Goal: Task Accomplishment & Management: Complete application form

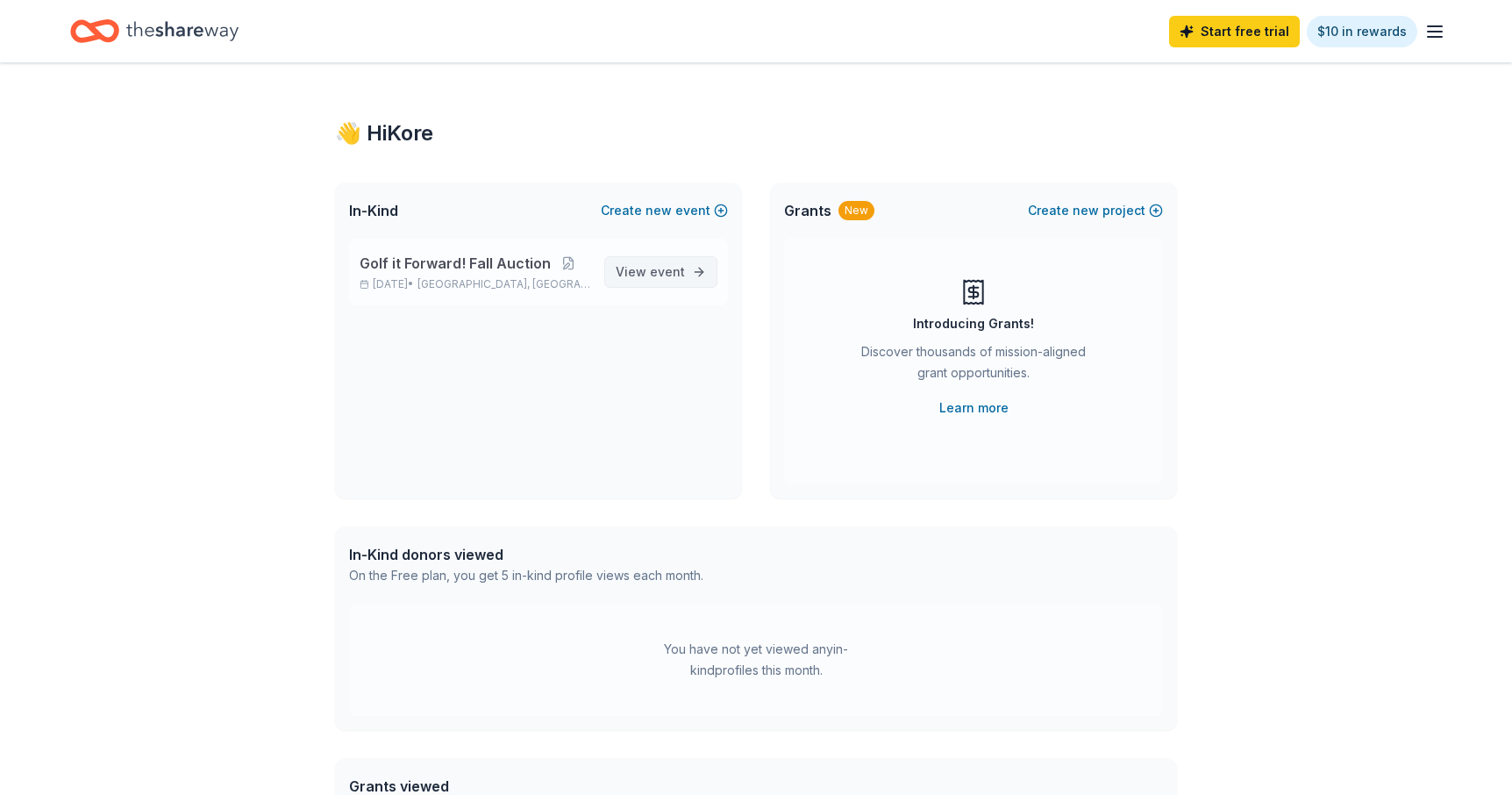
click at [679, 275] on span "event" at bounding box center [668, 272] width 35 height 15
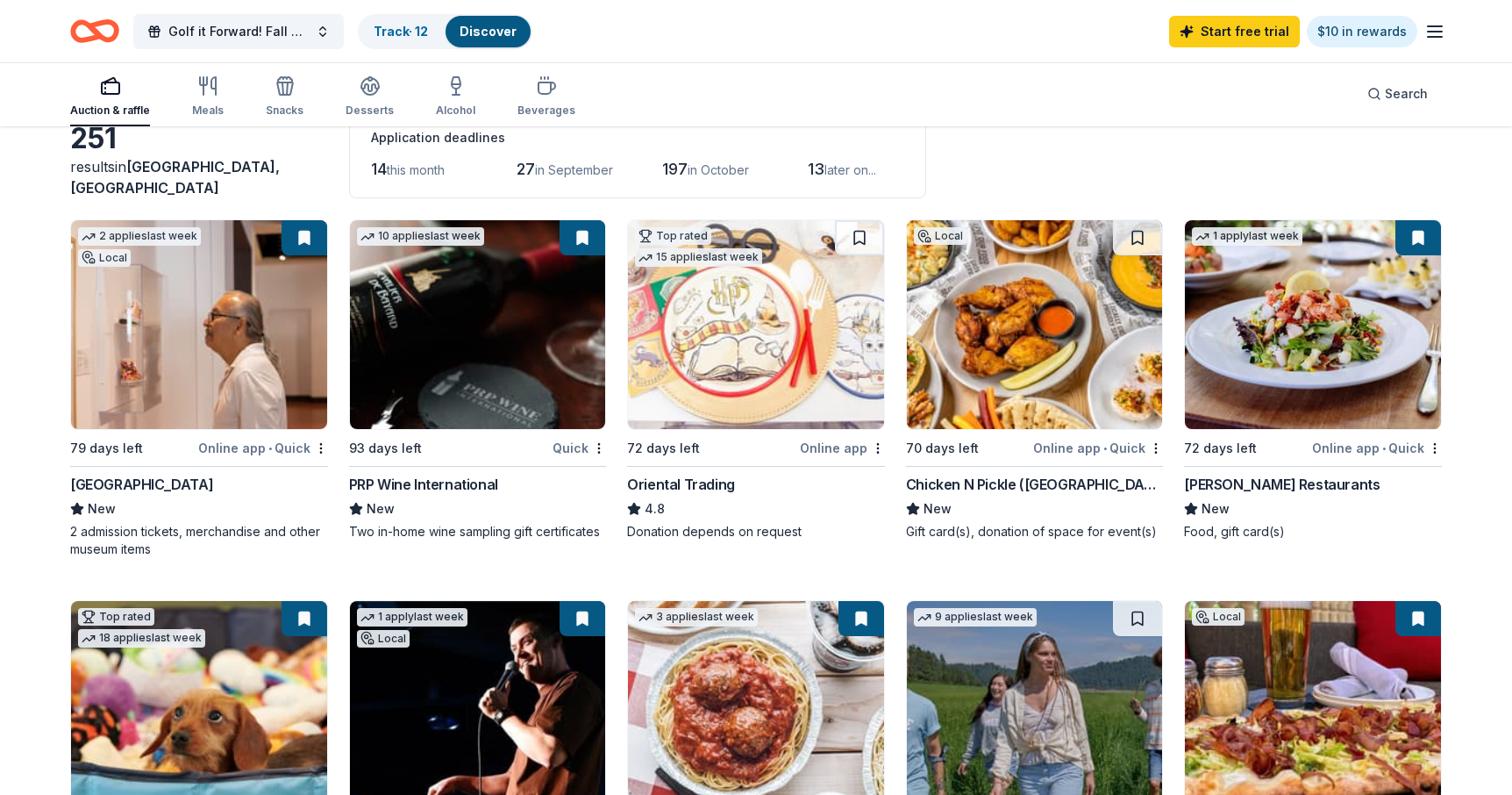
scroll to position [488, 0]
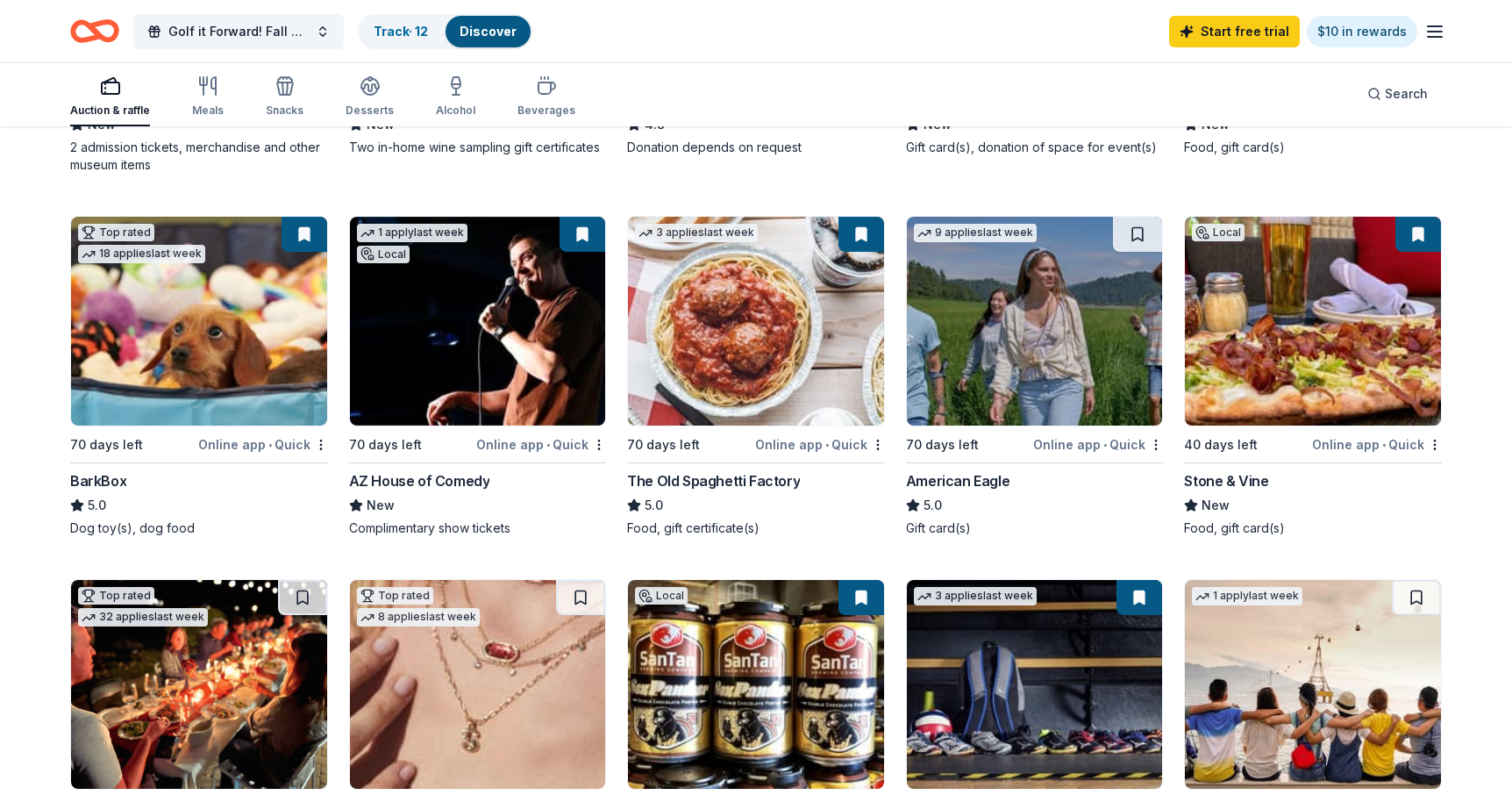
click at [306, 239] on button at bounding box center [304, 234] width 46 height 35
click at [509, 441] on div "Online app • Quick" at bounding box center [541, 444] width 130 height 22
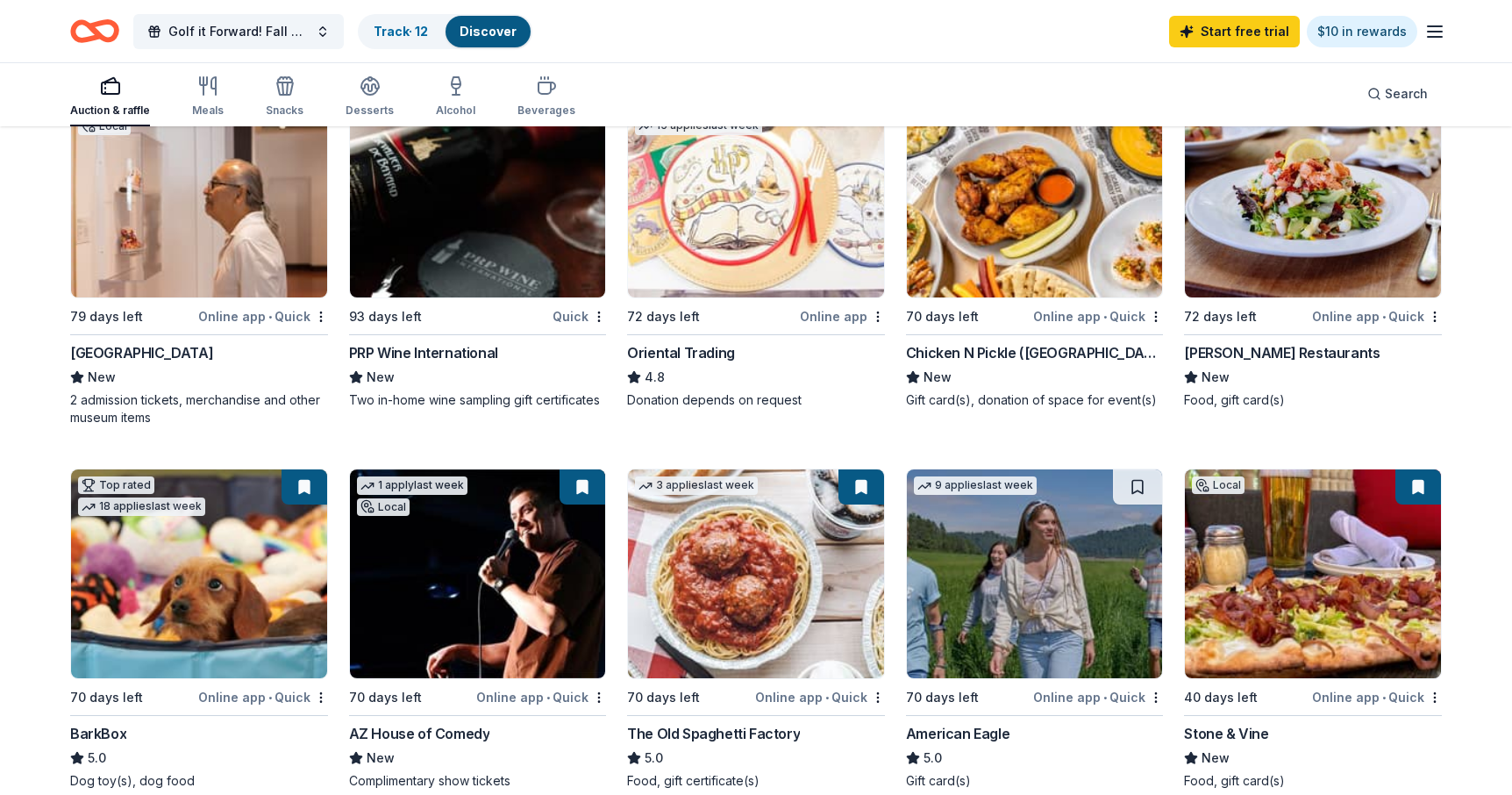
scroll to position [339, 0]
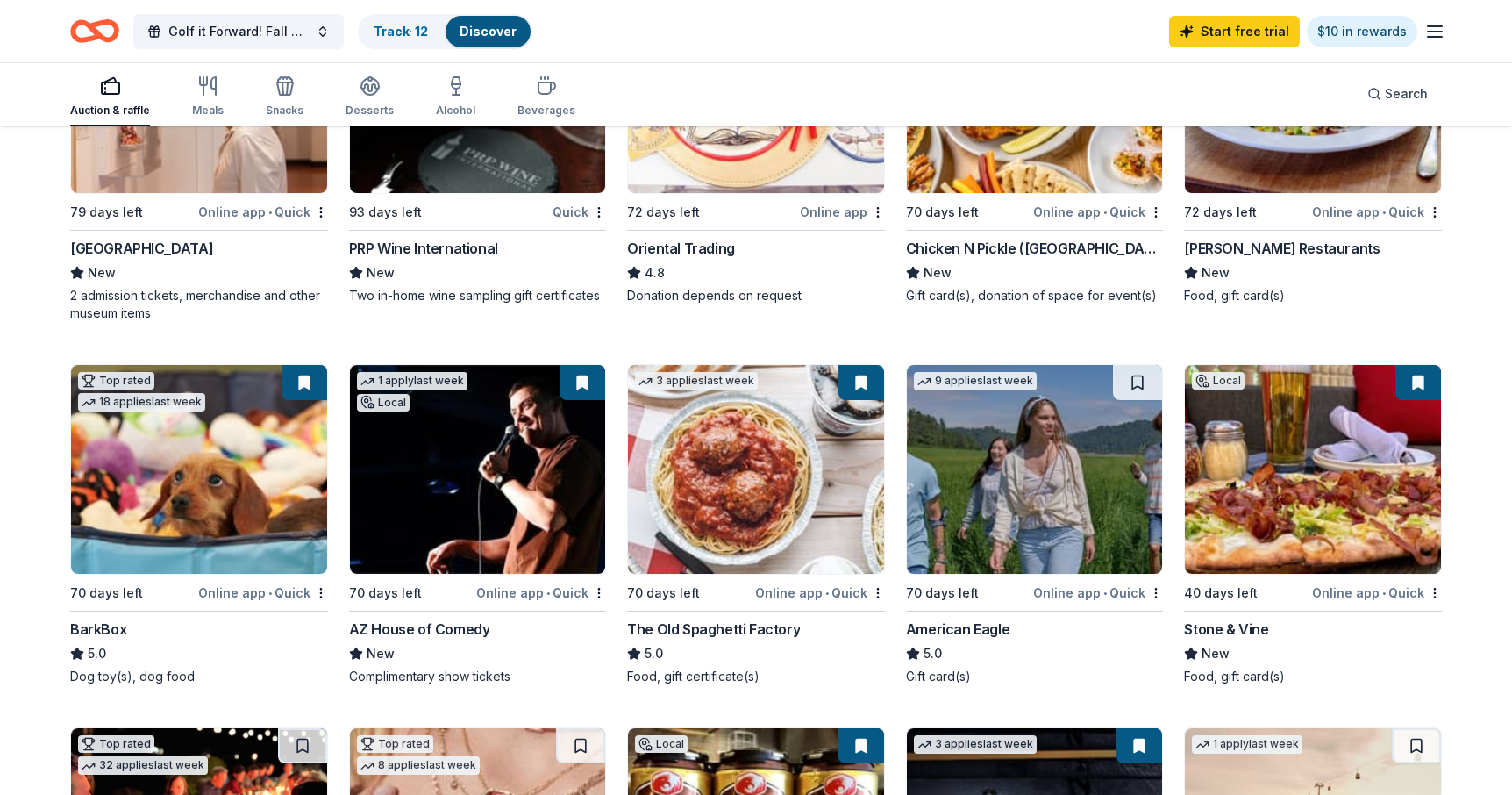
click at [742, 637] on div "The Old Spaghetti Factory" at bounding box center [714, 629] width 173 height 21
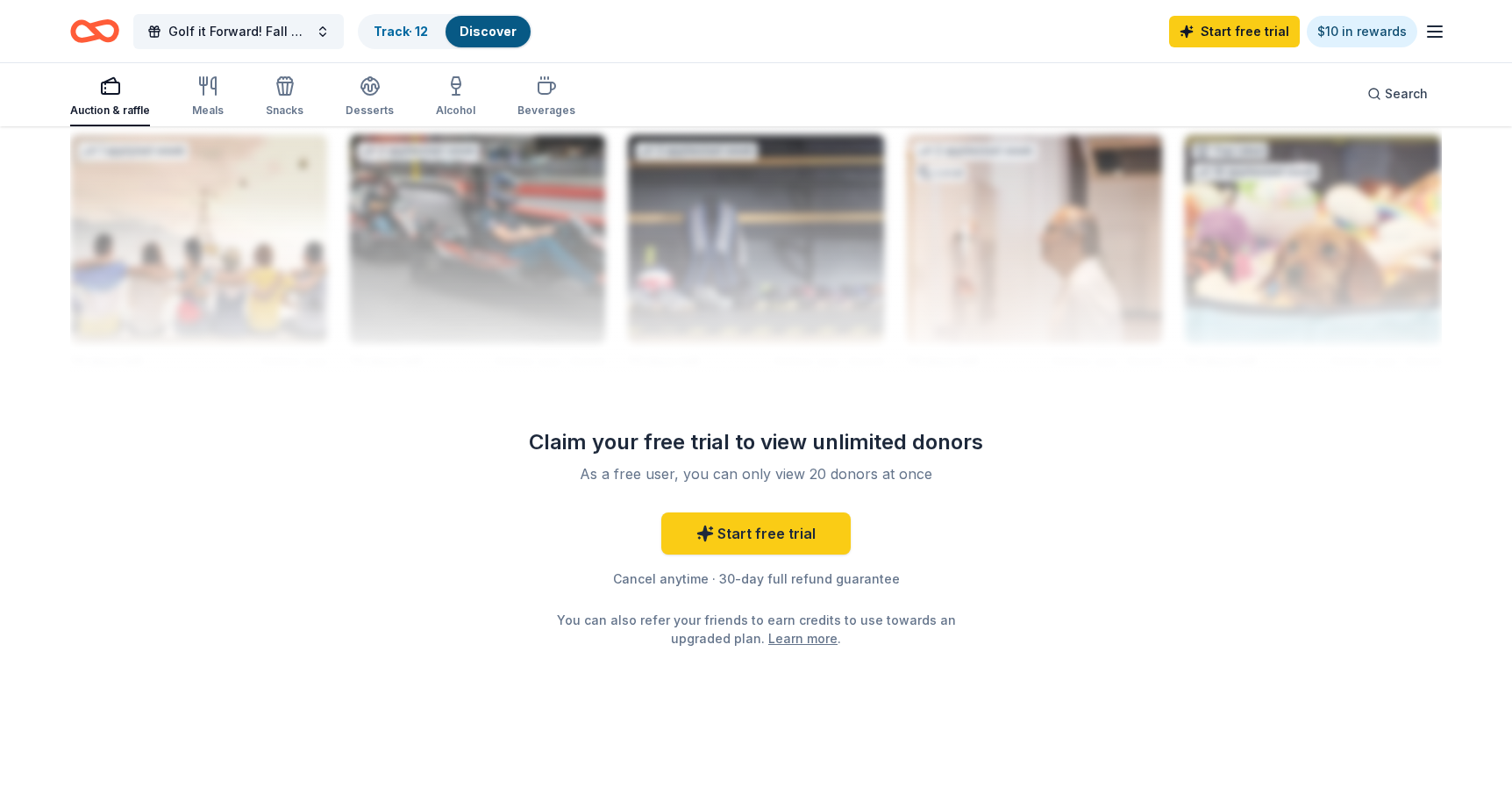
scroll to position [0, 0]
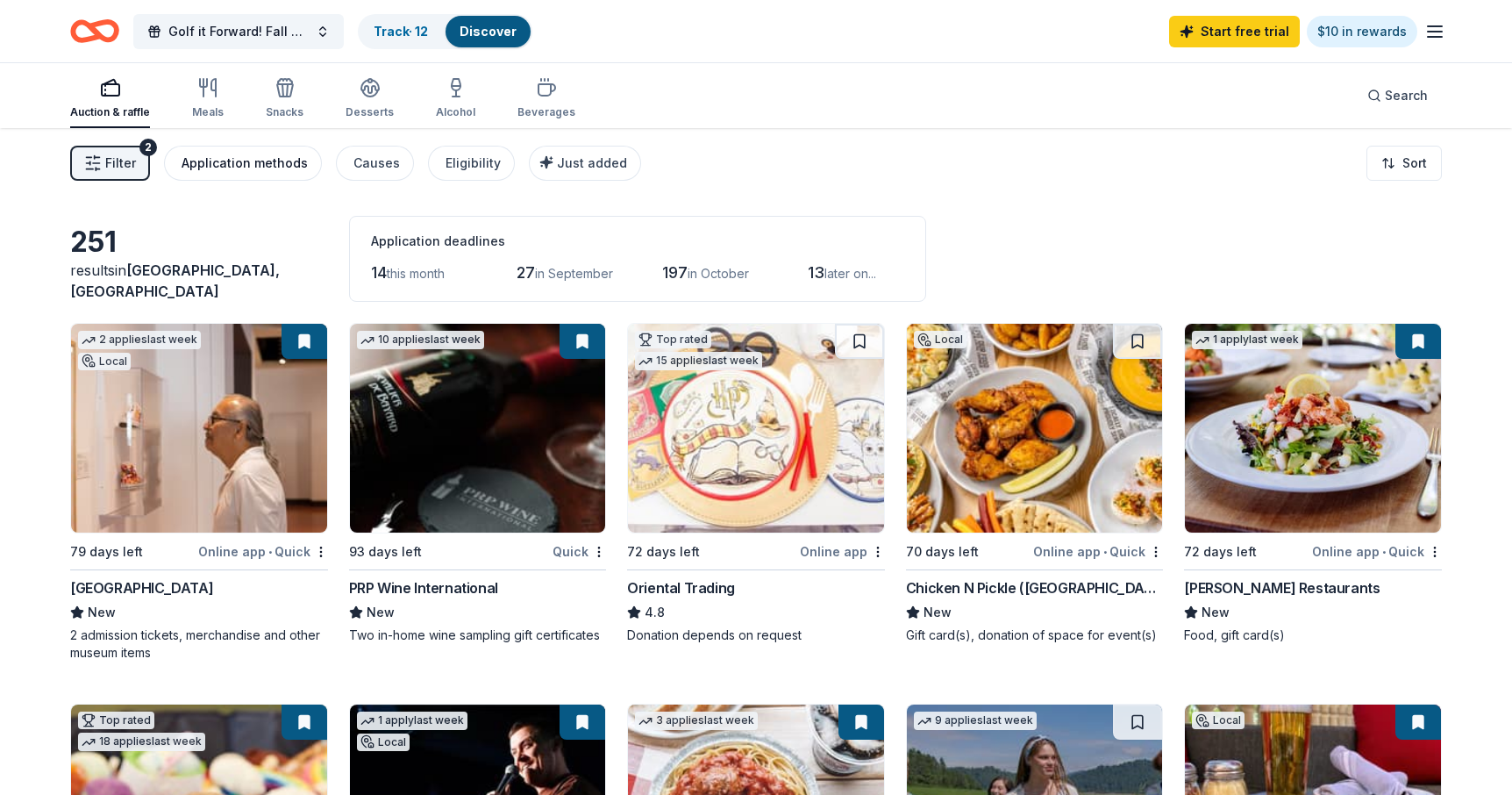
click at [241, 164] on div "Application methods" at bounding box center [244, 164] width 126 height 21
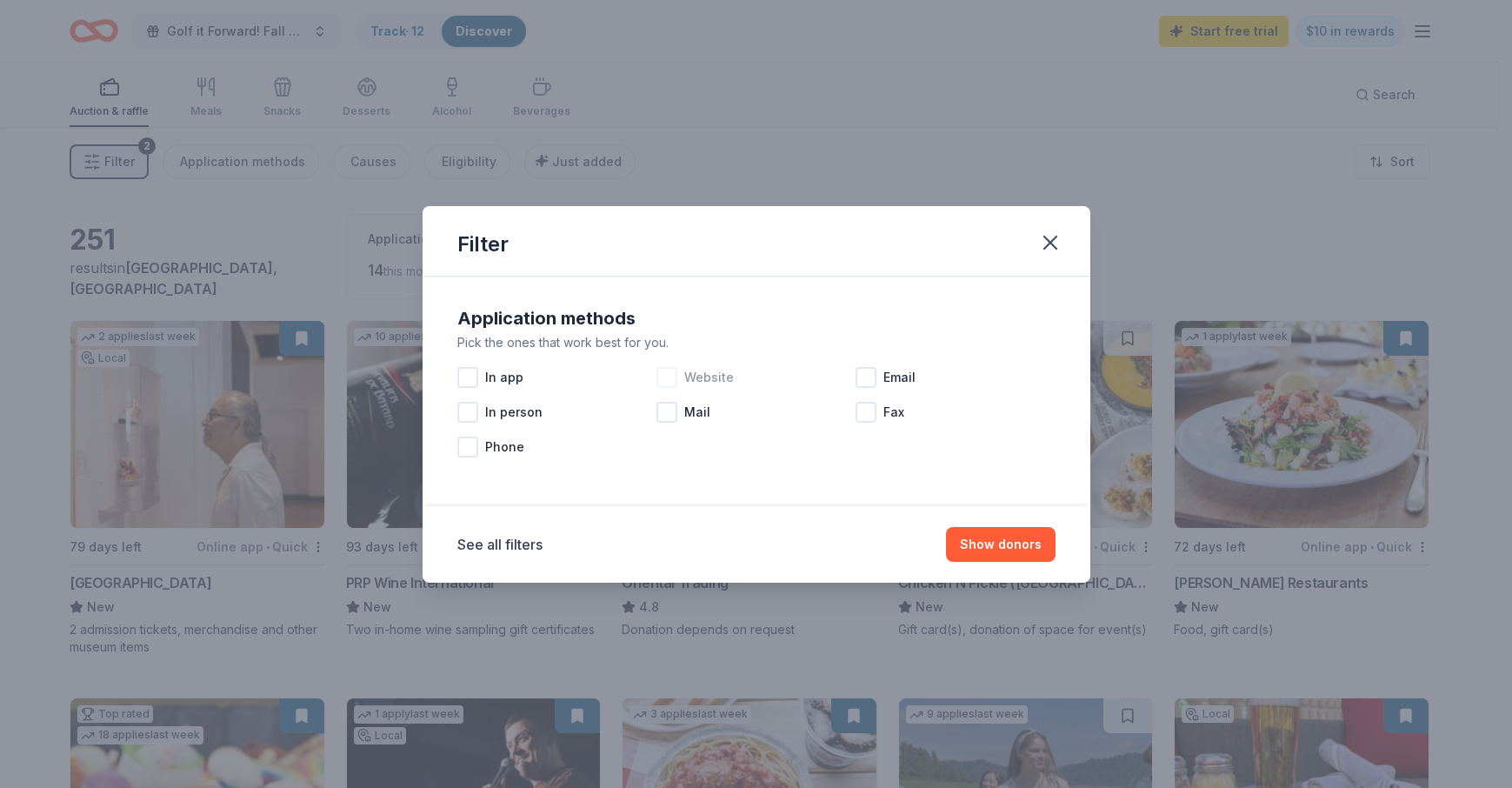
click at [667, 373] on div at bounding box center [666, 377] width 21 height 21
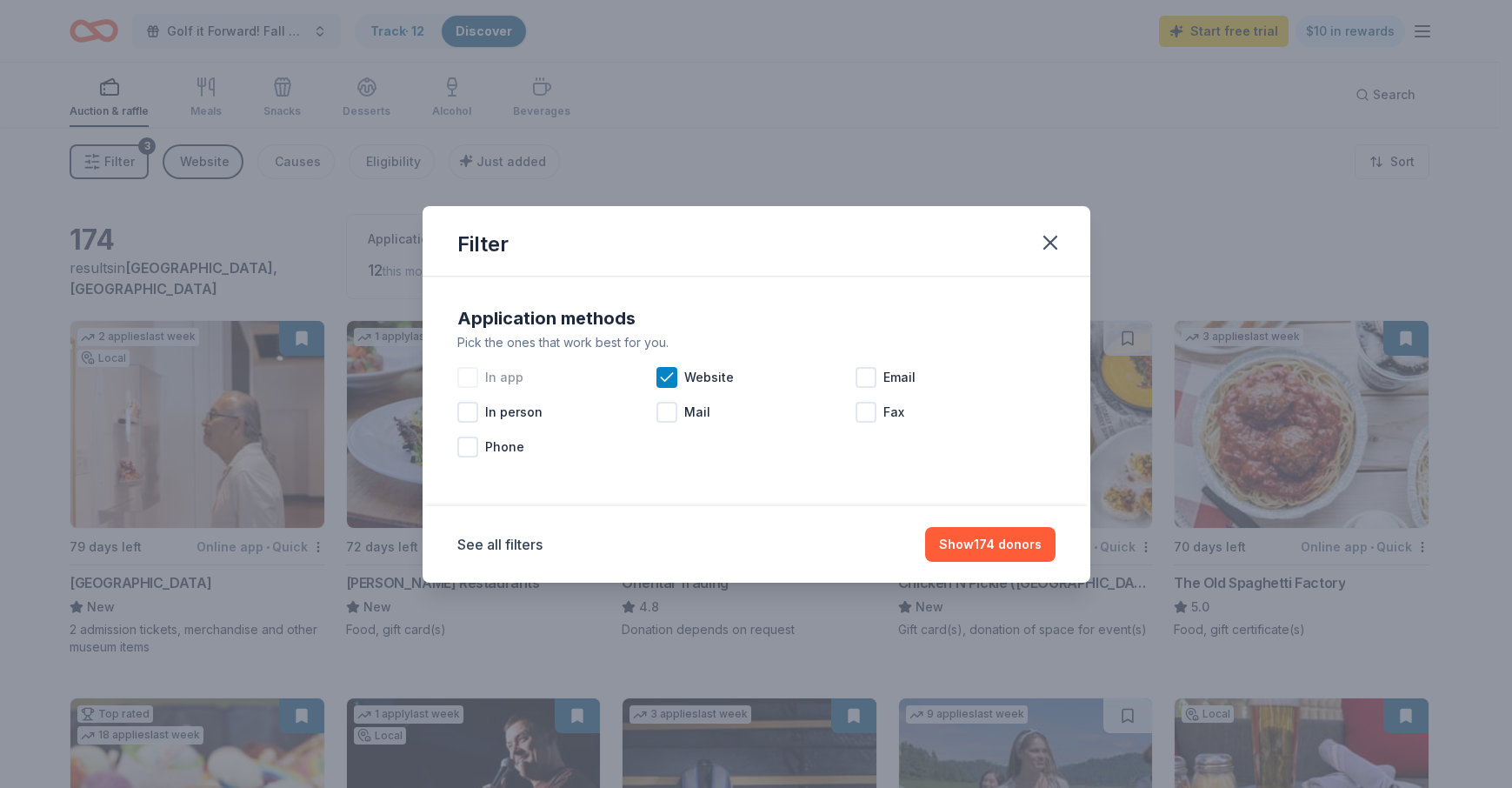
click at [469, 371] on div at bounding box center [468, 377] width 21 height 21
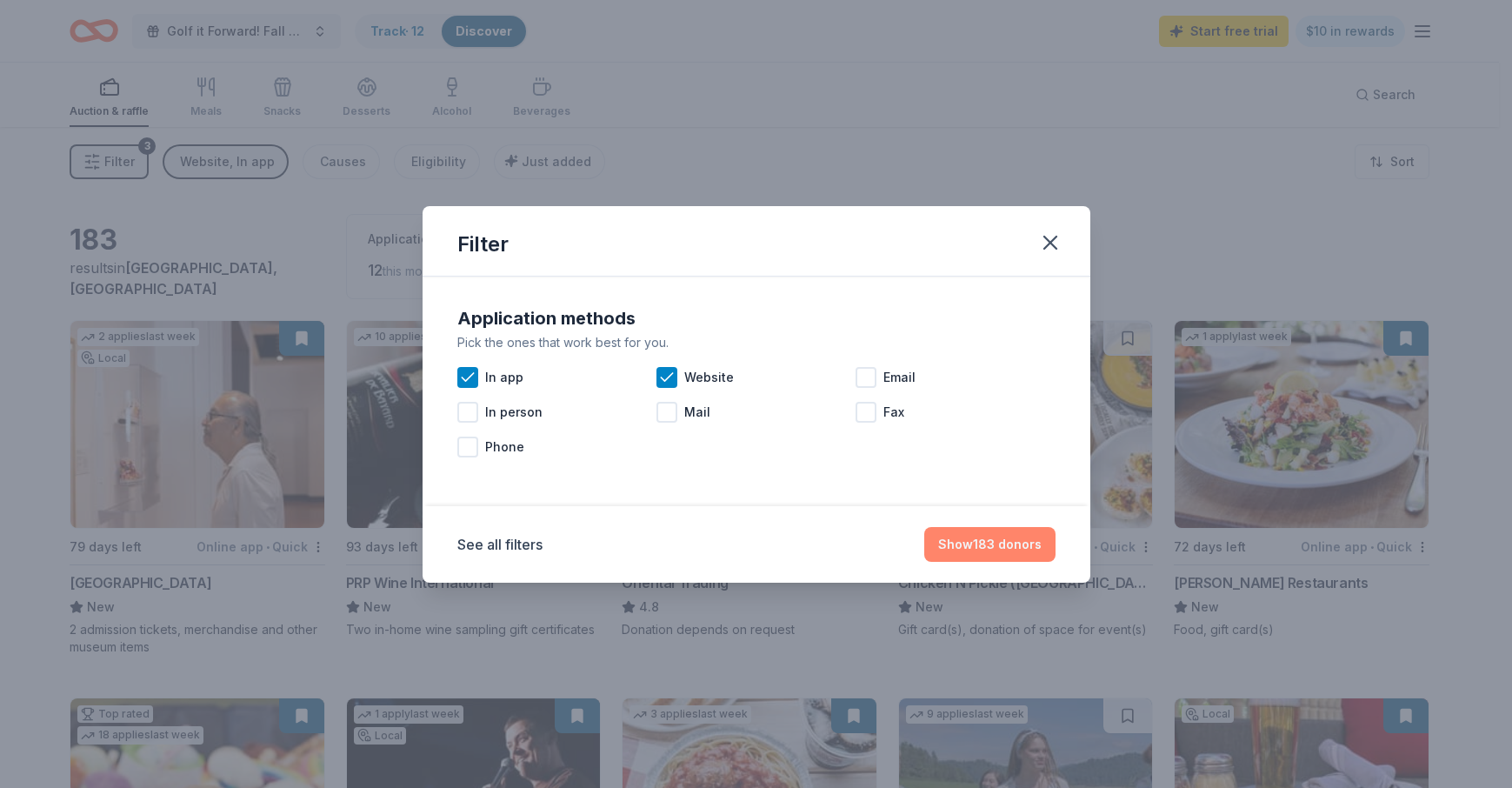
click at [1003, 544] on button "Show 183 donors" at bounding box center [990, 544] width 131 height 35
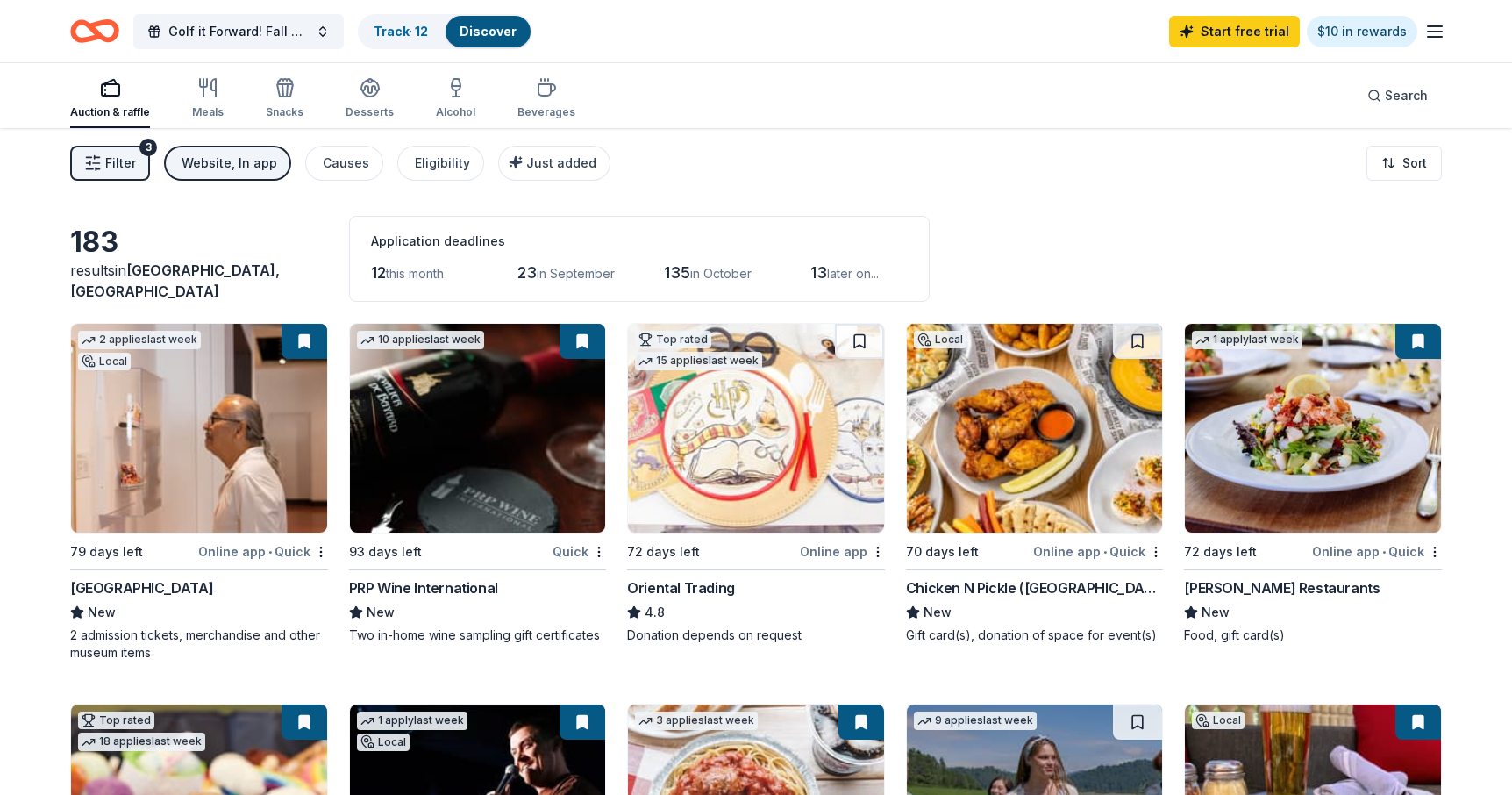
click at [262, 349] on img at bounding box center [199, 428] width 256 height 209
click at [320, 552] on html "Golf it Forward! Fall Auction Track · 12 Discover Start free trial $10 in rewar…" at bounding box center [756, 398] width 1512 height 795
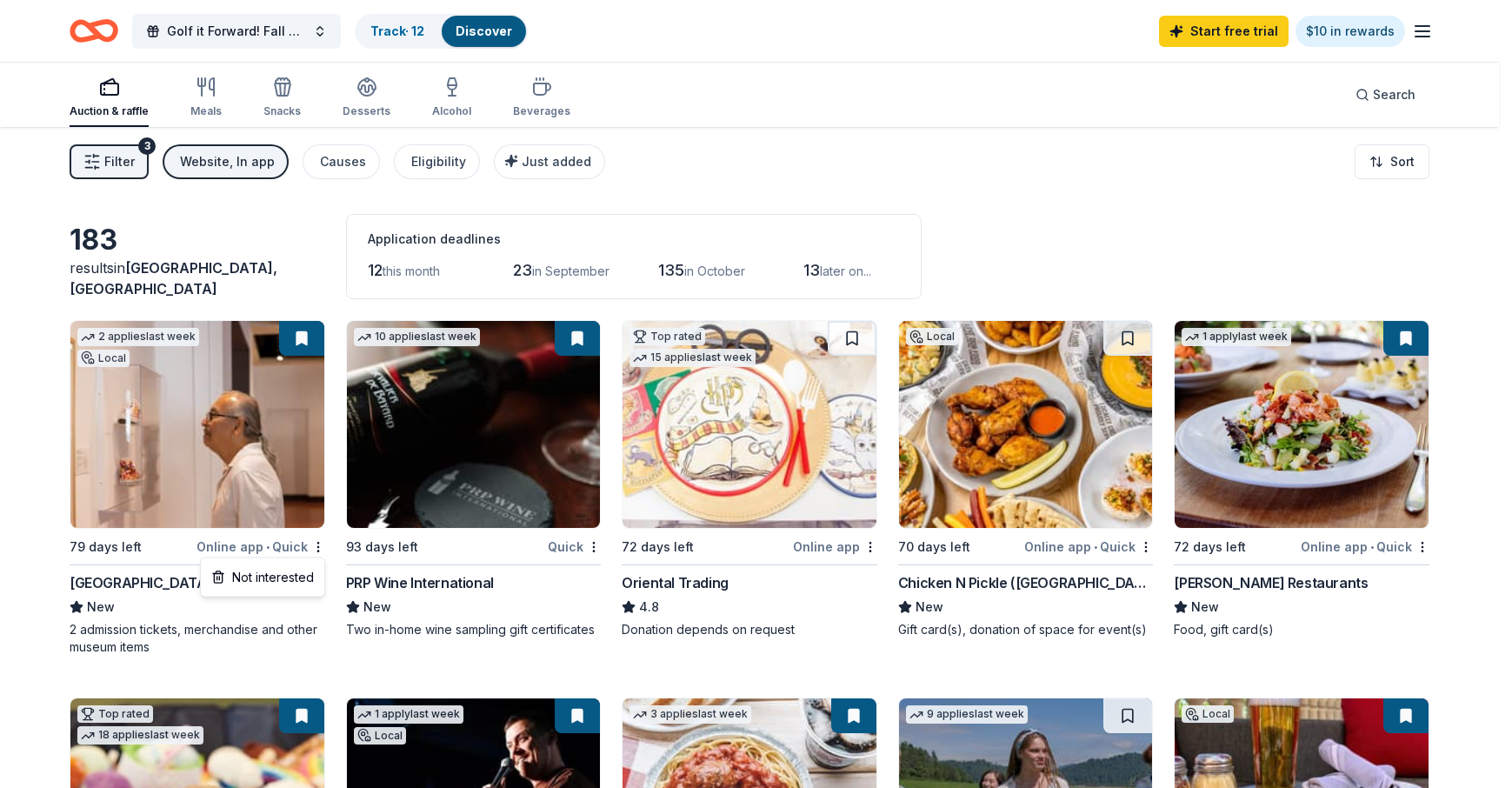
click at [172, 407] on html "Golf it Forward! Fall Auction Track · 12 Discover Start free trial $10 in rewar…" at bounding box center [756, 394] width 1512 height 788
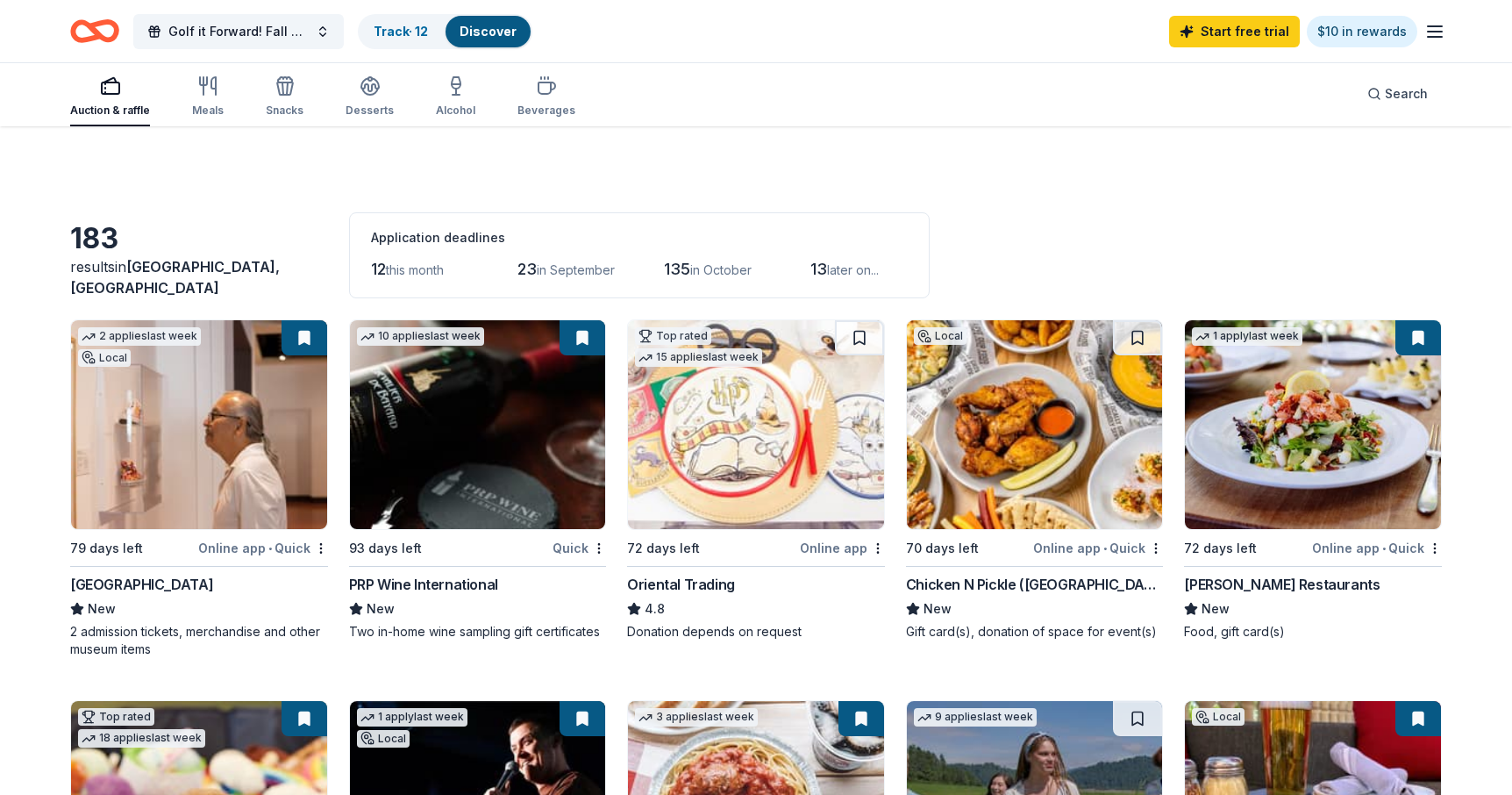
scroll to position [385, 0]
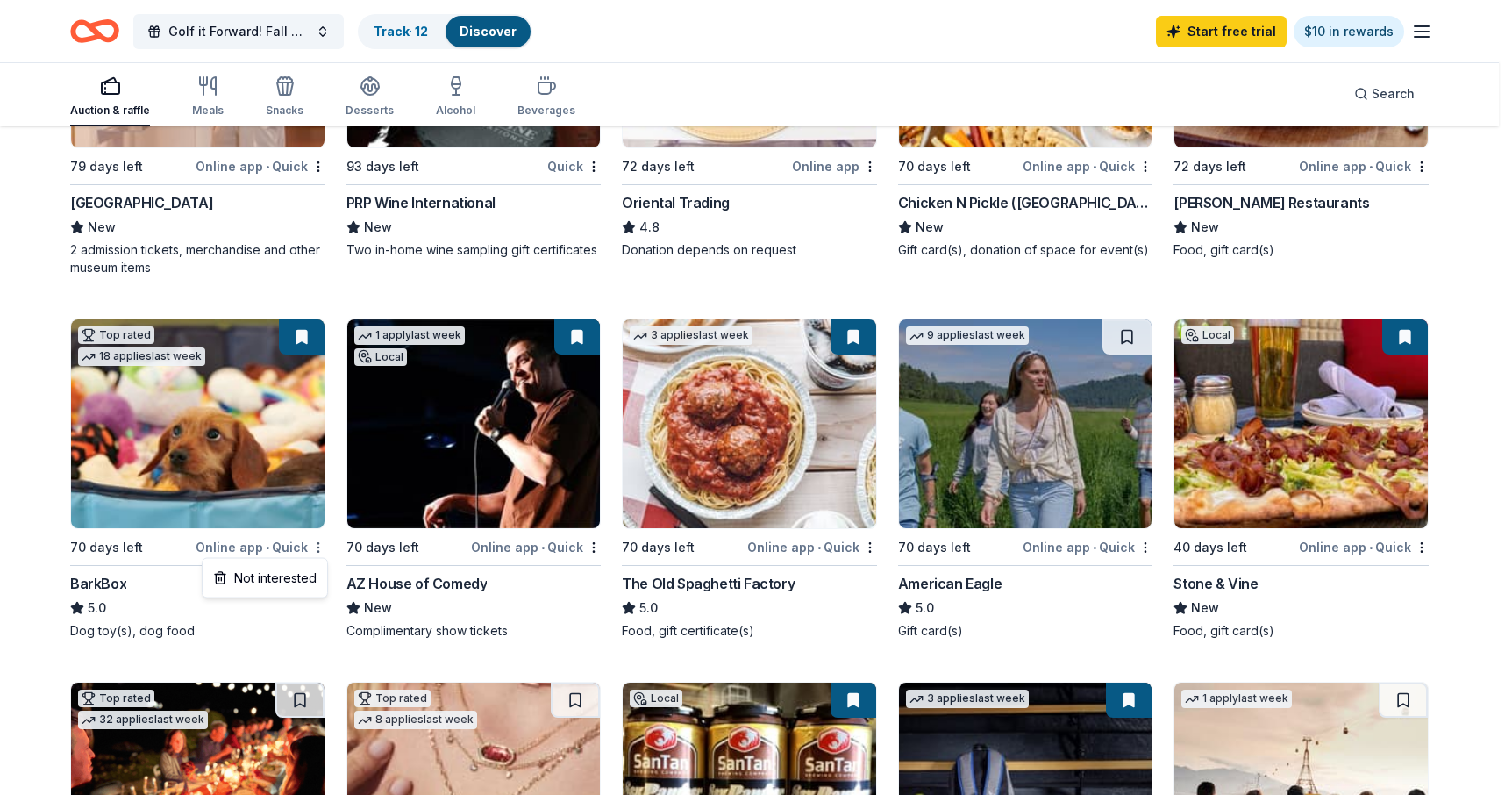
click at [322, 410] on html "Golf it Forward! Fall Auction Track · 12 Discover Start free trial $10 in rewar…" at bounding box center [756, 12] width 1512 height 795
click at [264, 581] on div "Not interested" at bounding box center [265, 577] width 118 height 31
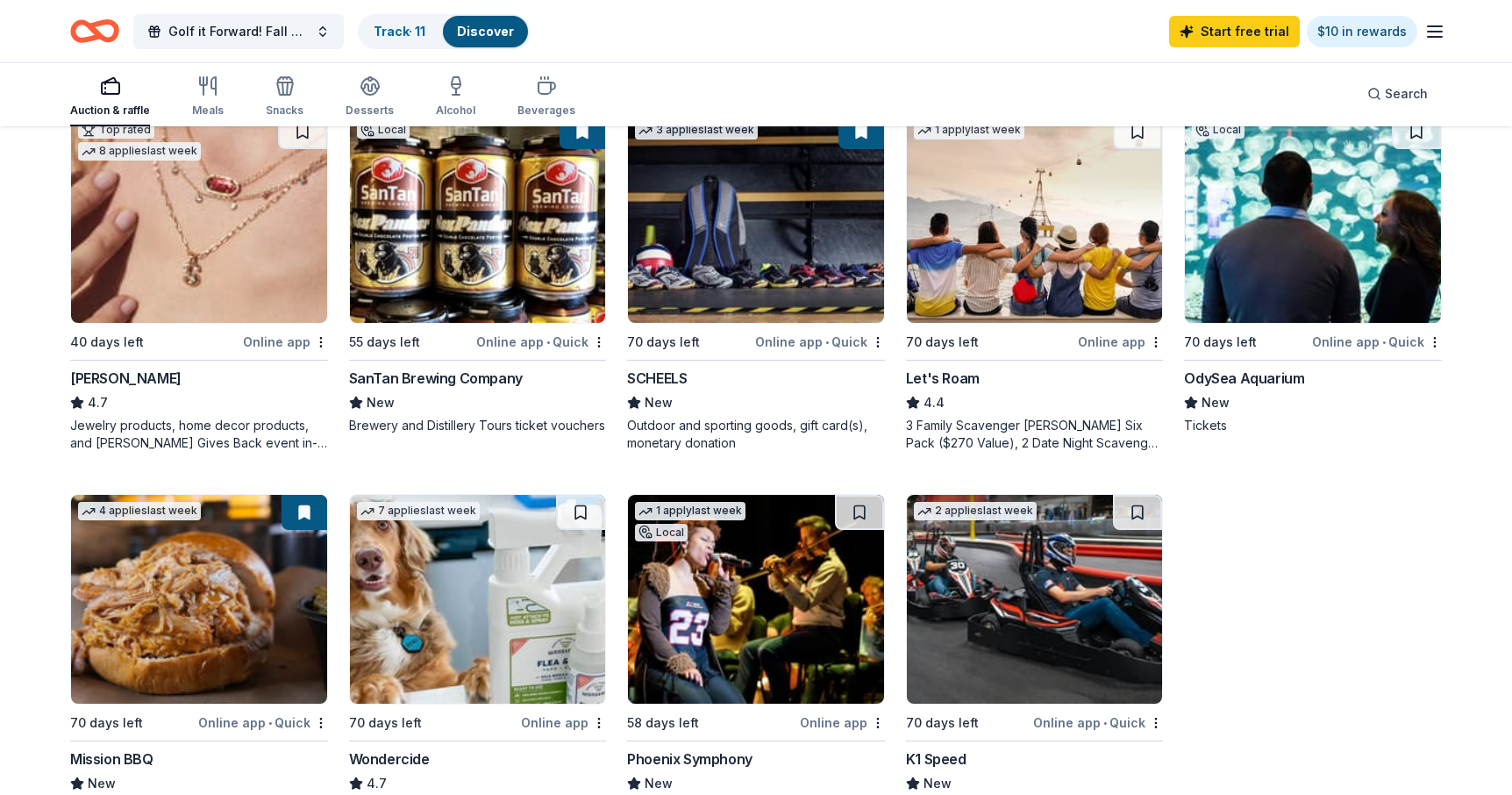
scroll to position [1161, 0]
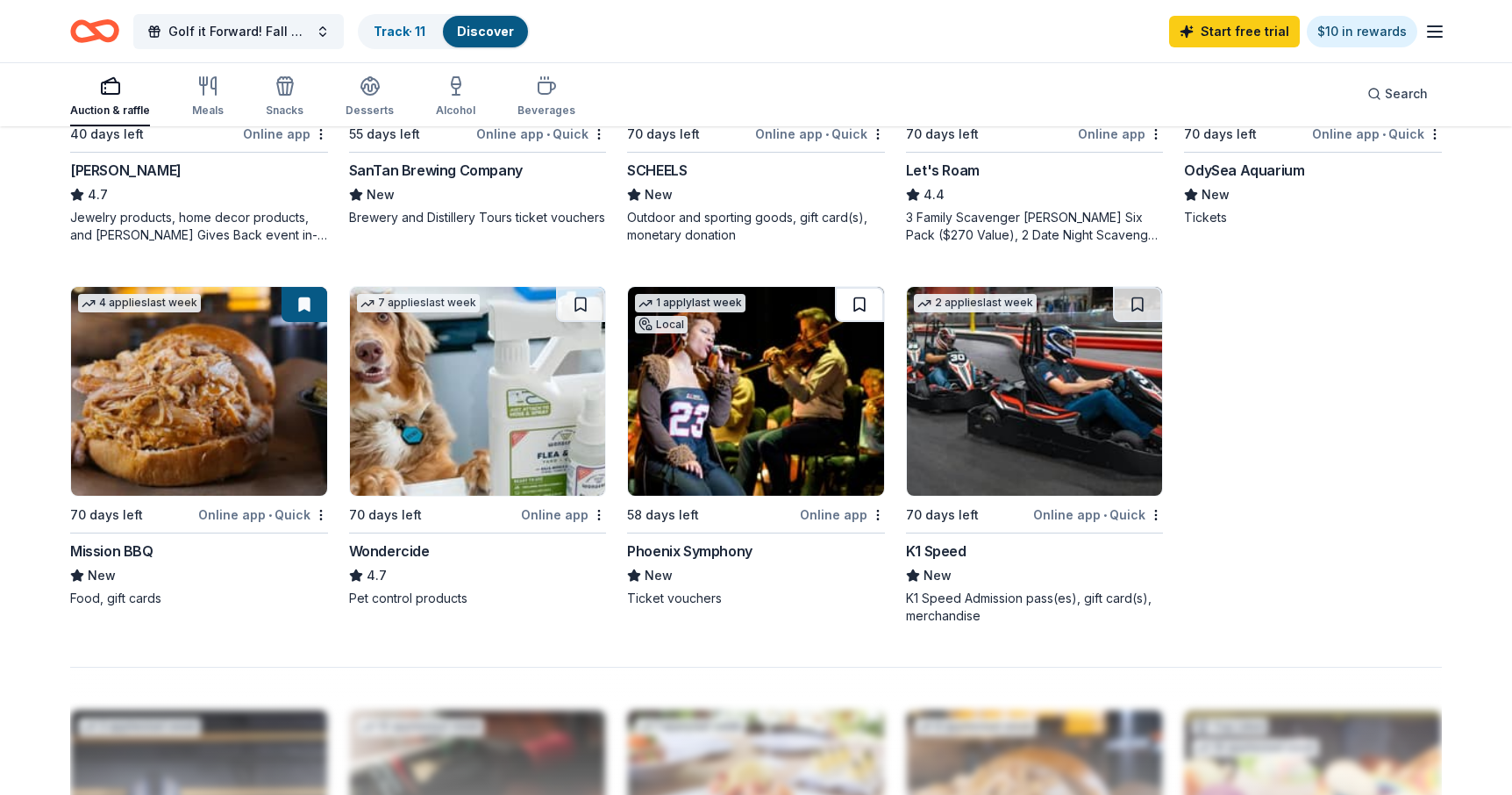
click at [859, 306] on button at bounding box center [860, 304] width 49 height 35
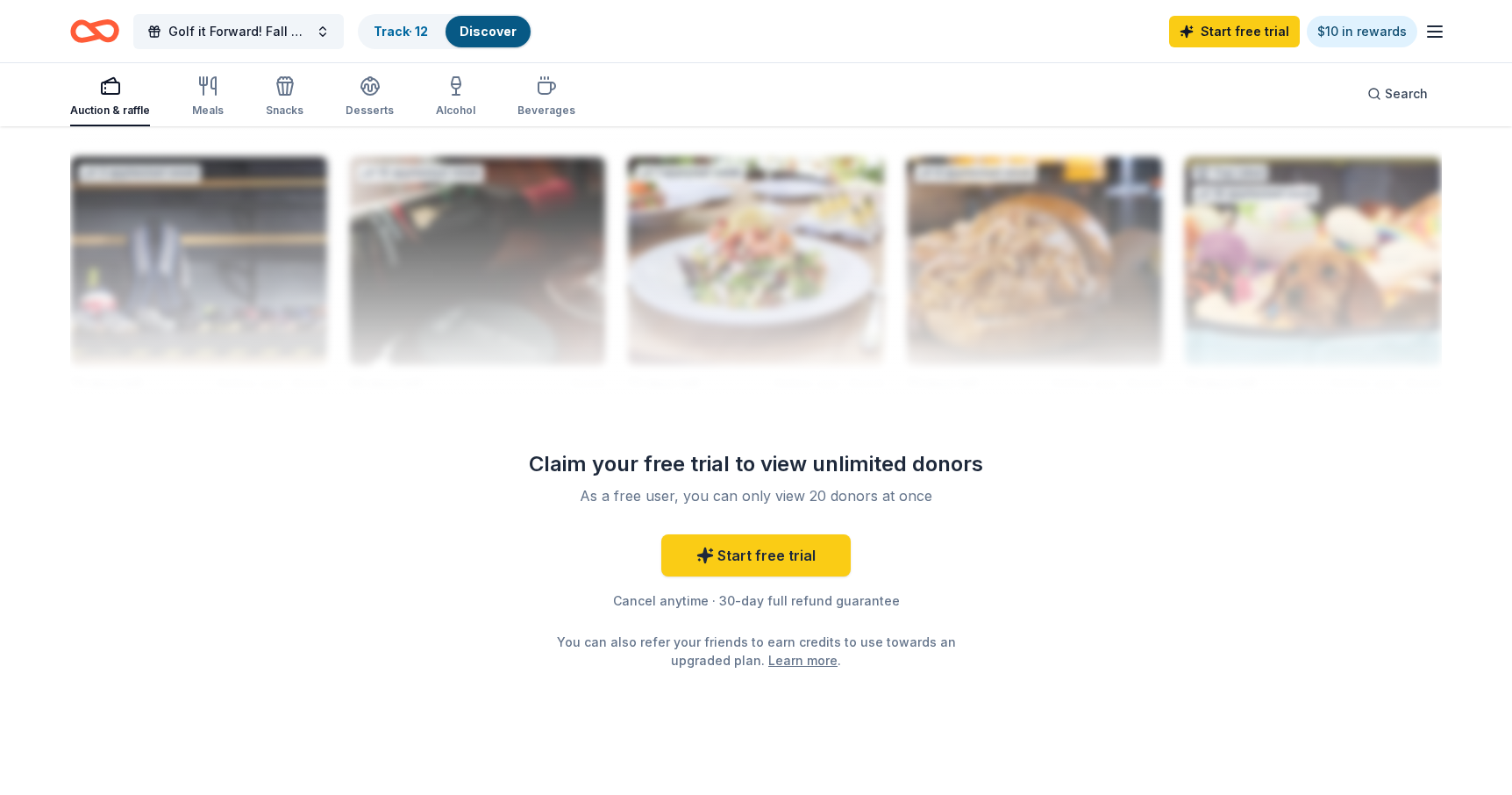
scroll to position [0, 0]
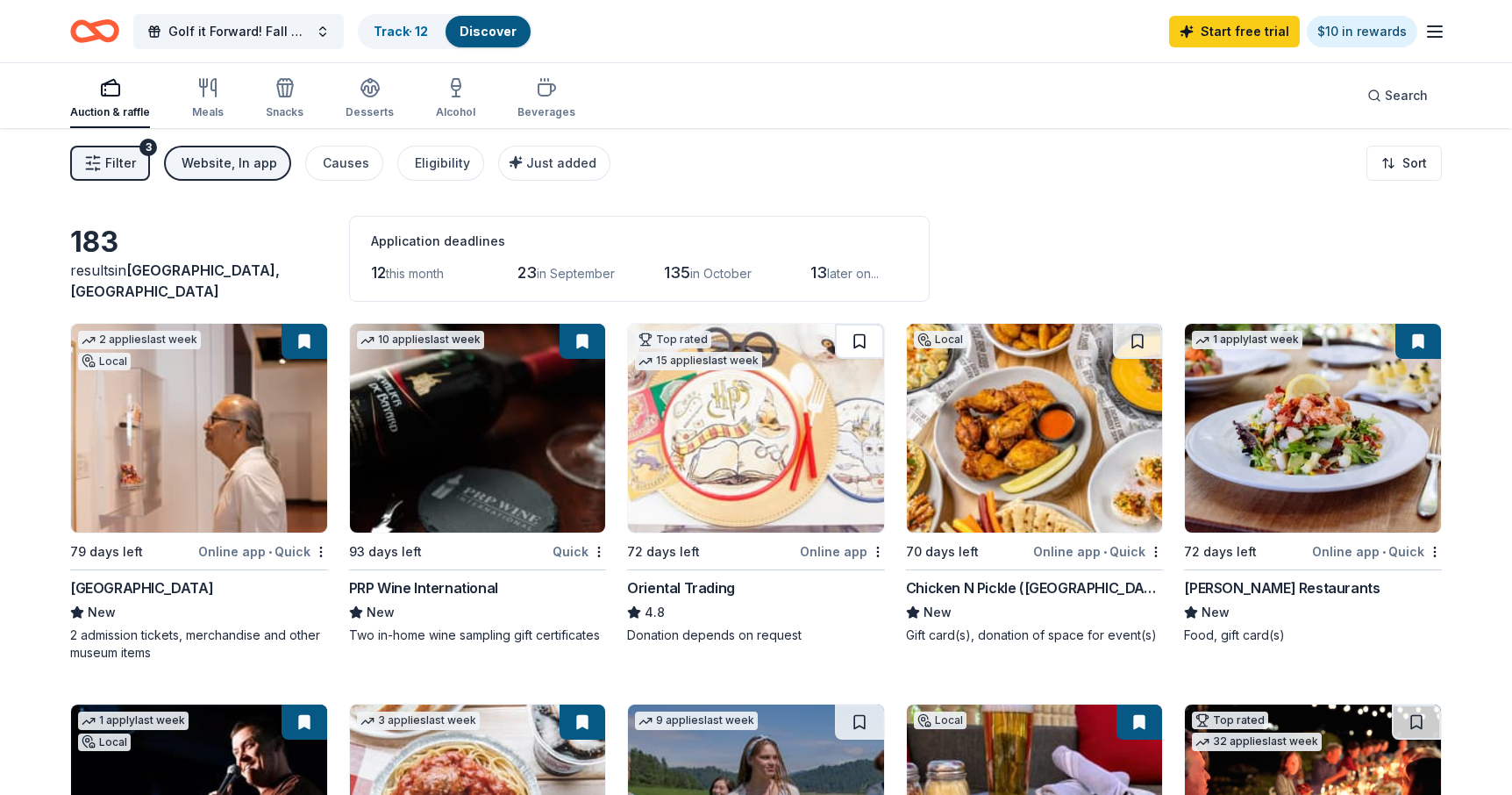
click at [864, 343] on button at bounding box center [860, 340] width 49 height 35
click at [1157, 552] on button "button" at bounding box center [1155, 552] width 14 height 14
click at [1436, 31] on line "button" at bounding box center [1435, 31] width 14 height 0
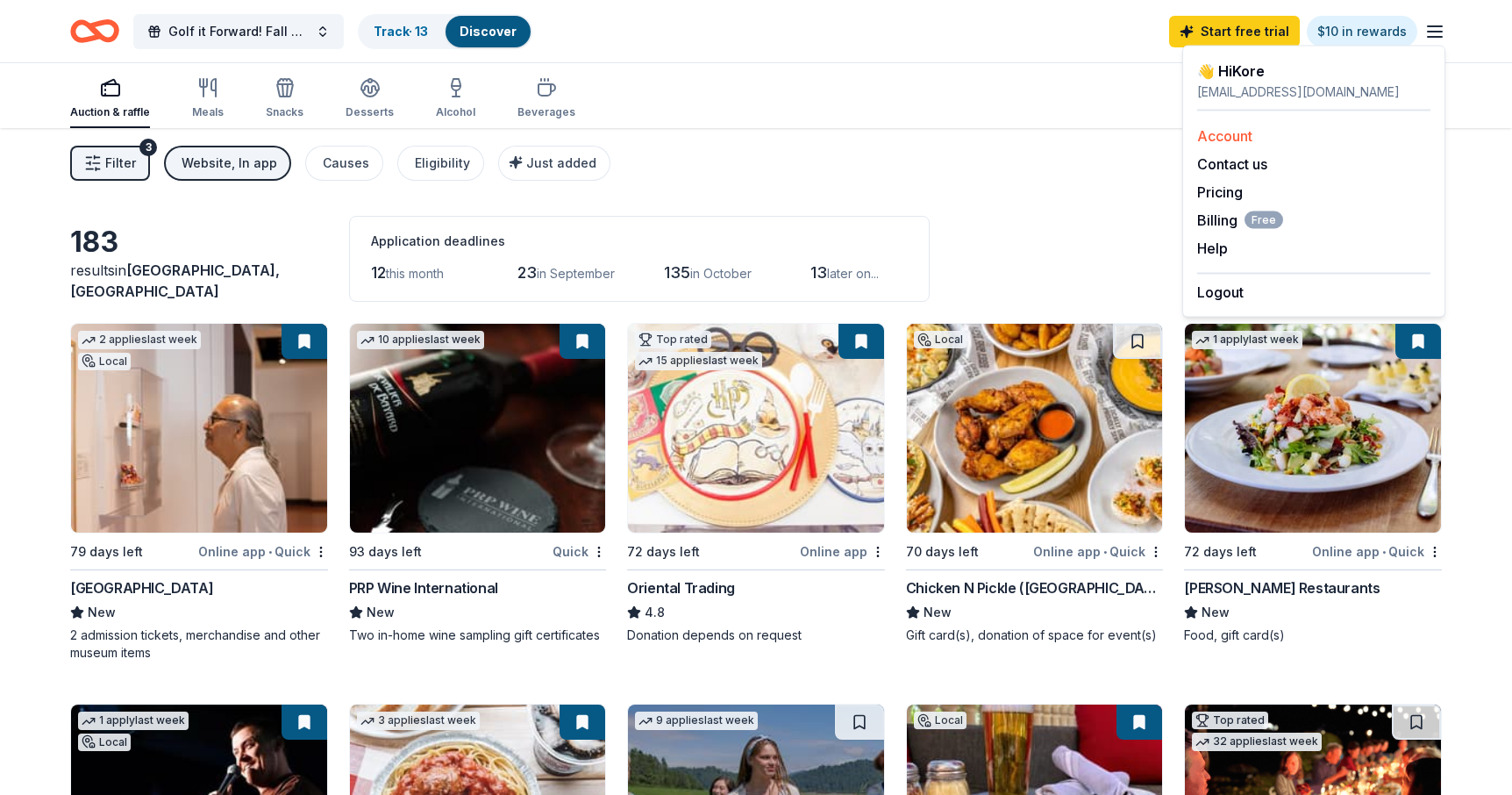
click at [1235, 137] on link "Account" at bounding box center [1225, 136] width 55 height 17
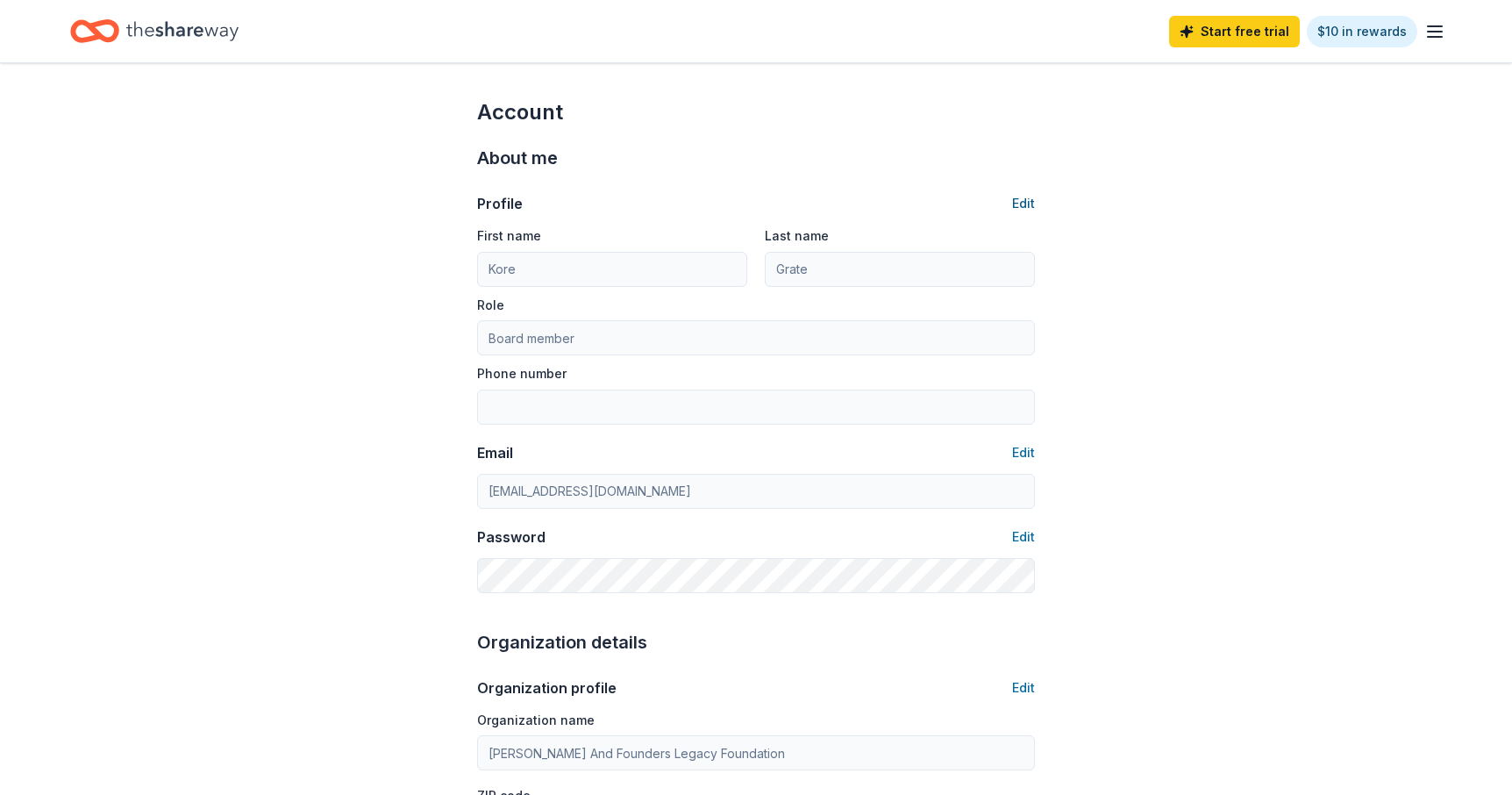
click at [1032, 203] on button "Edit" at bounding box center [1023, 204] width 23 height 21
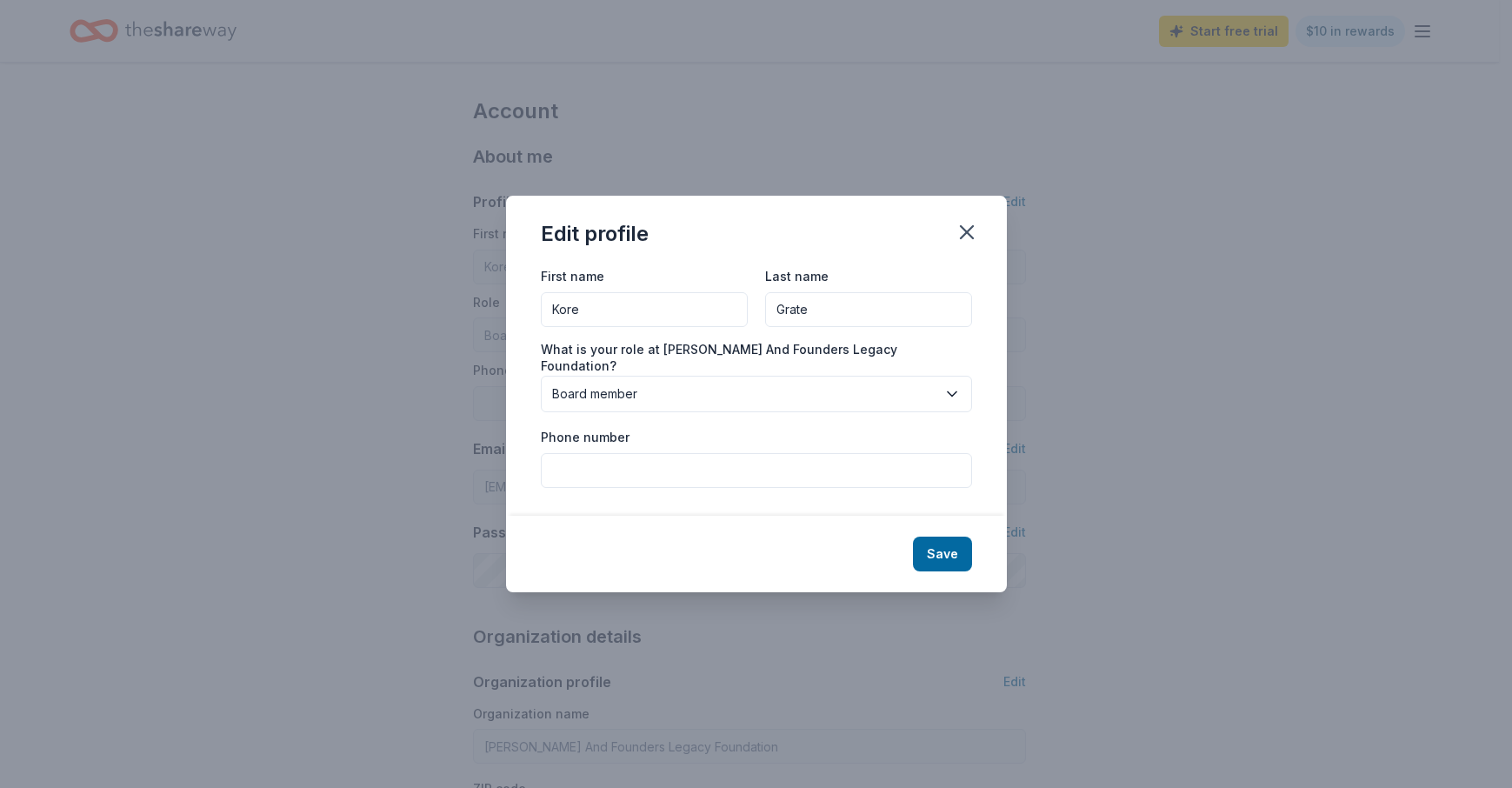
click at [615, 432] on label "Phone number" at bounding box center [585, 437] width 89 height 17
type input "6123067788"
click at [940, 542] on button "Save" at bounding box center [943, 553] width 59 height 35
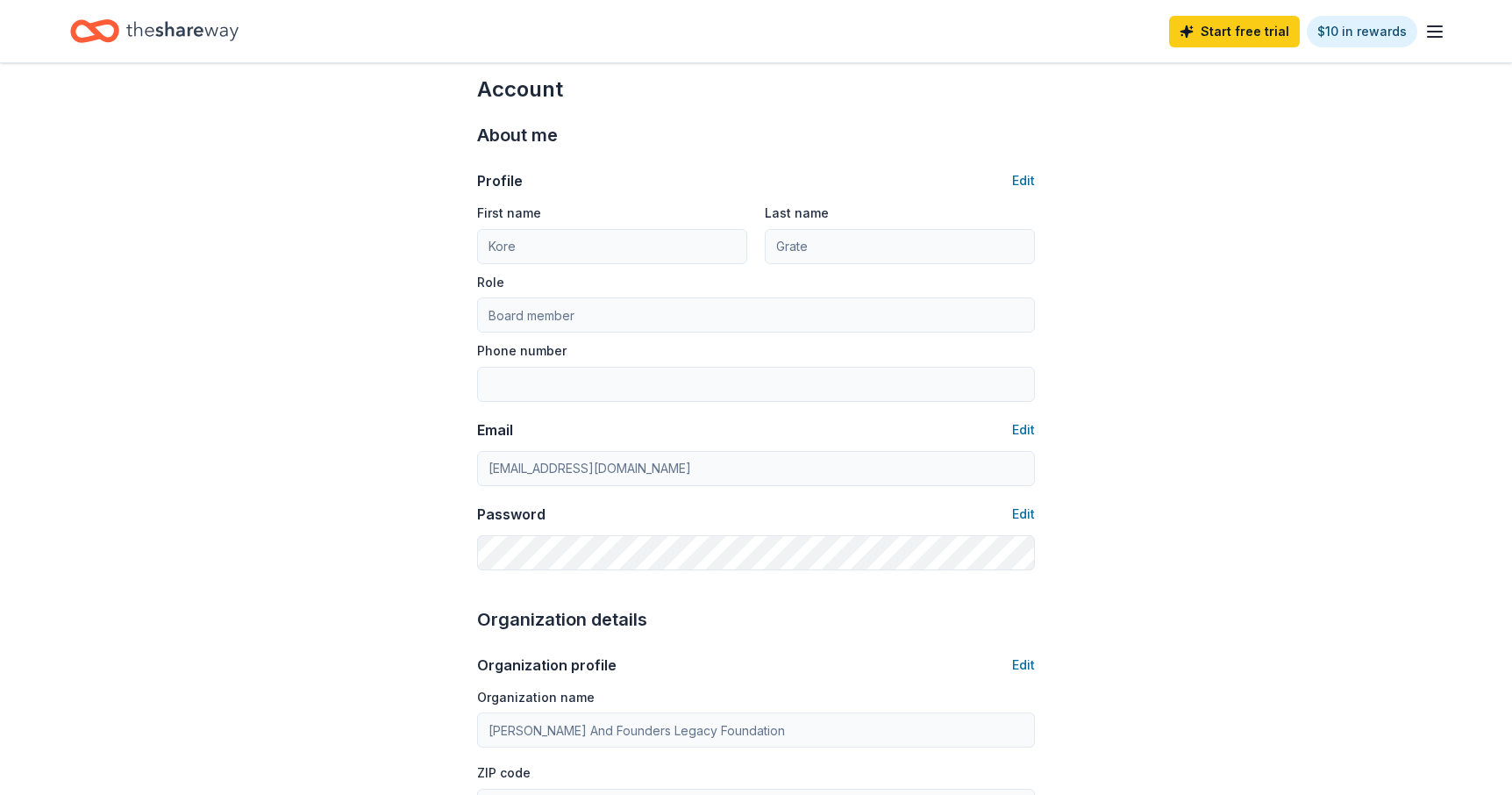
type input "6123067788"
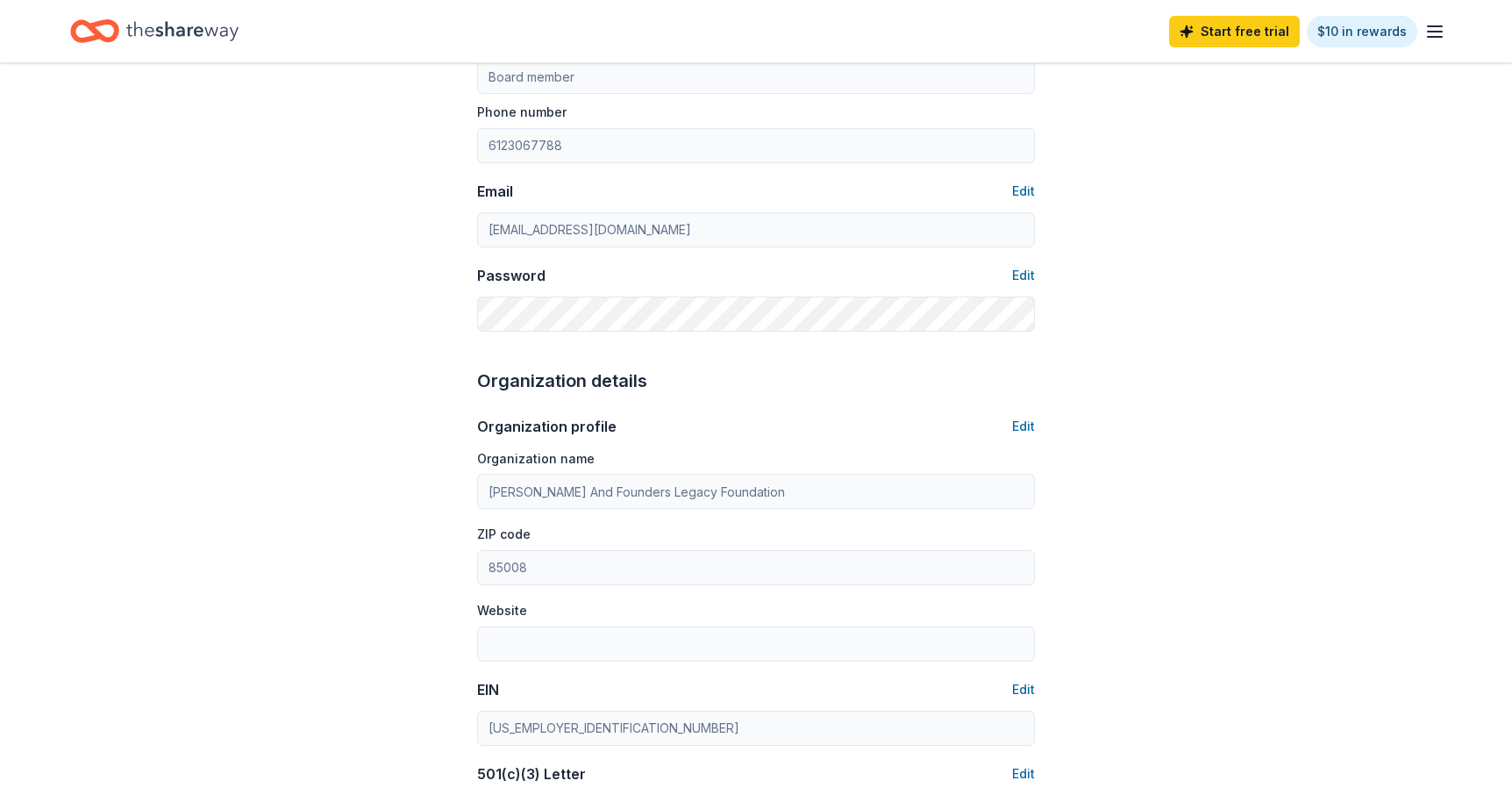
scroll to position [355, 0]
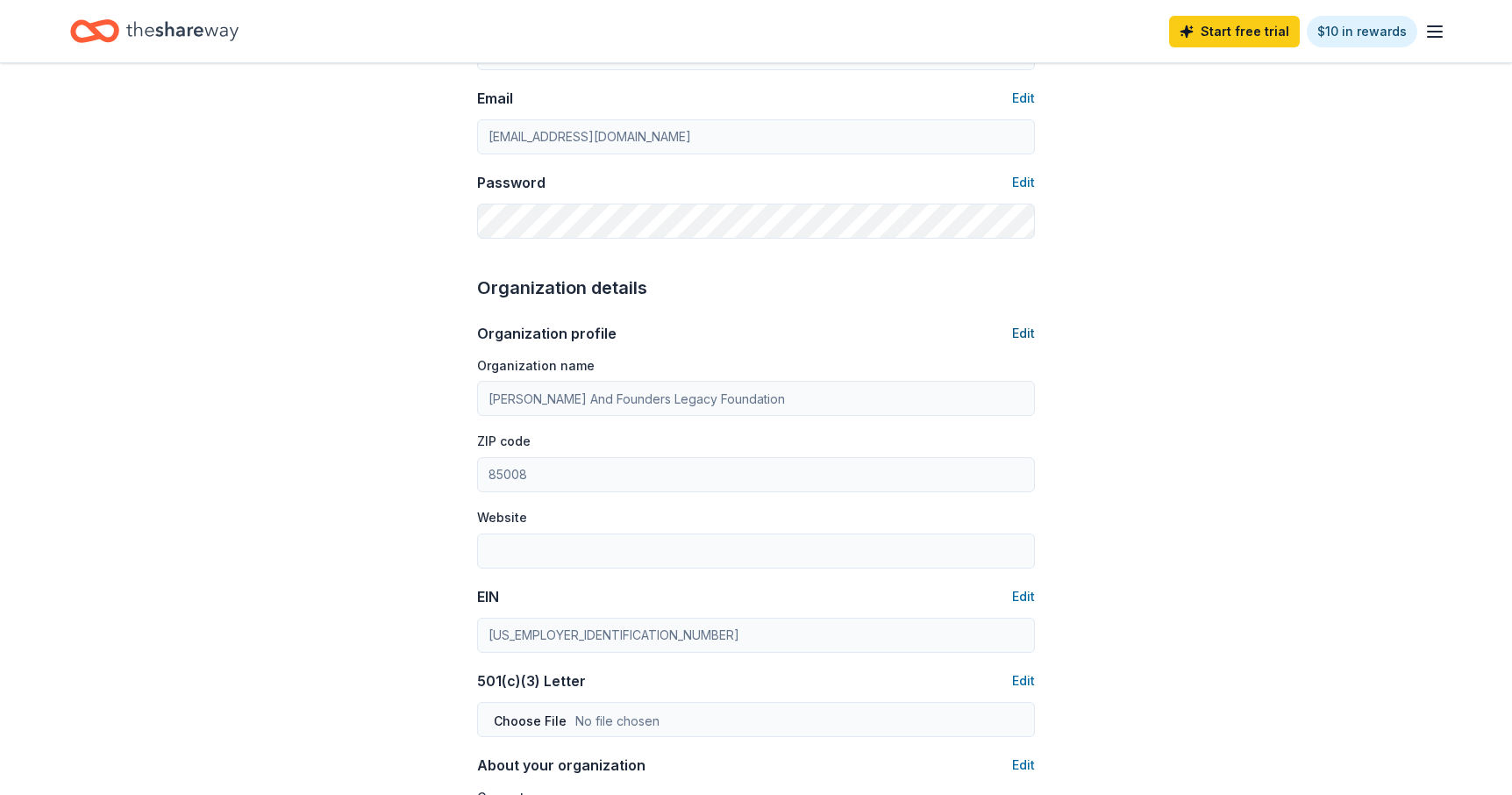
click at [1028, 331] on button "Edit" at bounding box center [1023, 333] width 23 height 21
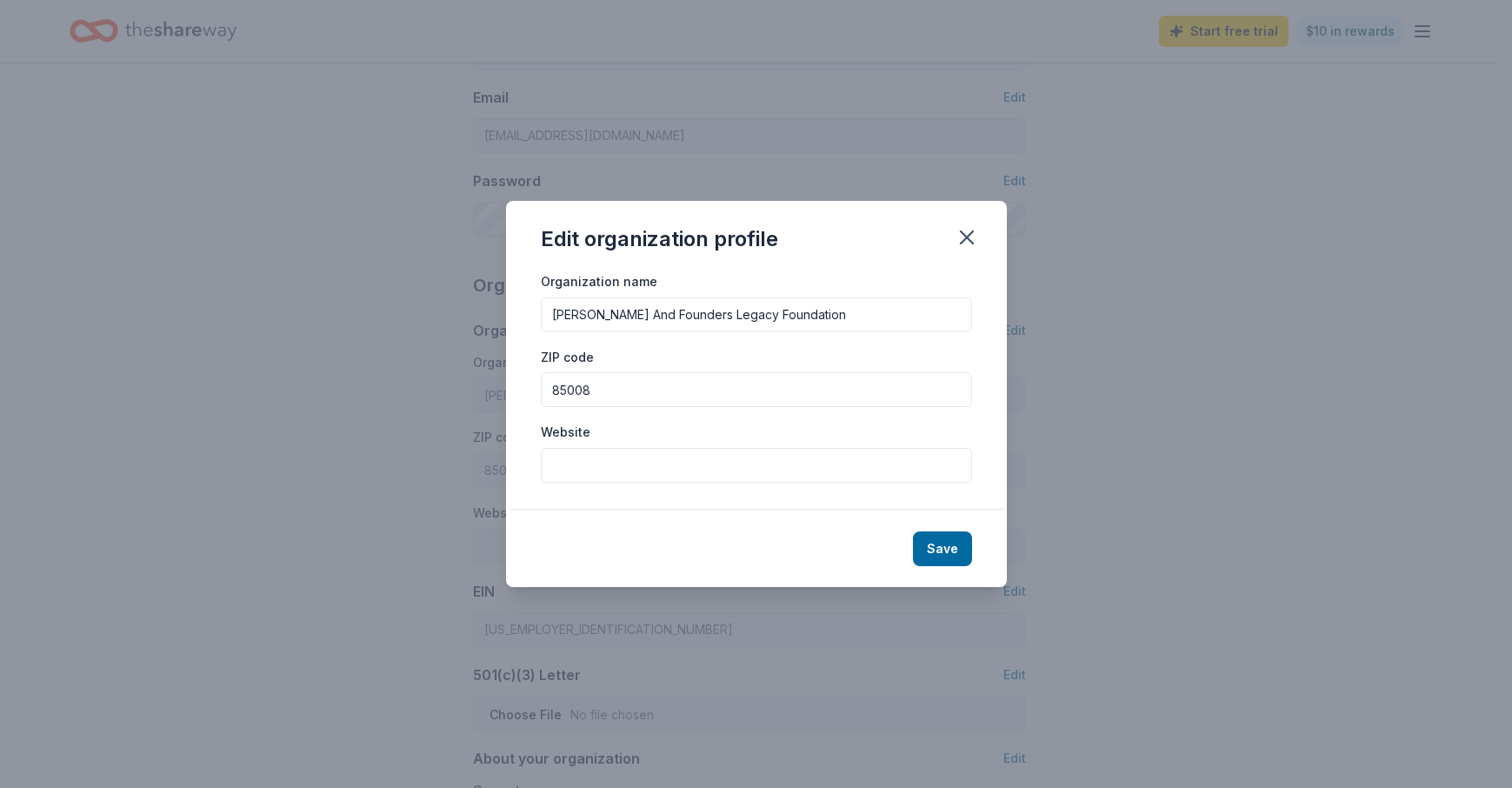
click at [588, 461] on input "Website" at bounding box center [757, 465] width 432 height 35
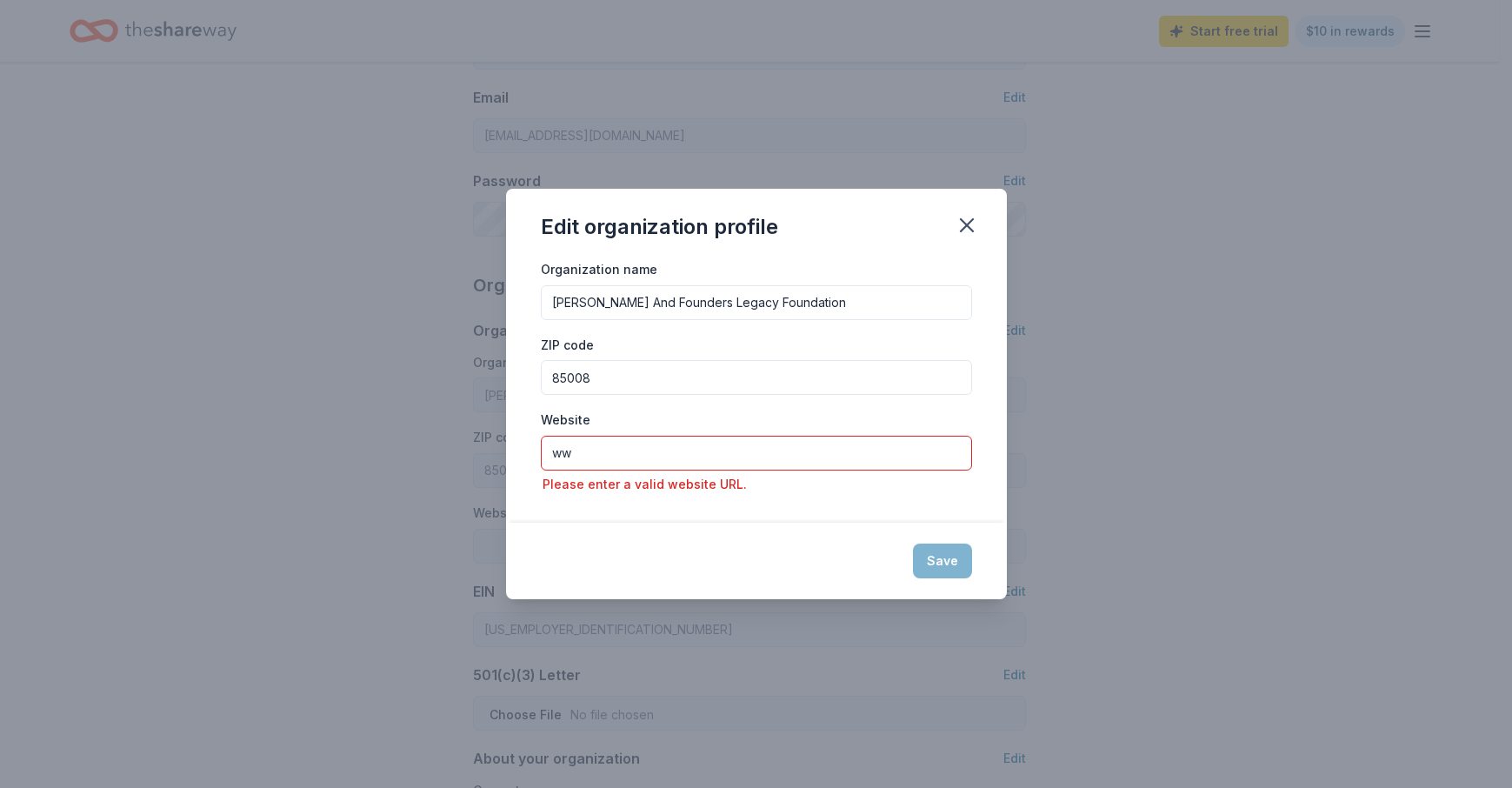
type input "w"
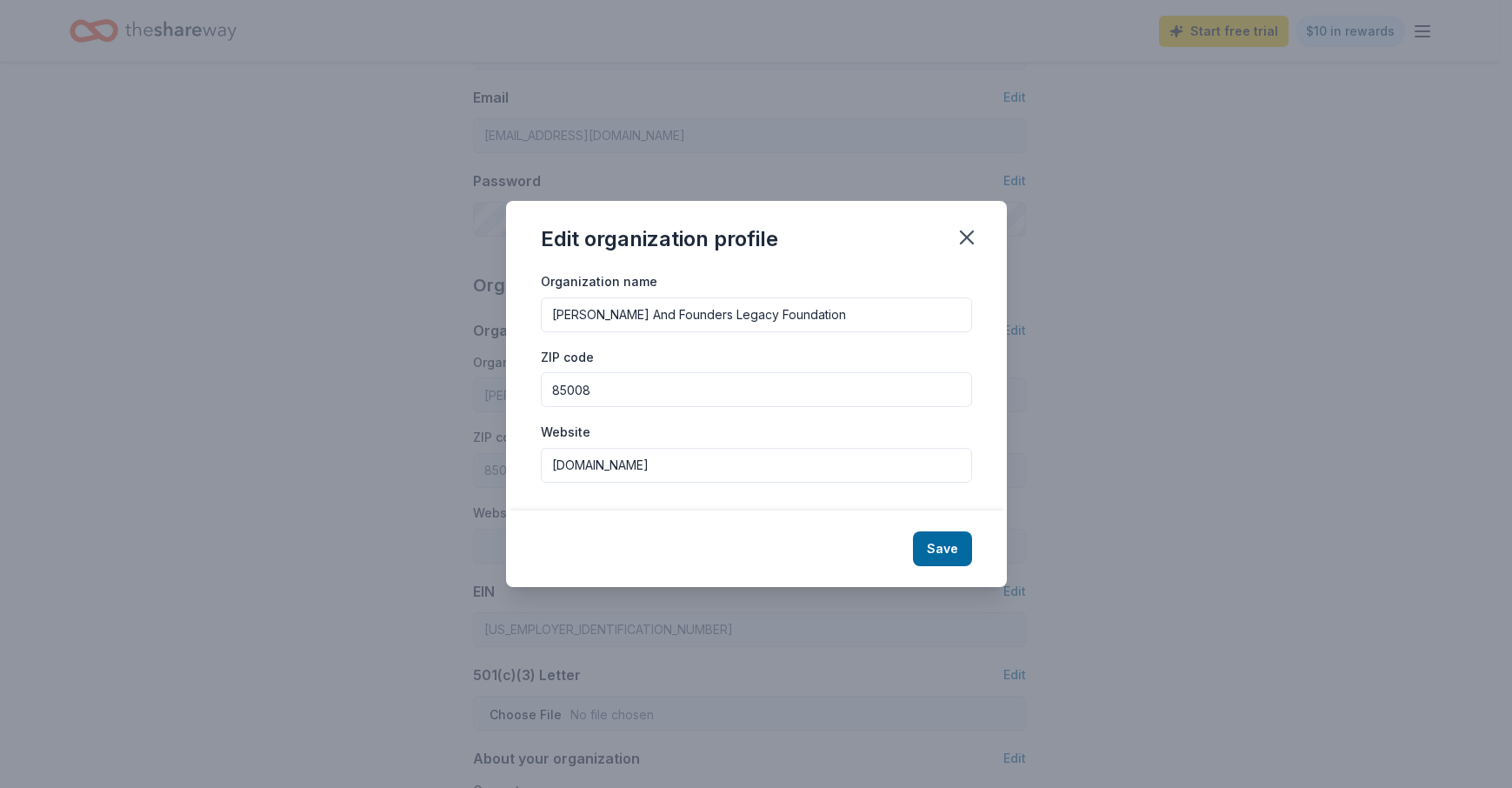
type input "www.golfitforward.org"
click at [954, 552] on button "Save" at bounding box center [943, 549] width 59 height 35
type input "www.golfitforward.org"
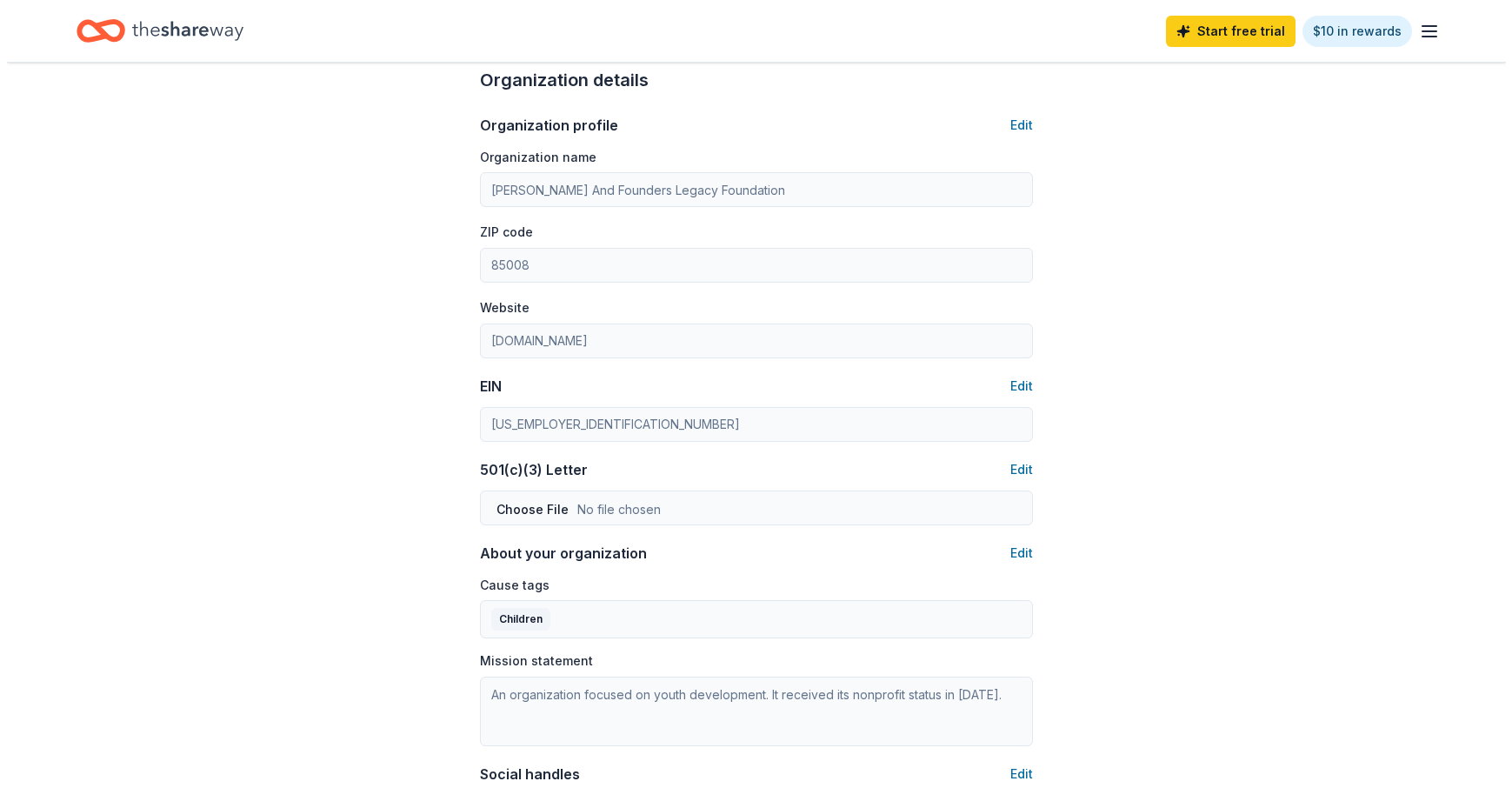
scroll to position [616, 0]
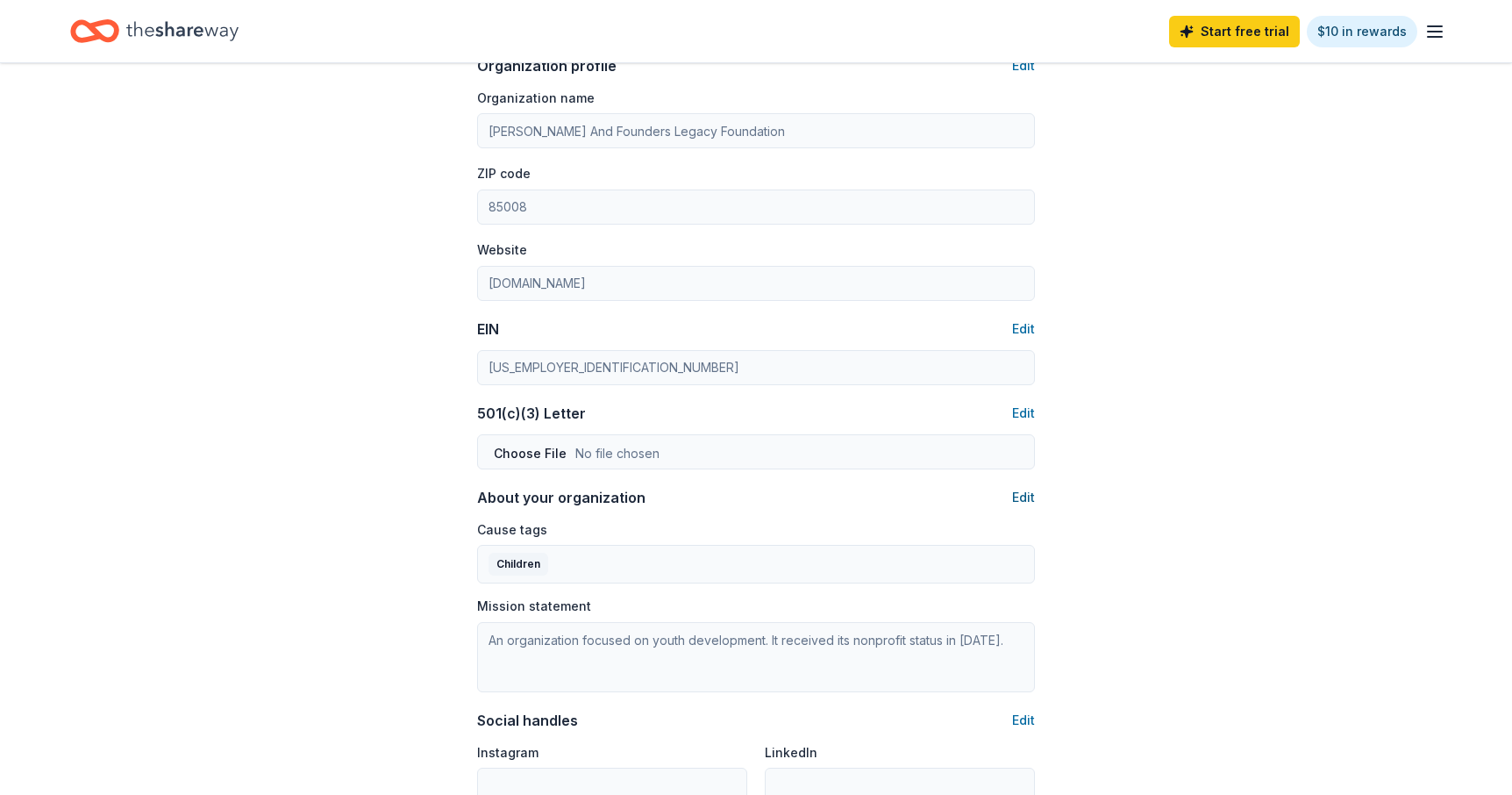
click at [1033, 494] on button "Edit" at bounding box center [1023, 497] width 23 height 21
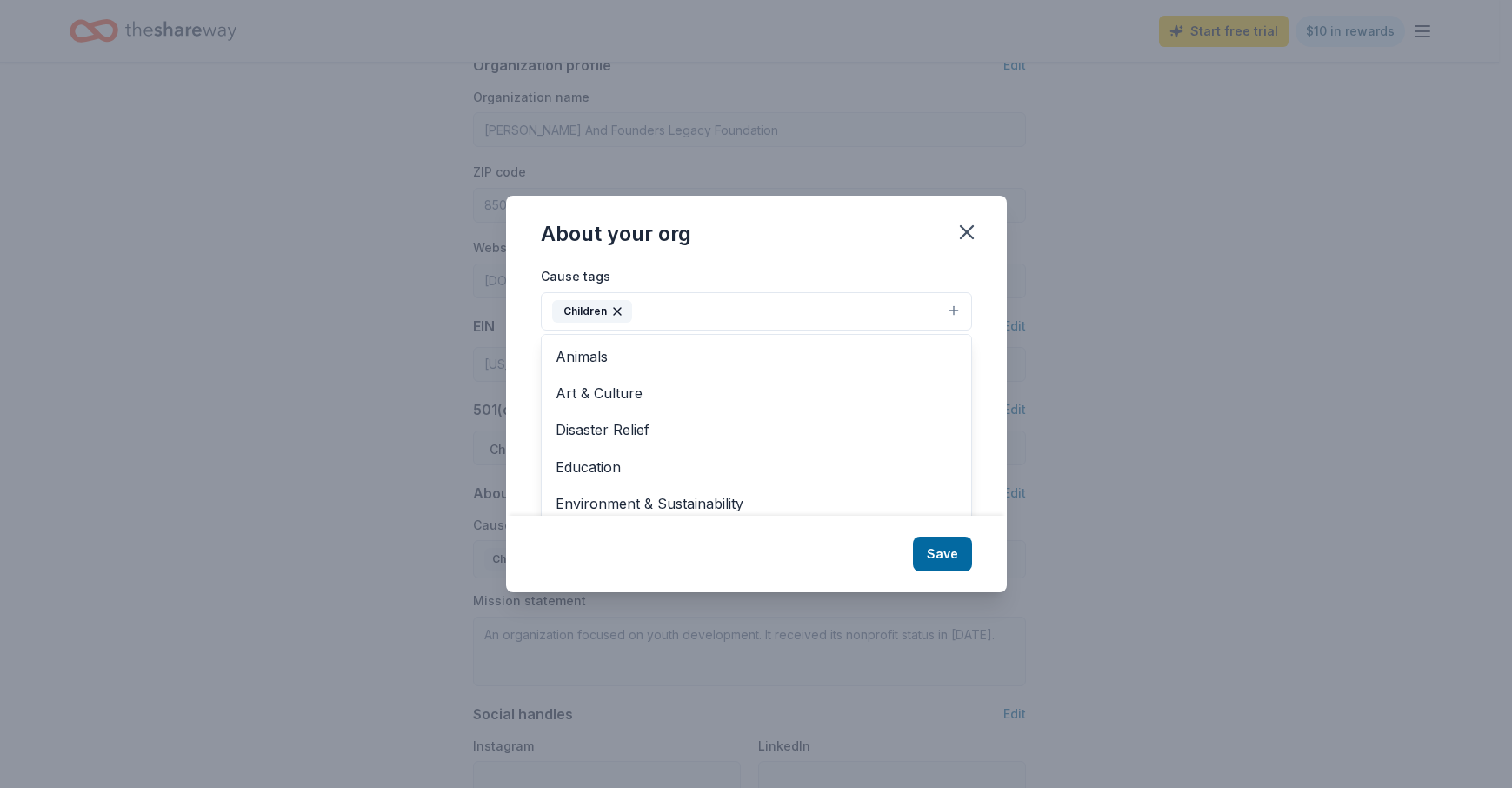
click at [613, 307] on icon "button" at bounding box center [617, 311] width 14 height 14
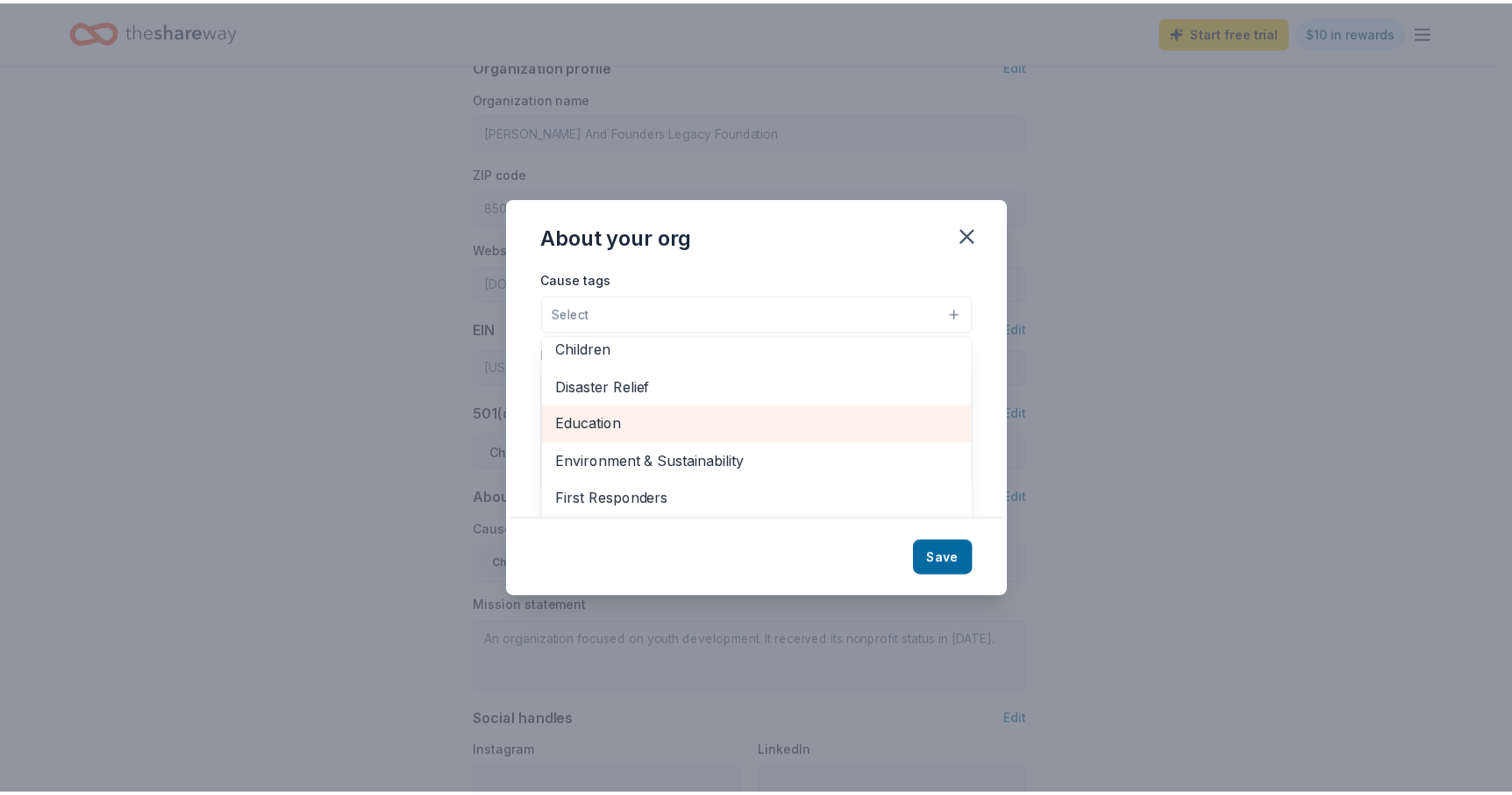
scroll to position [127, 0]
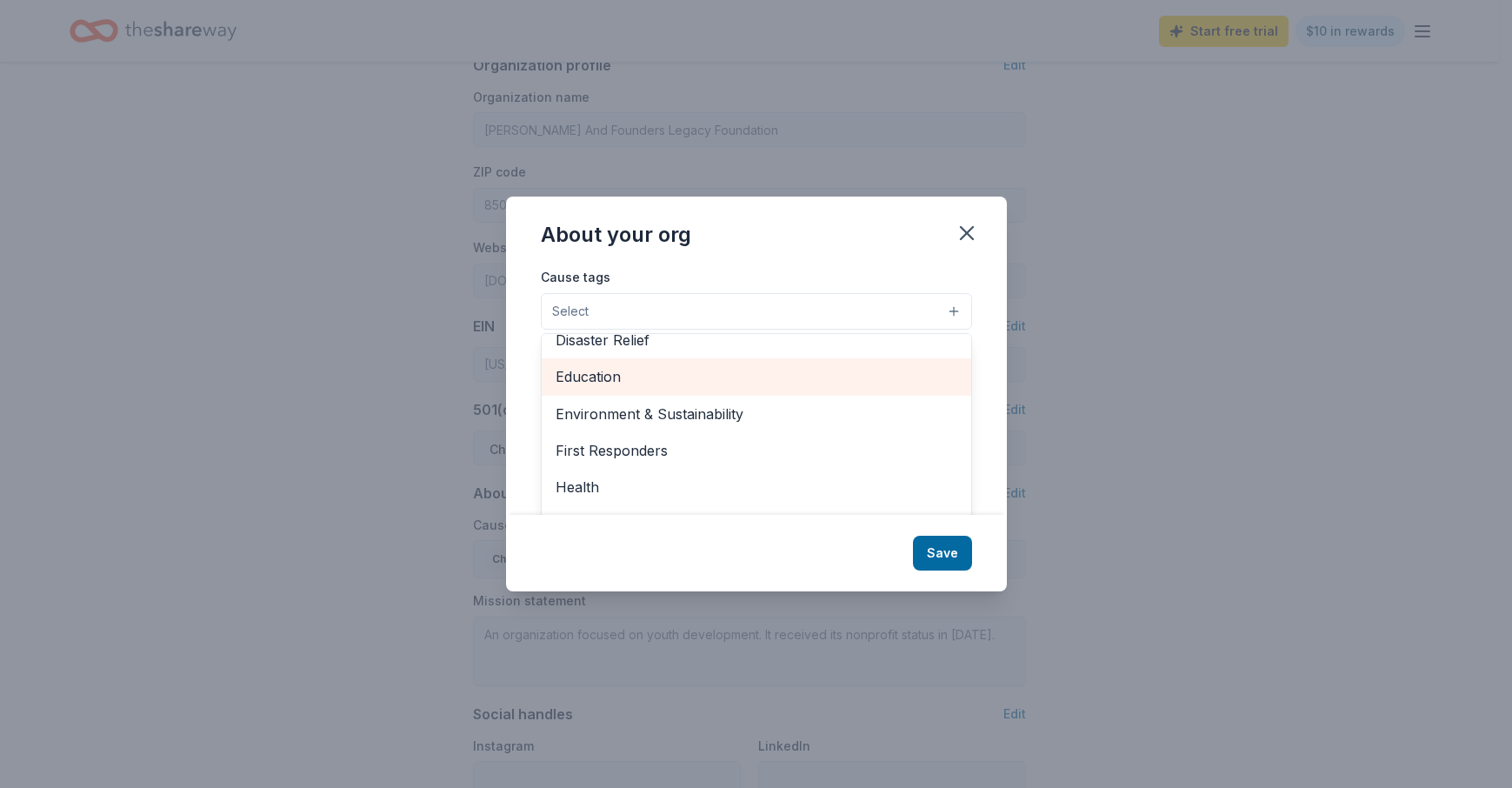
click at [598, 372] on span "Education" at bounding box center [756, 376] width 402 height 23
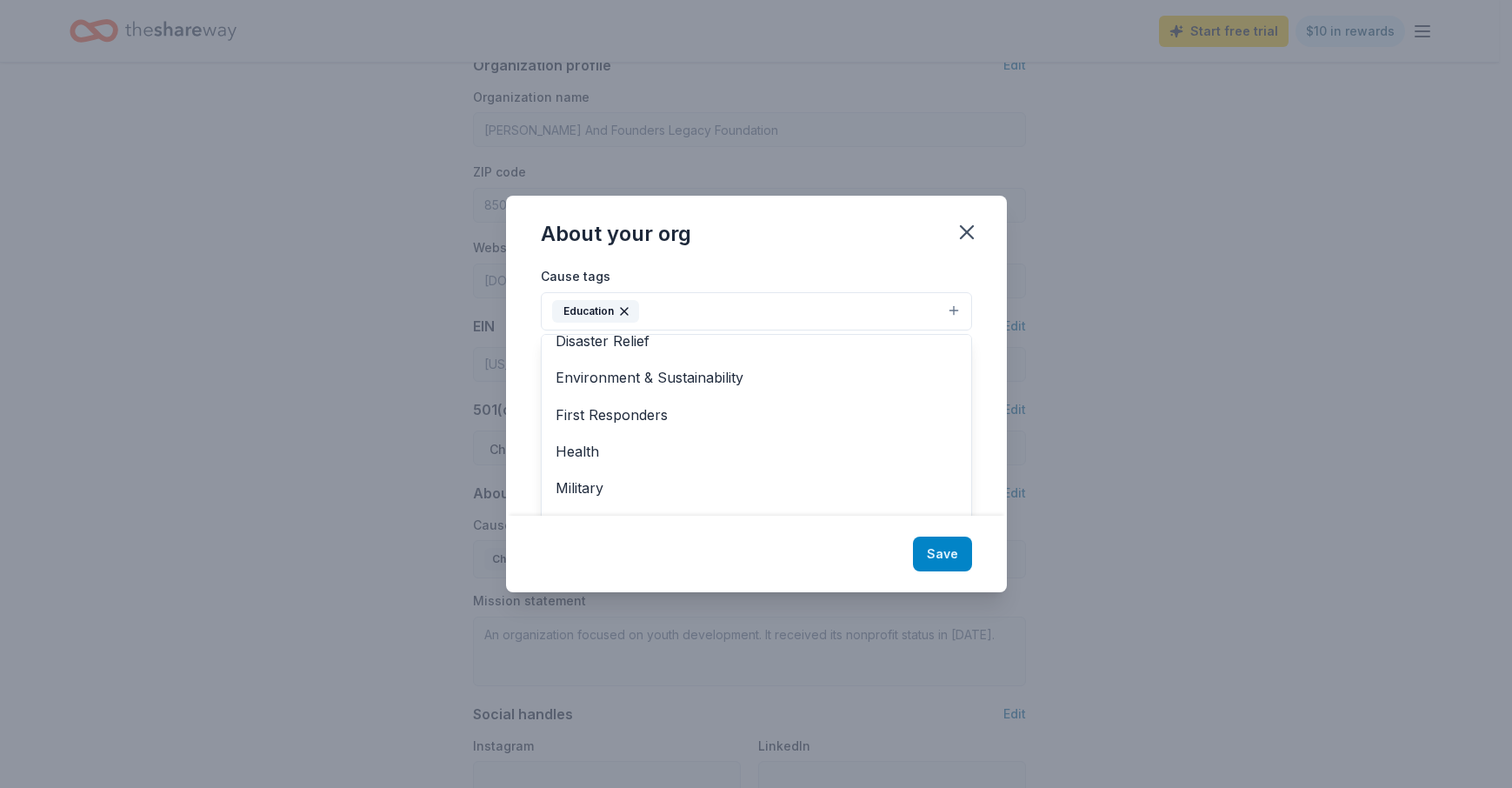
click at [936, 552] on div "About your org Cause tags Education Animals Art & Culture Children Disaster Rel…" at bounding box center [756, 394] width 501 height 397
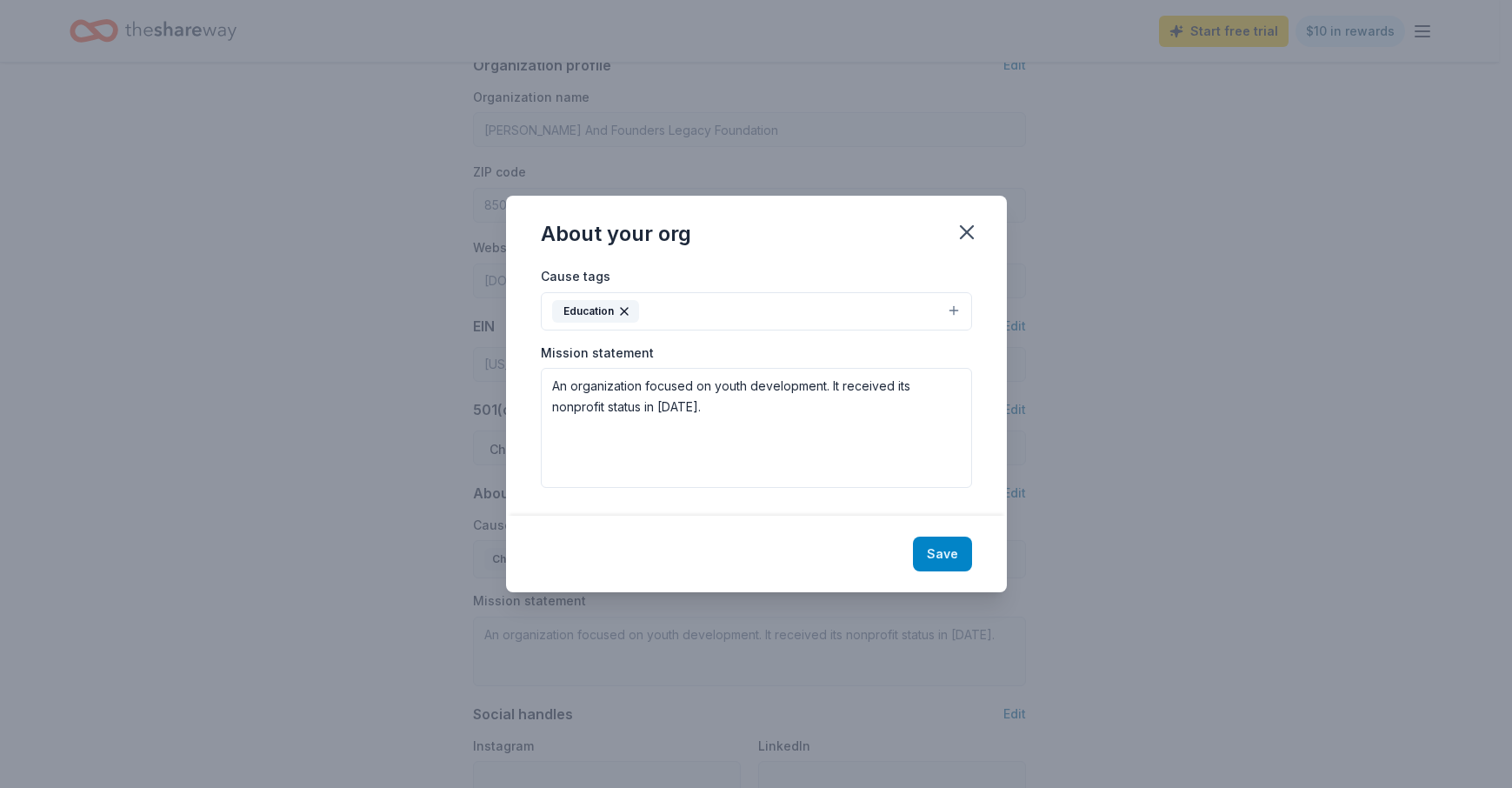
click at [954, 552] on button "Save" at bounding box center [943, 553] width 59 height 35
click at [554, 386] on textarea "An organization focused on youth development. It received its nonprofit status …" at bounding box center [757, 427] width 432 height 120
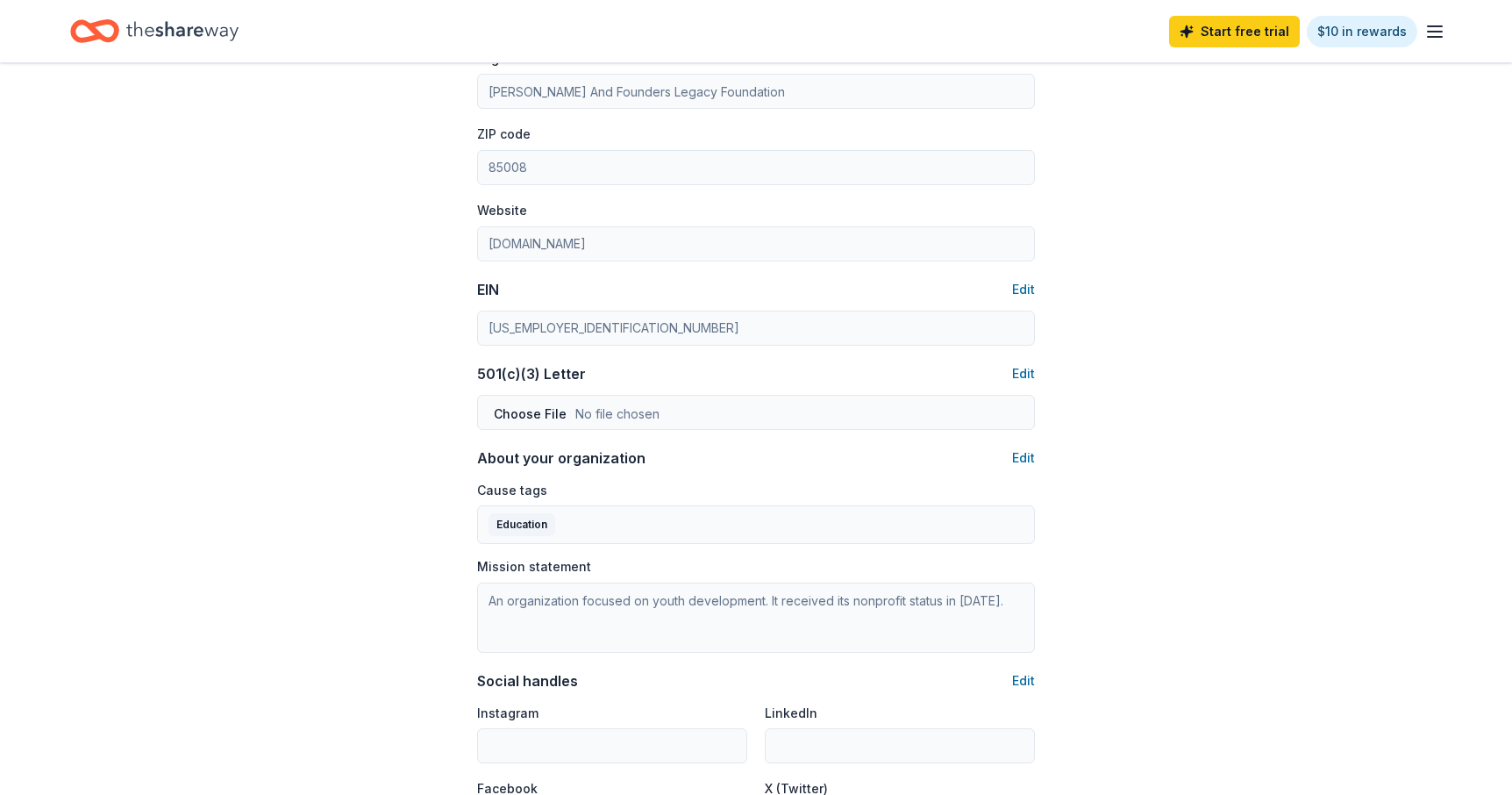
scroll to position [737, 0]
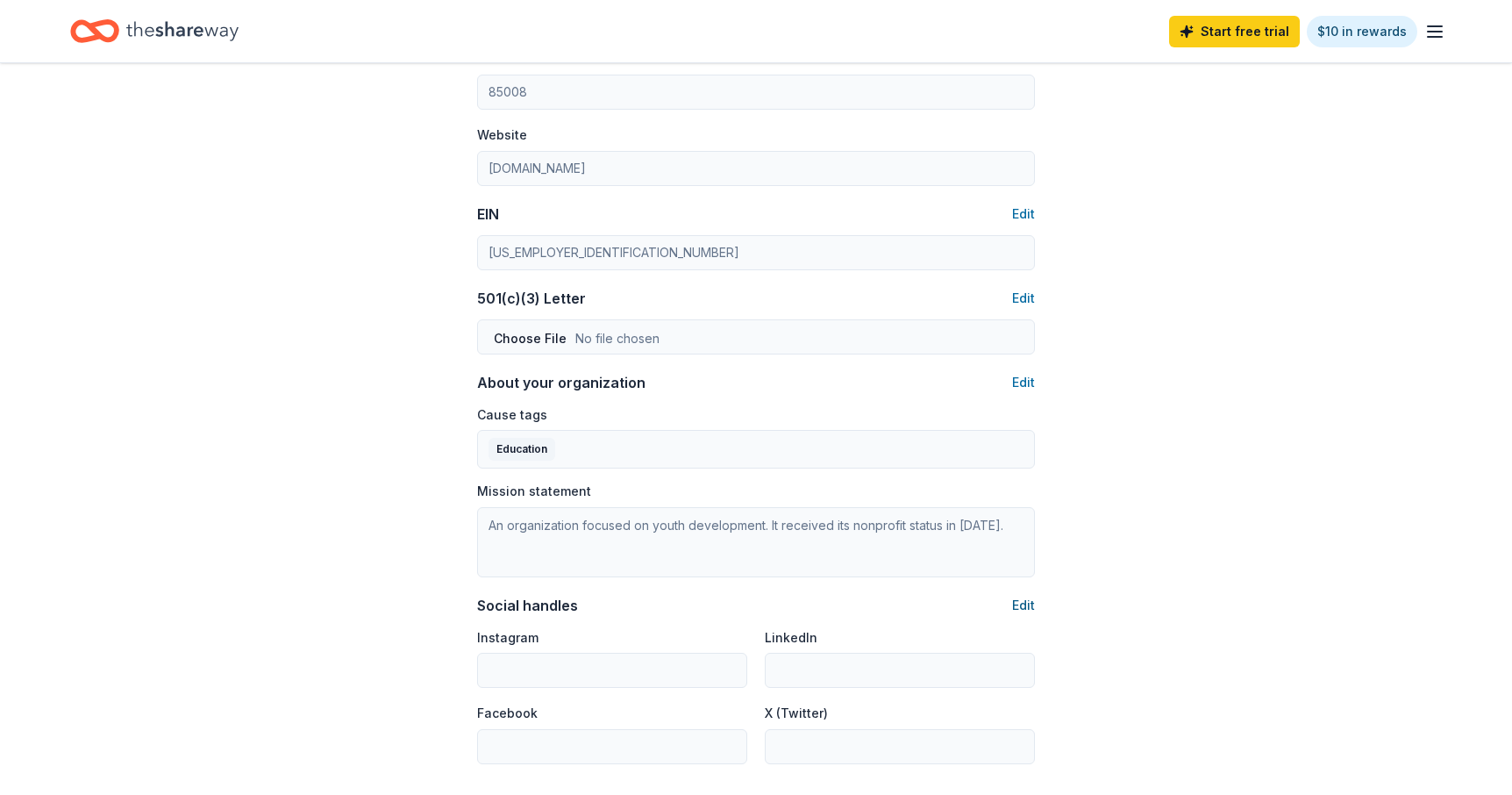
click at [1022, 599] on button "Edit" at bounding box center [1023, 605] width 23 height 21
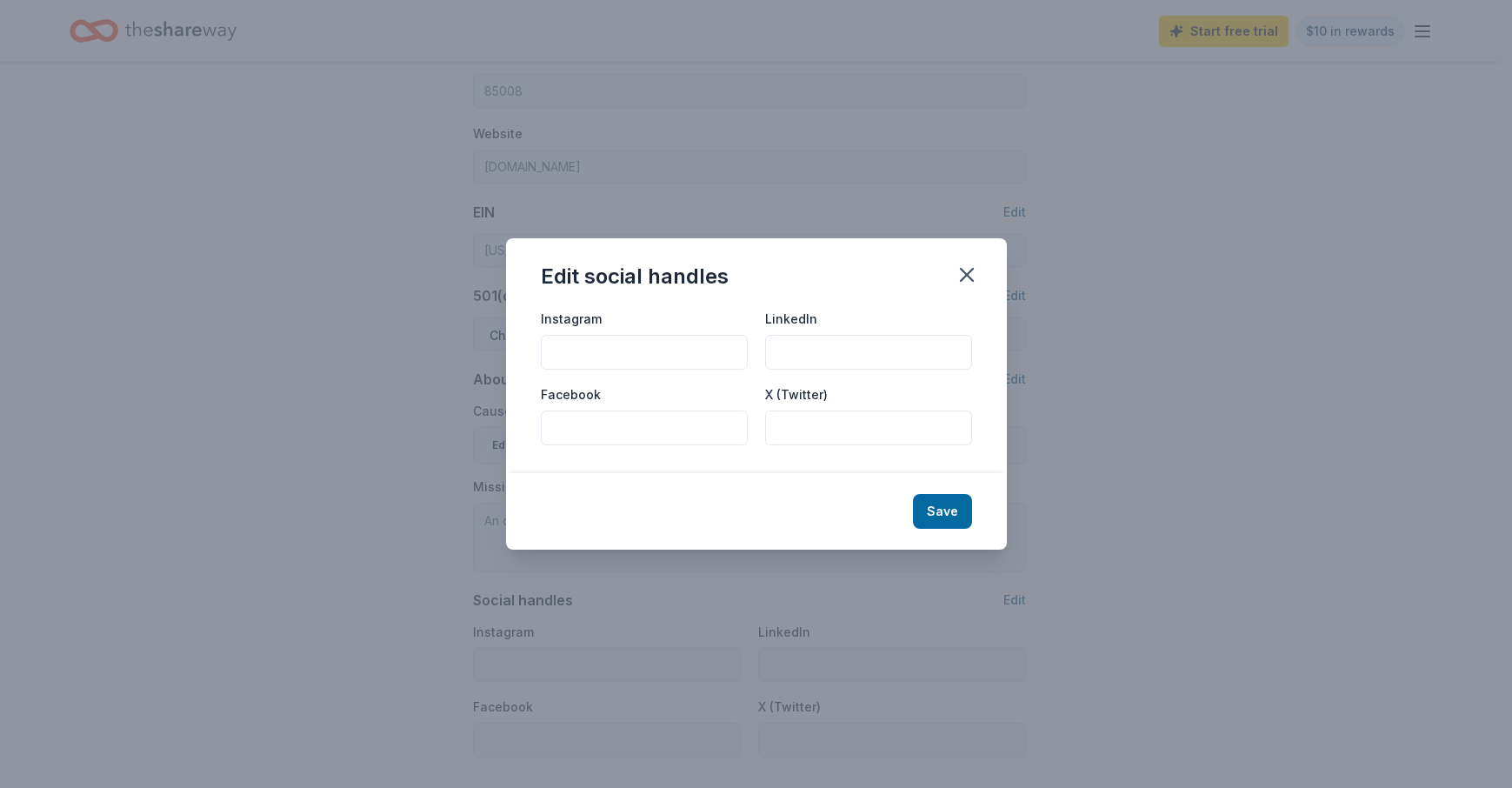
click at [571, 422] on input "Facebook" at bounding box center [645, 427] width 207 height 35
type input "Golf it Forward!"
click at [944, 514] on button "Save" at bounding box center [943, 511] width 59 height 35
type input "Golf it Forward!"
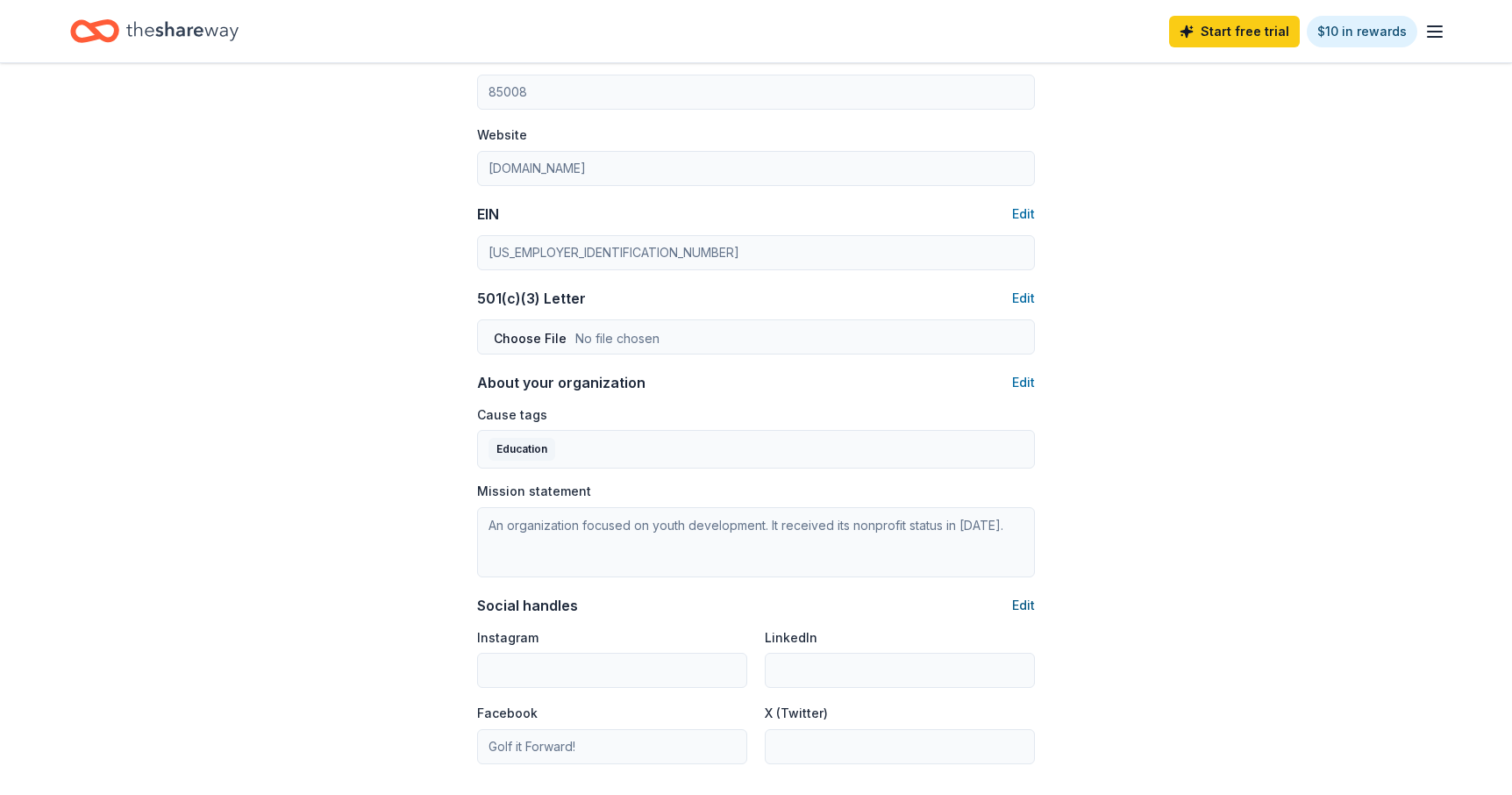
click at [1028, 597] on button "Edit" at bounding box center [1023, 605] width 23 height 21
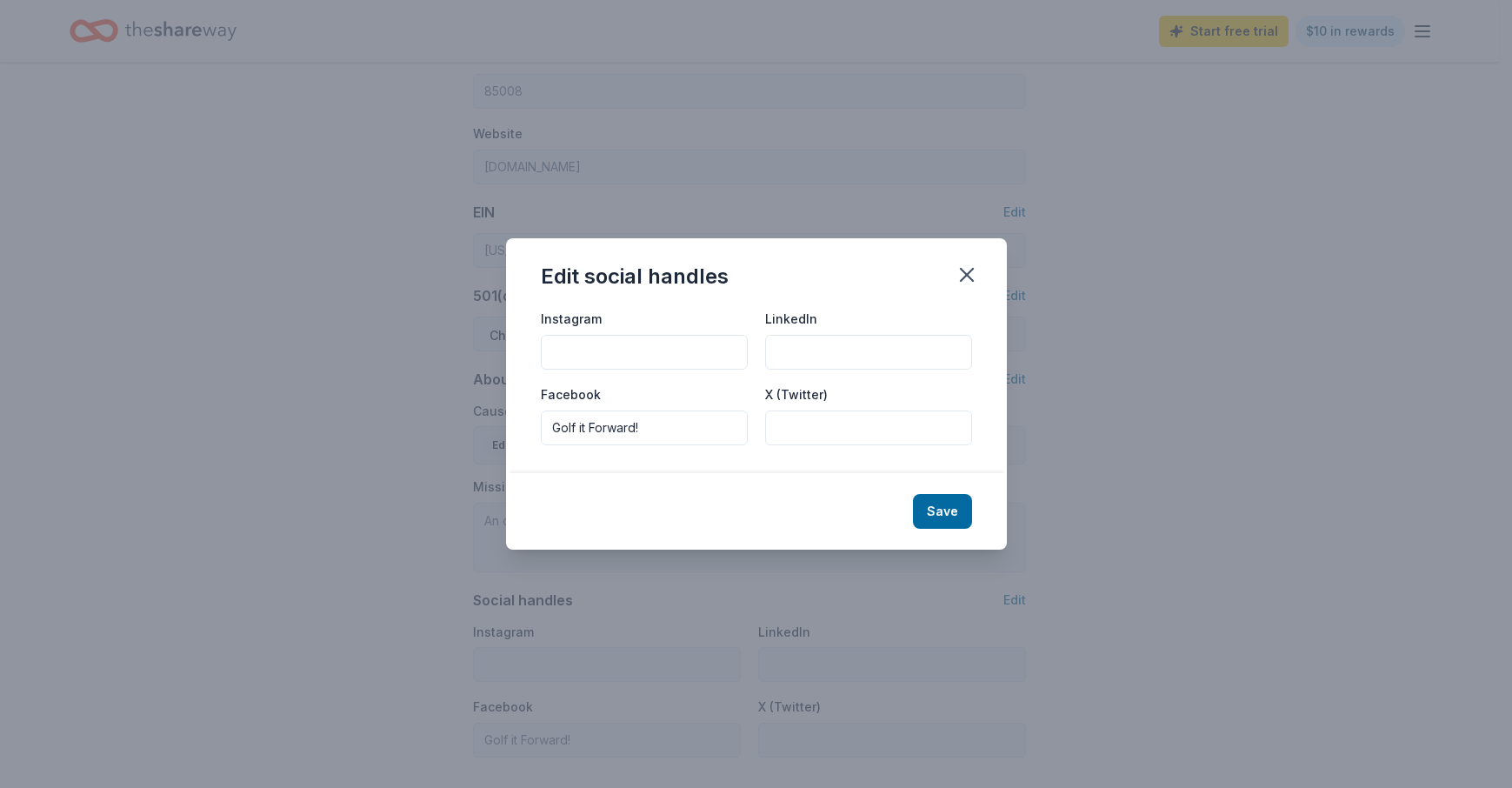
click at [592, 353] on input "Instagram" at bounding box center [645, 352] width 207 height 35
type input "Meet Me At 13"
click at [953, 510] on button "Save" at bounding box center [943, 511] width 59 height 35
type input "Meet Me At 13"
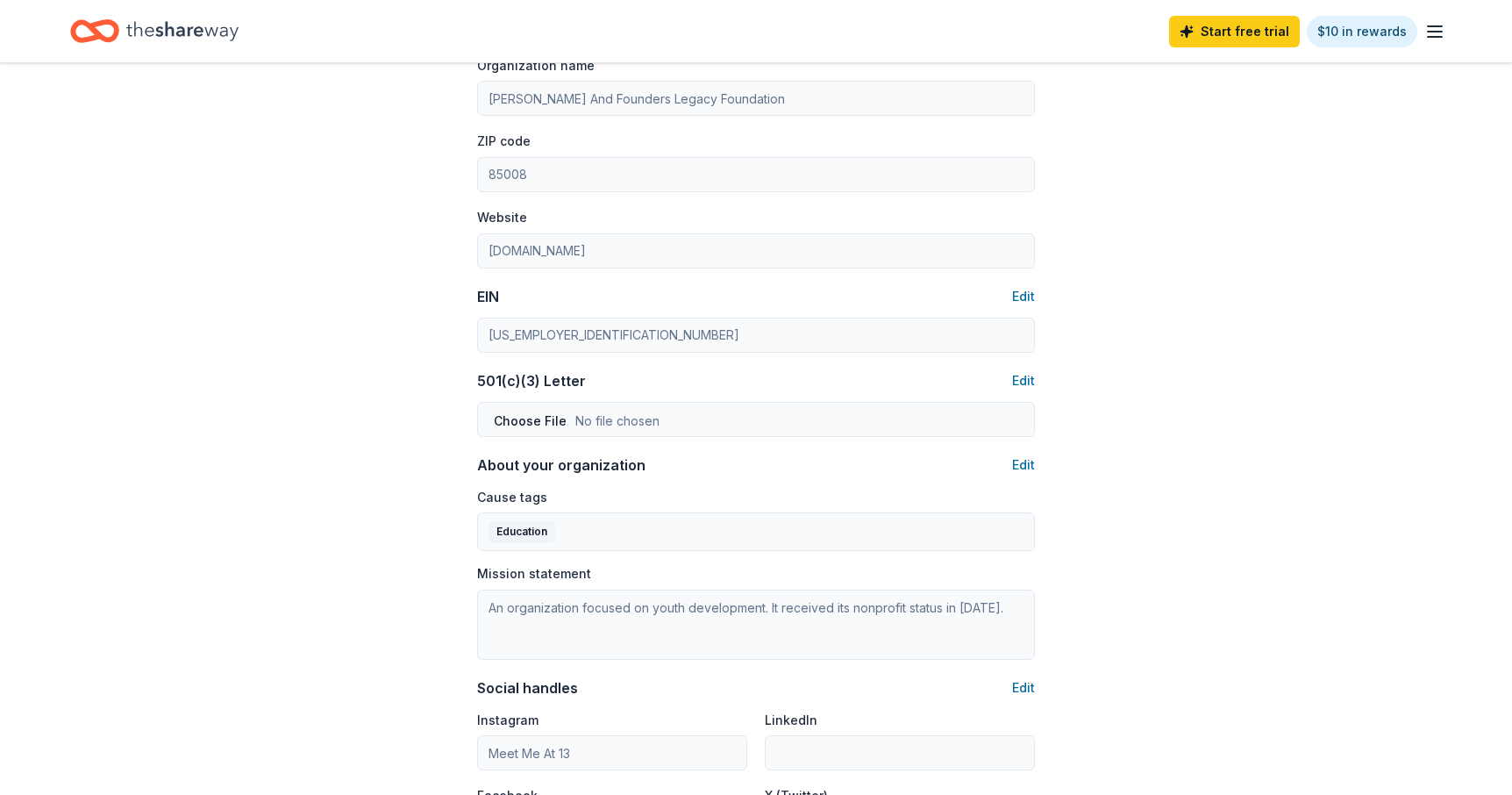
scroll to position [658, 0]
click at [1028, 459] on button "Edit" at bounding box center [1023, 461] width 23 height 21
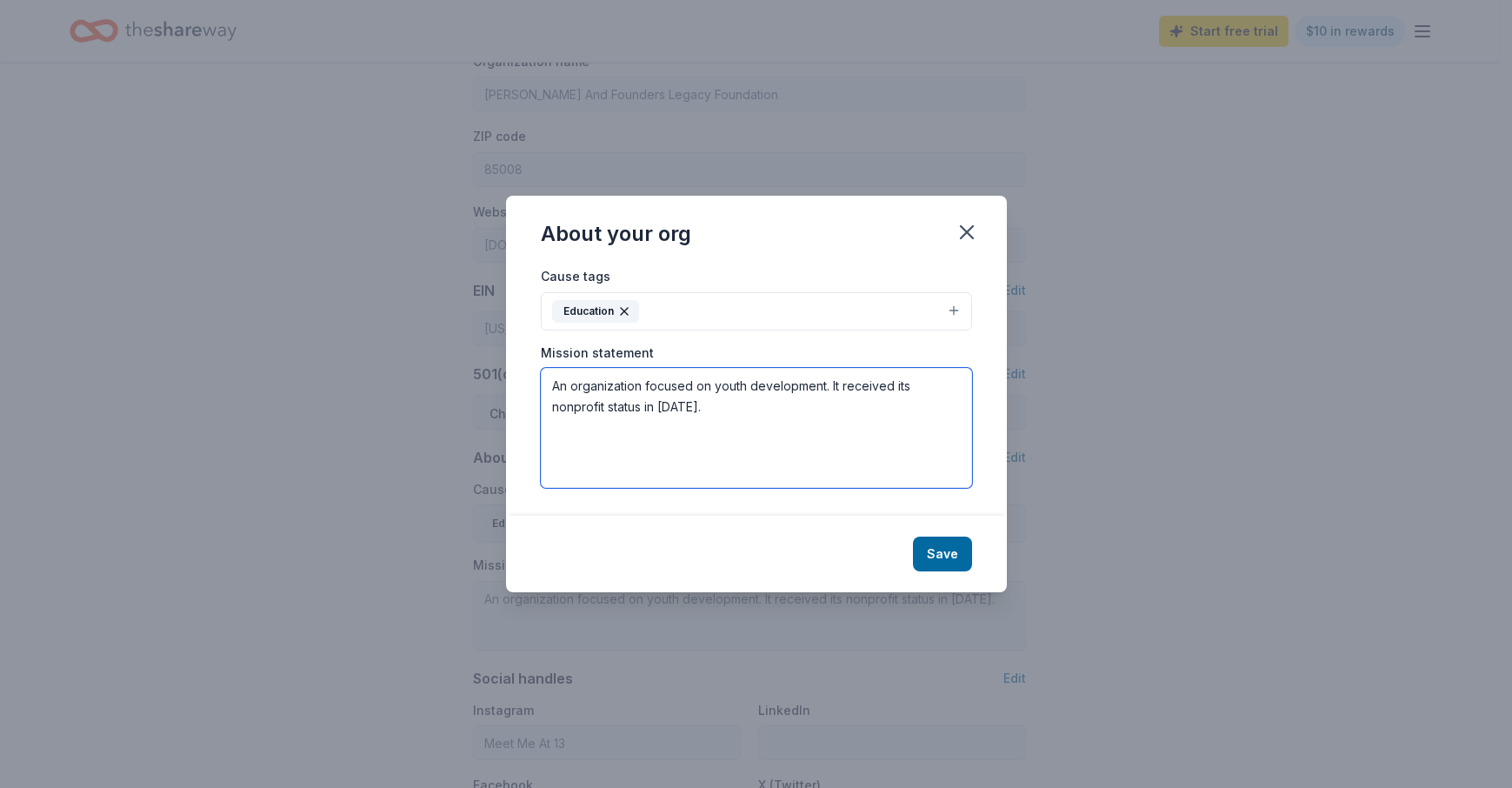
click at [731, 416] on textarea "An organization focused on youth development. It received its nonprofit status …" at bounding box center [757, 427] width 432 height 120
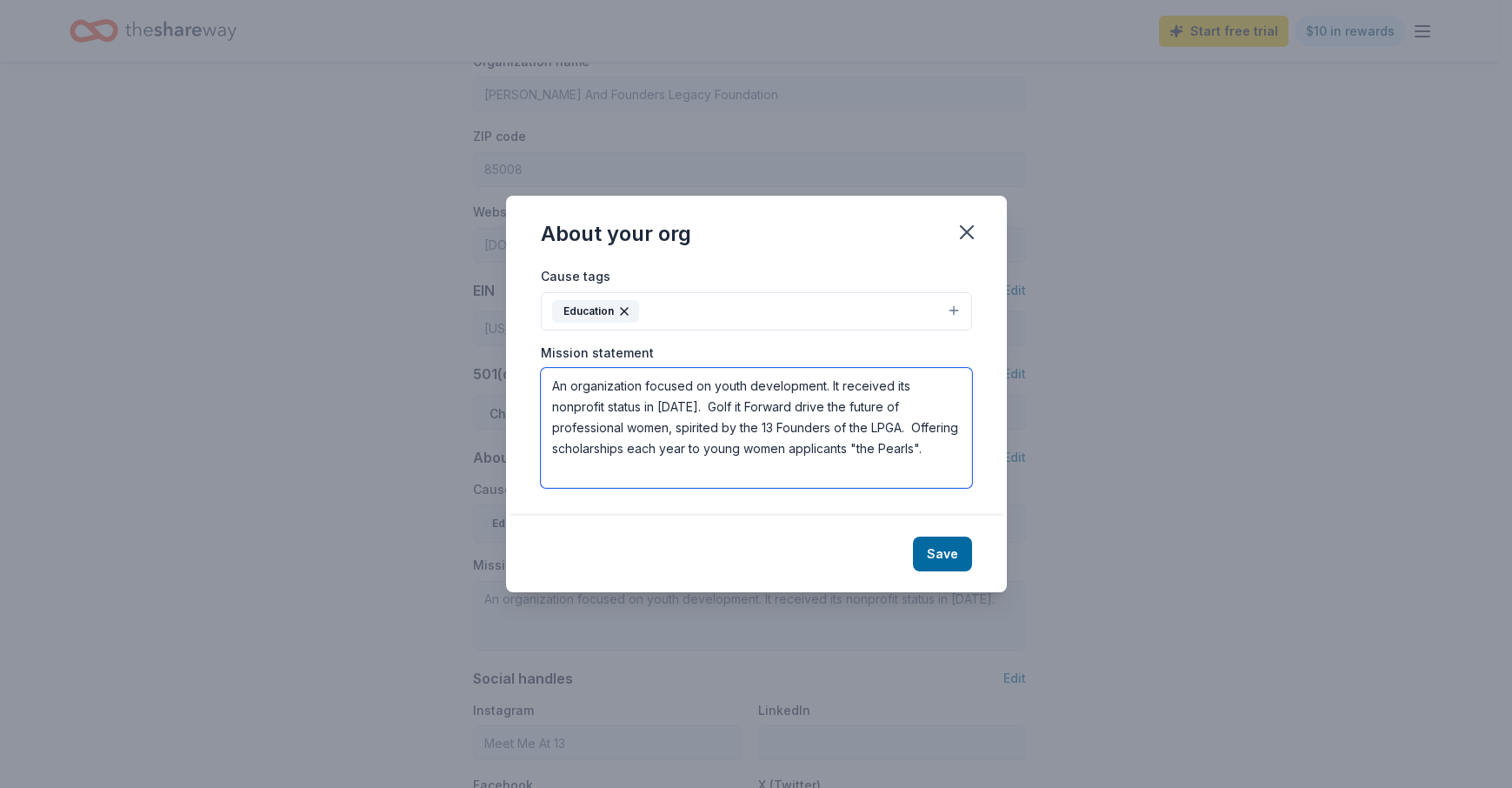
click at [551, 449] on textarea "An organization focused on youth development. It received its nonprofit status …" at bounding box center [757, 427] width 432 height 120
click at [744, 448] on textarea "An organization focused on youth development. It received its nonprofit status …" at bounding box center [757, 427] width 432 height 120
click at [601, 466] on textarea "An organization focused on youth development. It received its nonprofit status …" at bounding box center [757, 427] width 432 height 120
type textarea "An organization focused on youth development. It received its nonprofit status …"
click at [948, 555] on button "Save" at bounding box center [943, 553] width 59 height 35
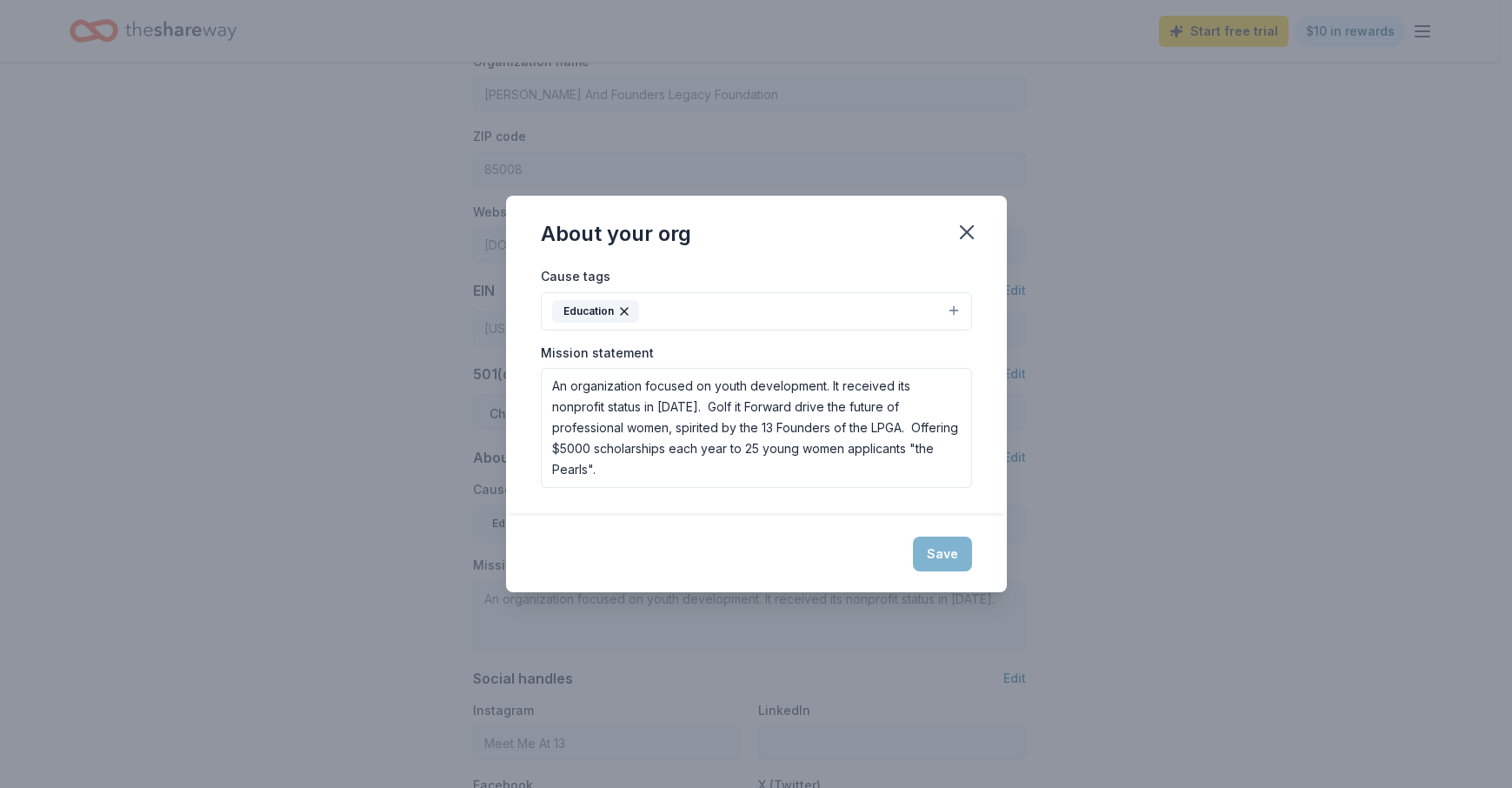
type textarea "An organization focused on youth development. It received its nonprofit status …"
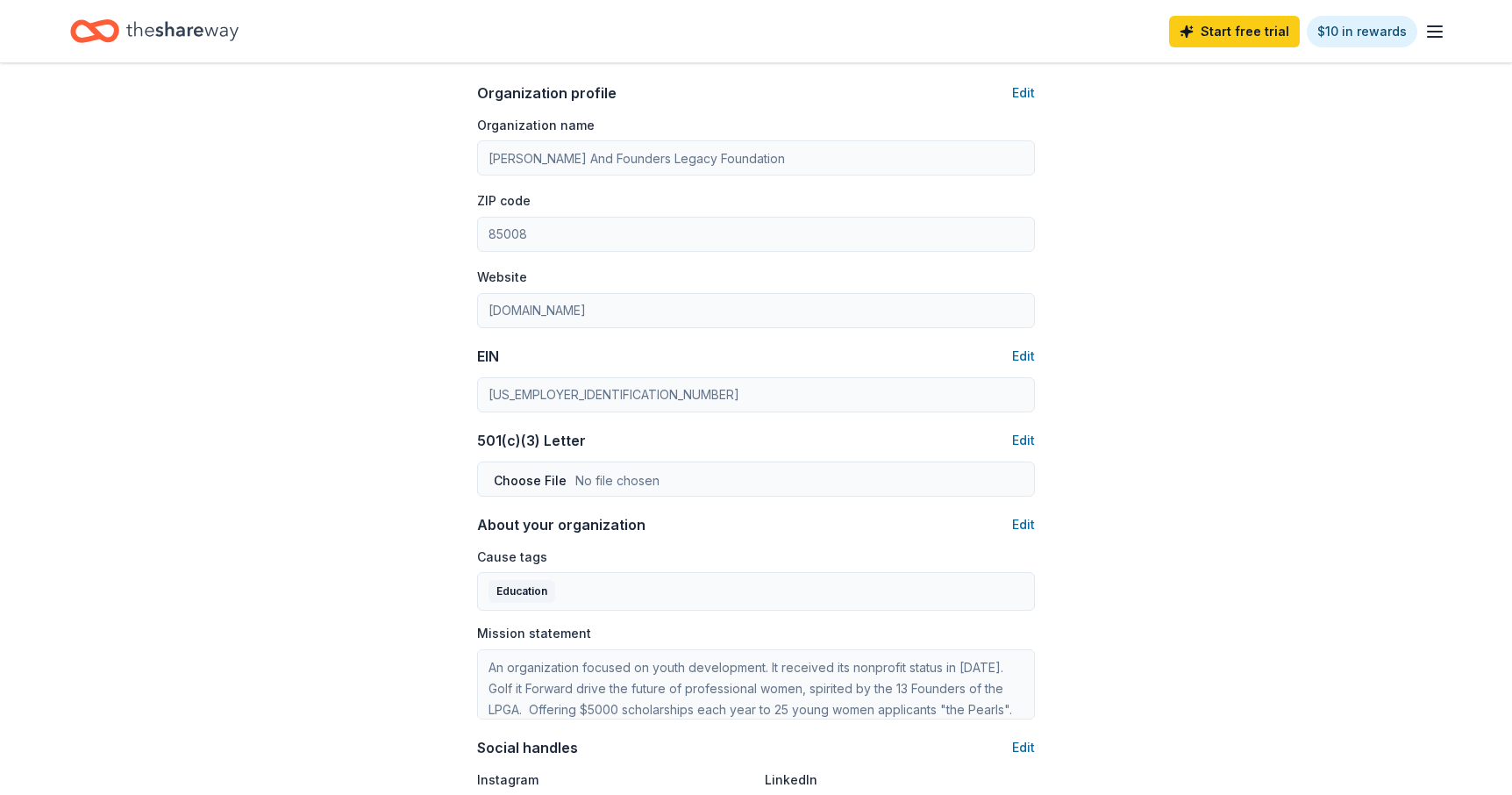
scroll to position [0, 0]
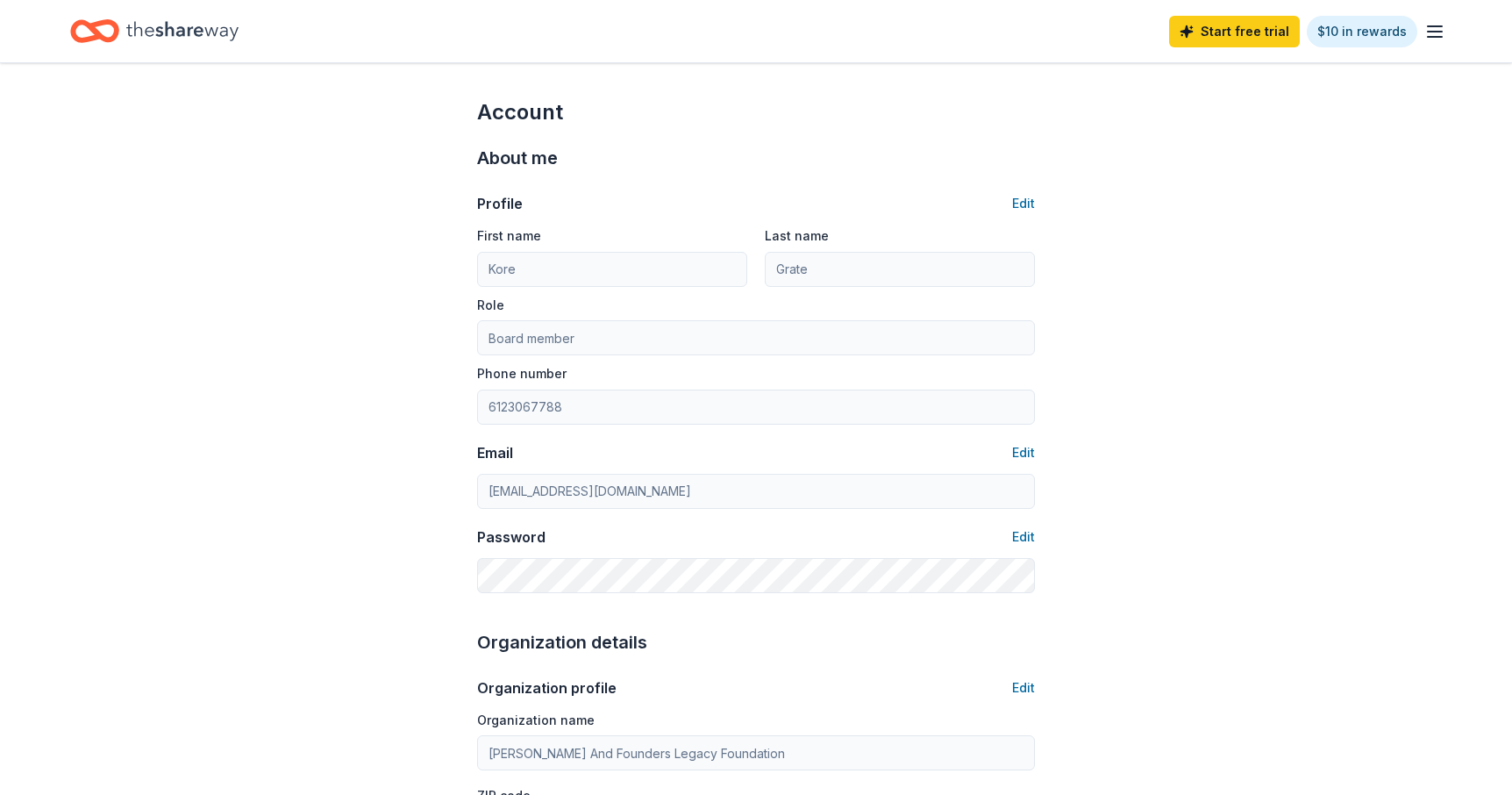
click at [1443, 30] on icon "button" at bounding box center [1435, 31] width 21 height 21
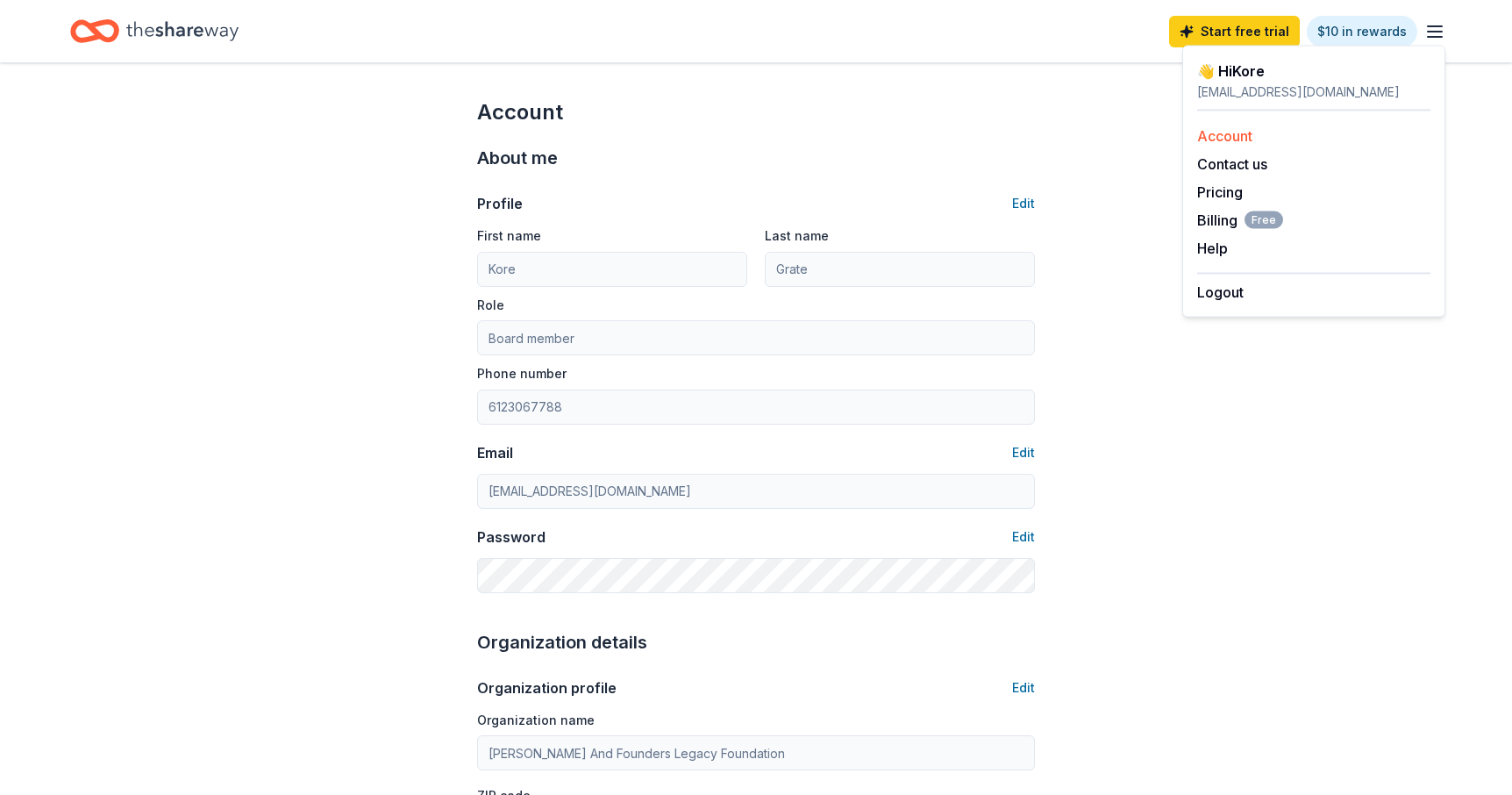
click at [1223, 133] on link "Account" at bounding box center [1225, 136] width 55 height 17
click at [1231, 133] on link "Account" at bounding box center [1225, 136] width 55 height 17
click at [1223, 138] on link "Account" at bounding box center [1225, 136] width 55 height 17
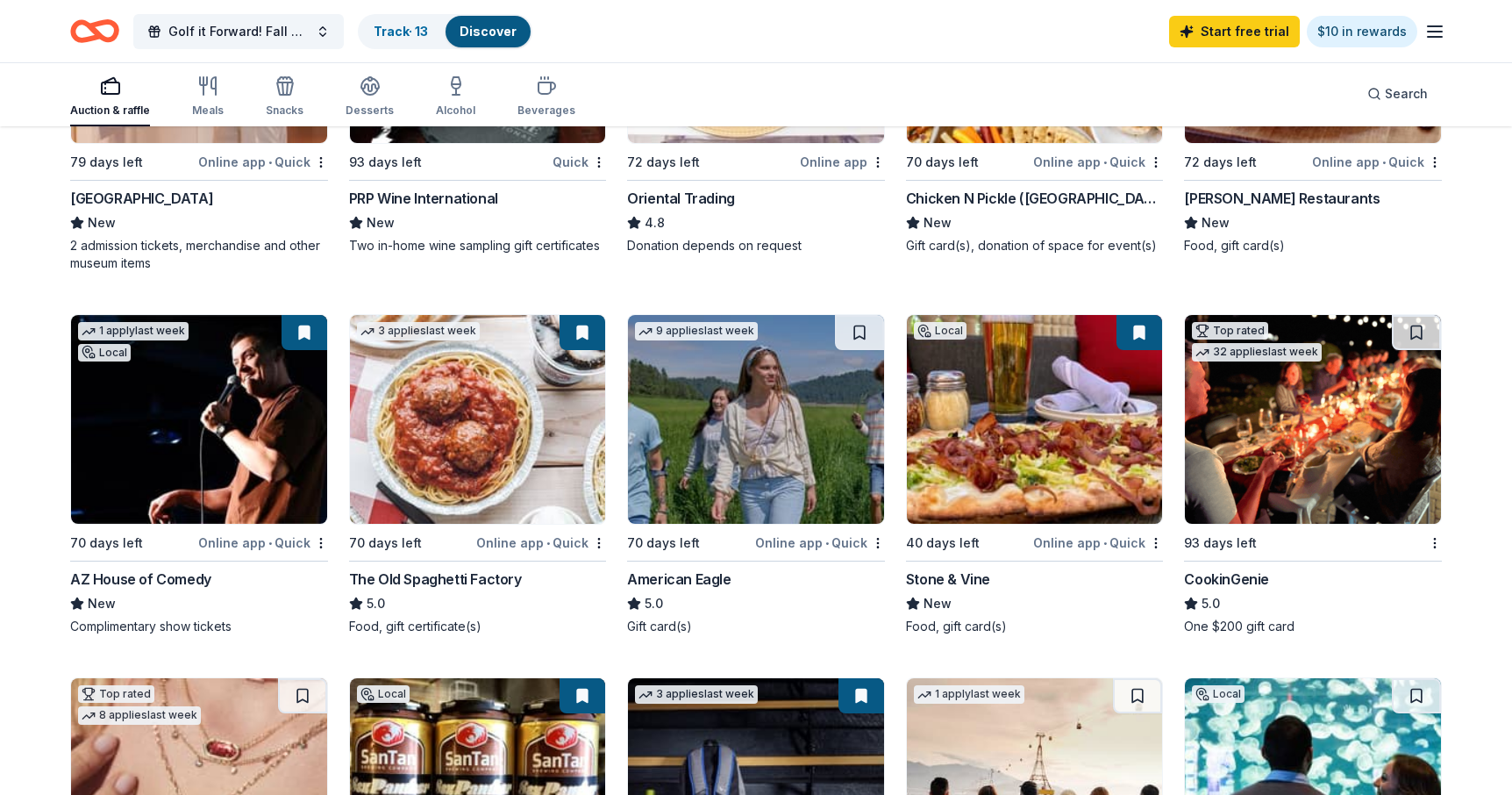
scroll to position [393, 0]
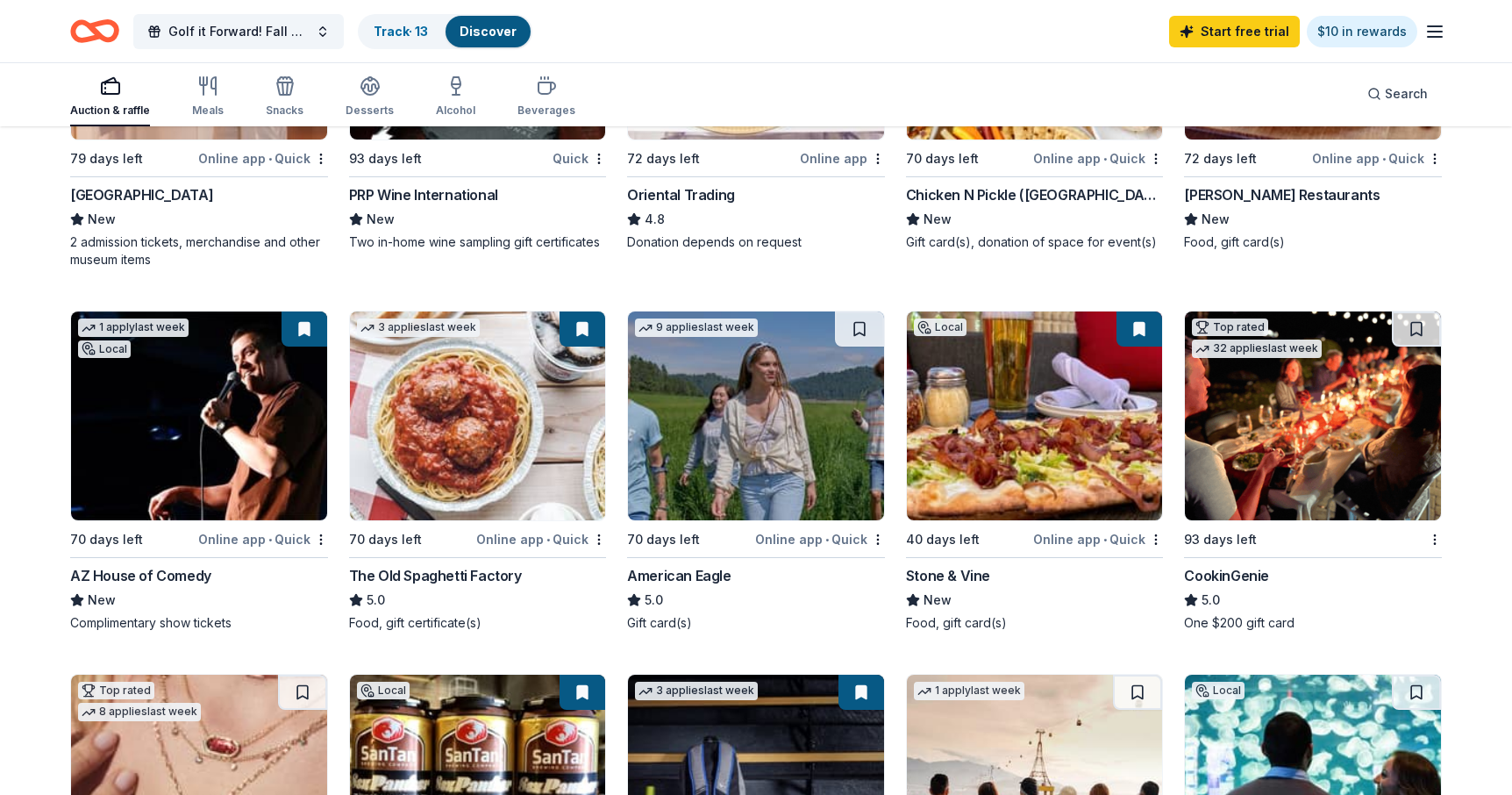
click at [1043, 424] on img at bounding box center [1035, 416] width 256 height 209
click at [1157, 401] on html "Golf it Forward! Fall Auction Track · 13 Discover Start free trial $10 in rewar…" at bounding box center [756, 5] width 1512 height 795
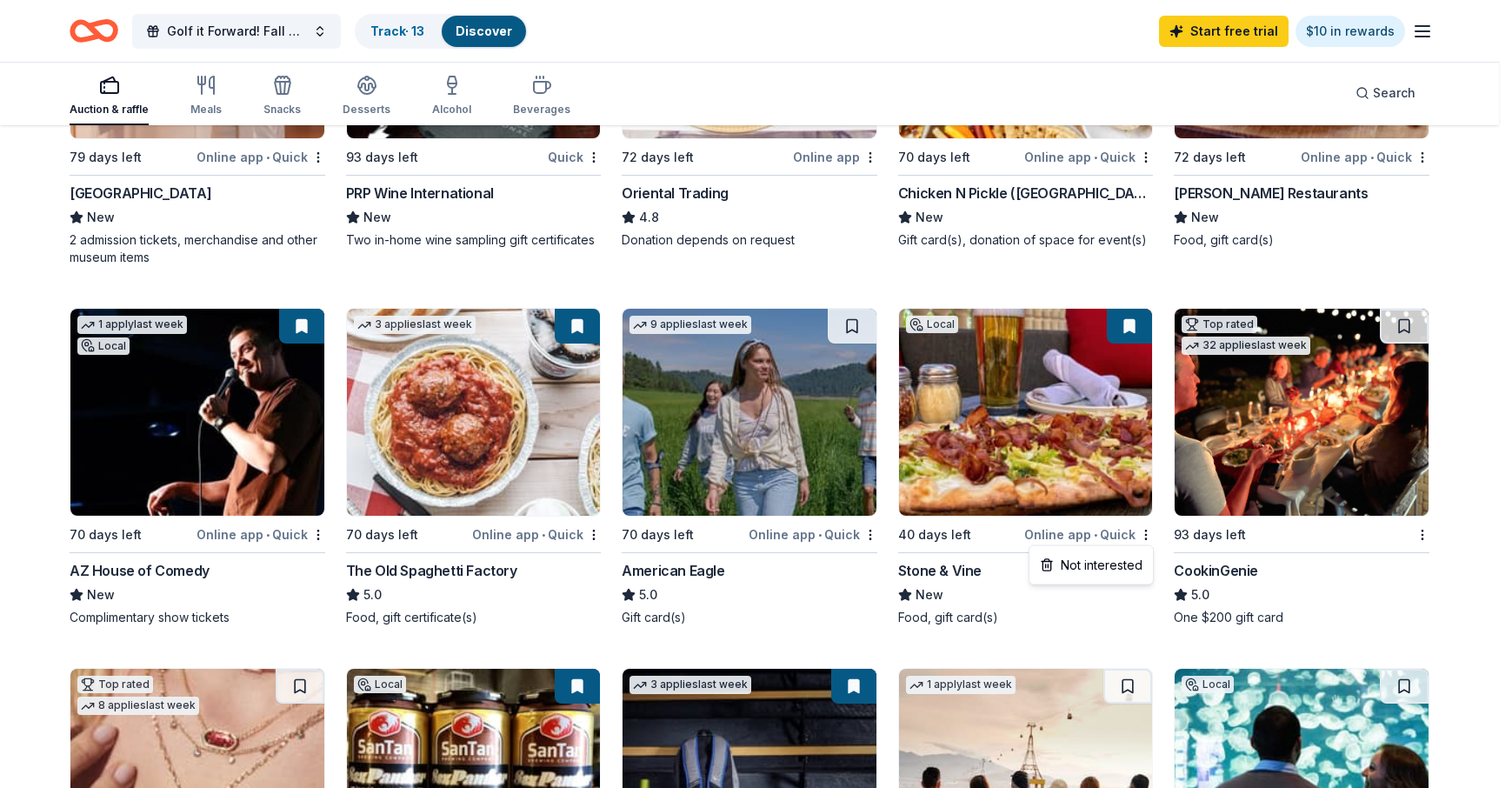
drag, startPoint x: 1044, startPoint y: 545, endPoint x: 1106, endPoint y: 533, distance: 63.2
click at [1106, 398] on html "Golf it Forward! Fall Auction Track · 13 Discover Start free trial $10 in rewar…" at bounding box center [756, 5] width 1512 height 788
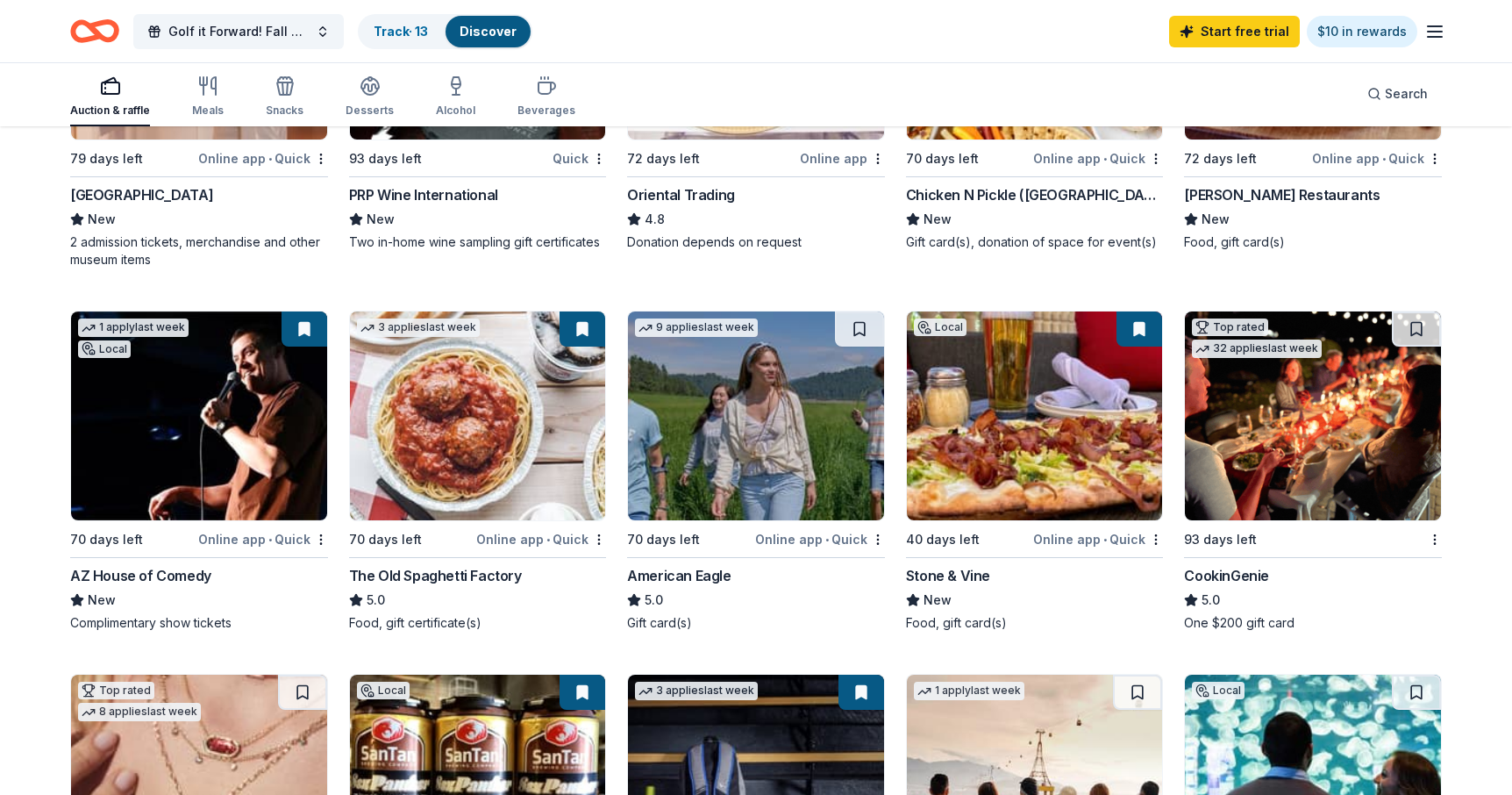
click at [1125, 540] on div "Online app • Quick" at bounding box center [1098, 538] width 130 height 22
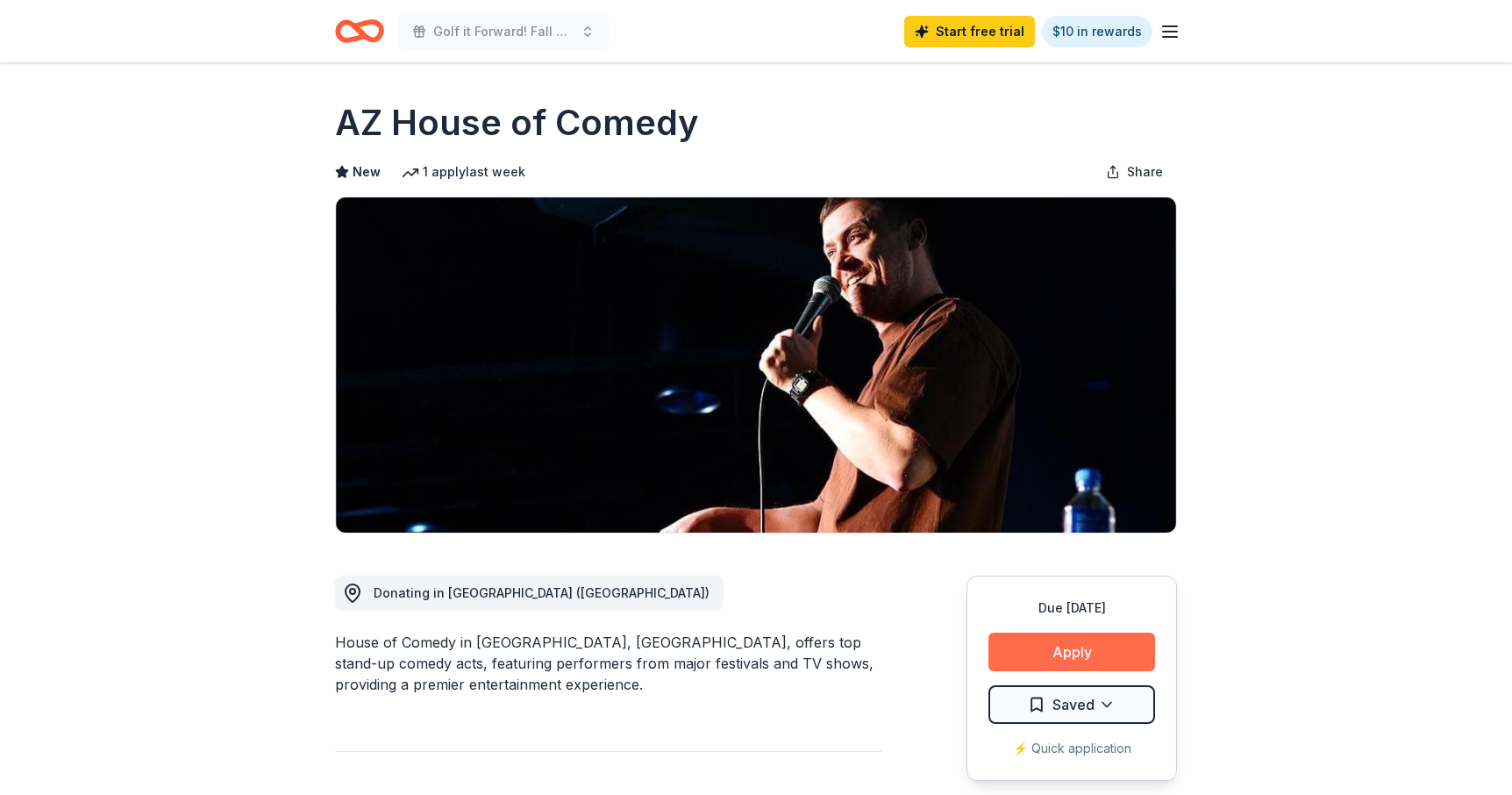
click at [1082, 650] on button "Apply" at bounding box center [1072, 651] width 166 height 39
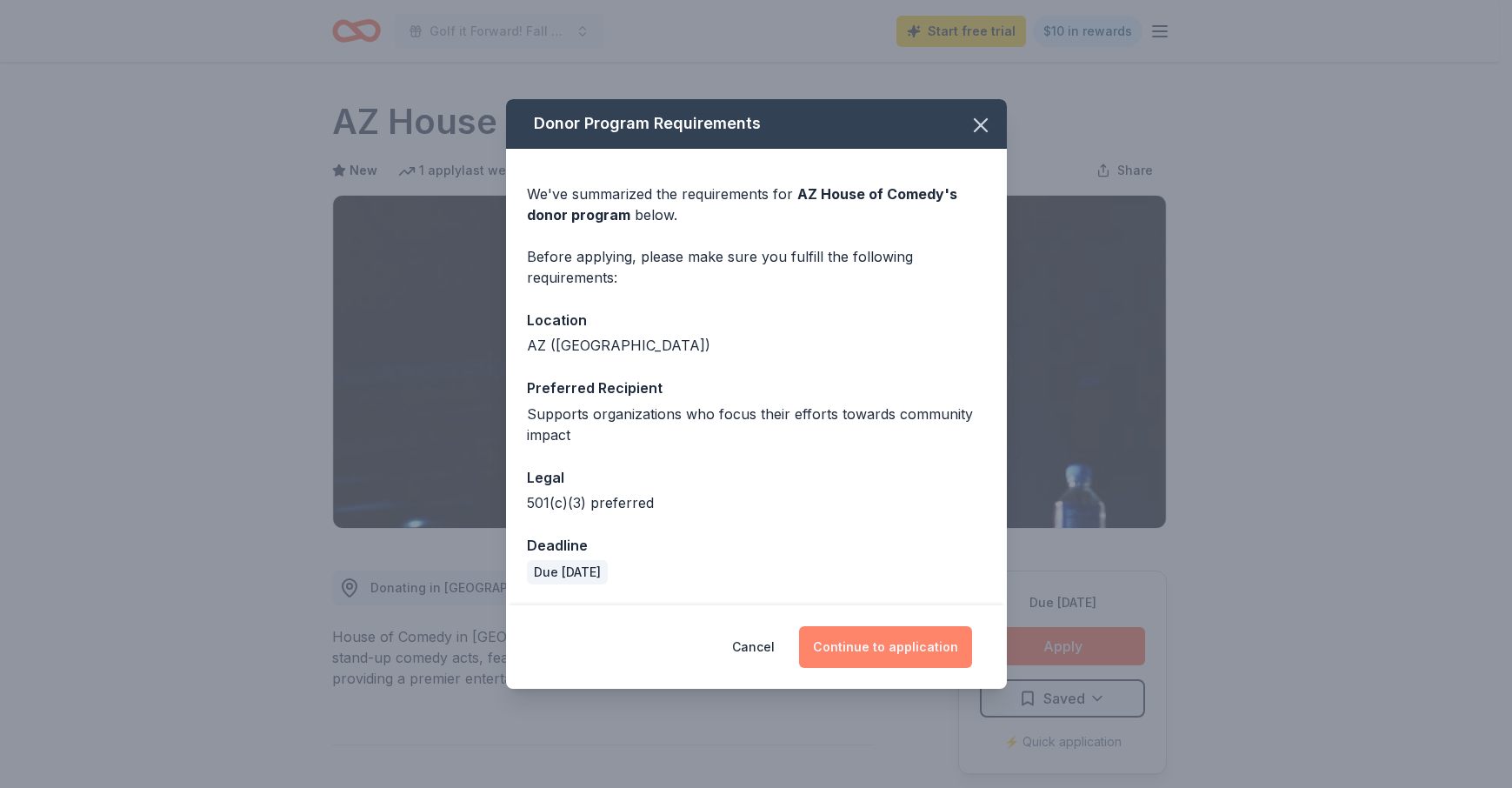
click at [887, 648] on button "Continue to application" at bounding box center [886, 647] width 173 height 41
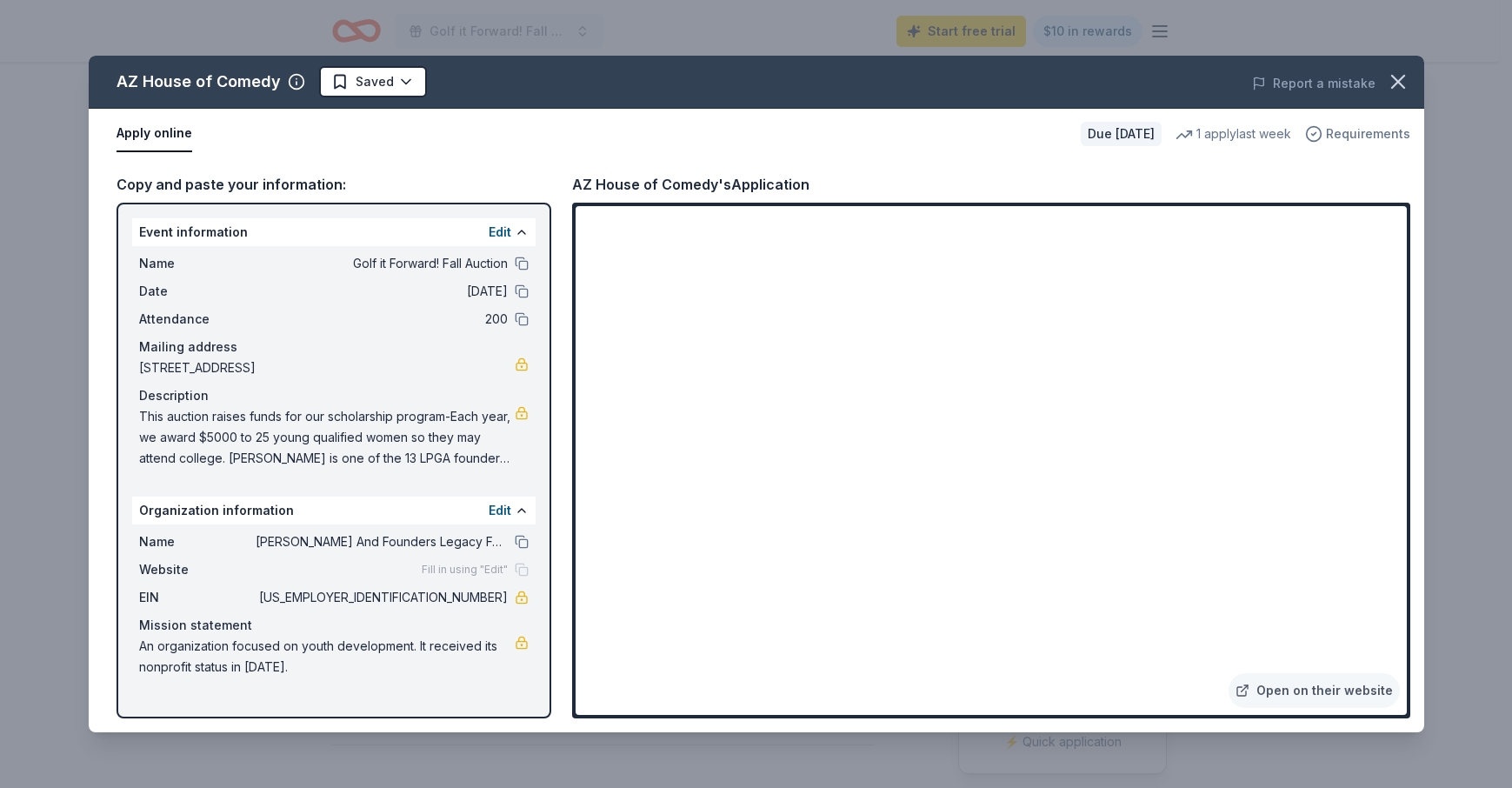
click at [1344, 135] on span "Requirements" at bounding box center [1368, 134] width 84 height 21
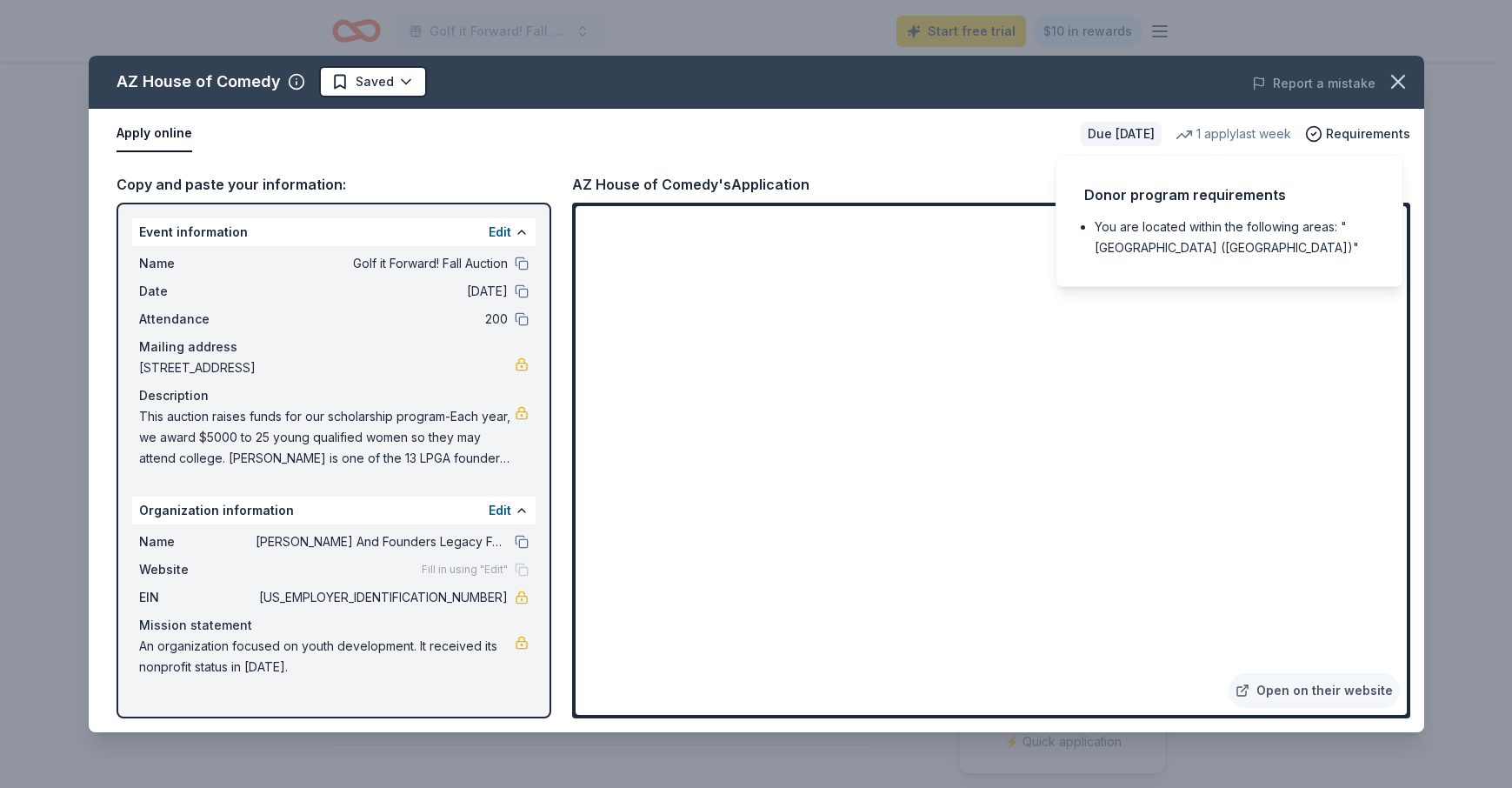
click at [1208, 228] on li "You are located within the following areas: "[GEOGRAPHIC_DATA] ([GEOGRAPHIC_DAT…" at bounding box center [1234, 238] width 280 height 41
click at [1363, 140] on span "Requirements" at bounding box center [1368, 134] width 84 height 21
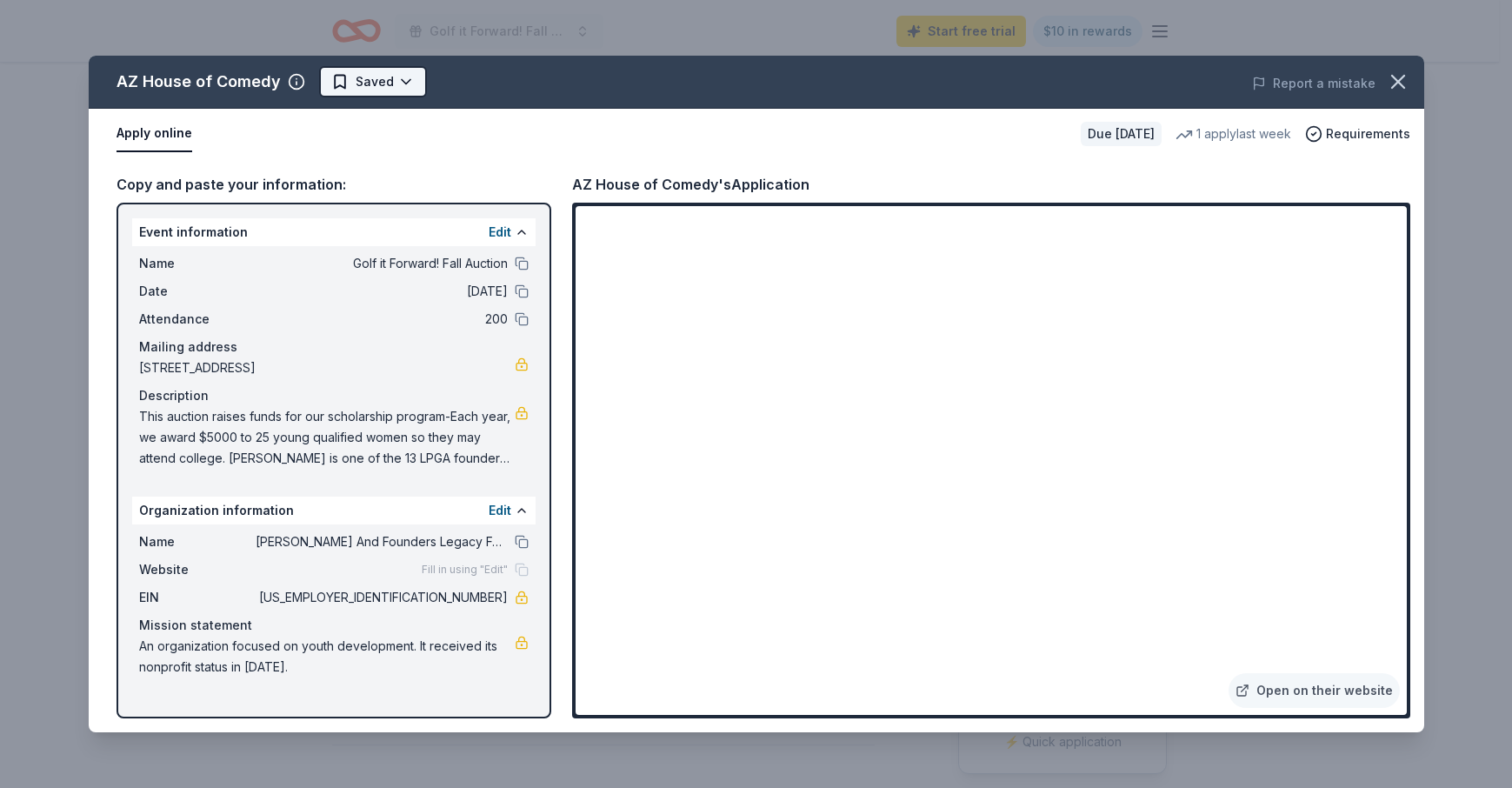
click at [364, 84] on html "Golf it Forward! Fall Auction Start free trial $10 in rewards Due [DATE] Share …" at bounding box center [756, 394] width 1512 height 788
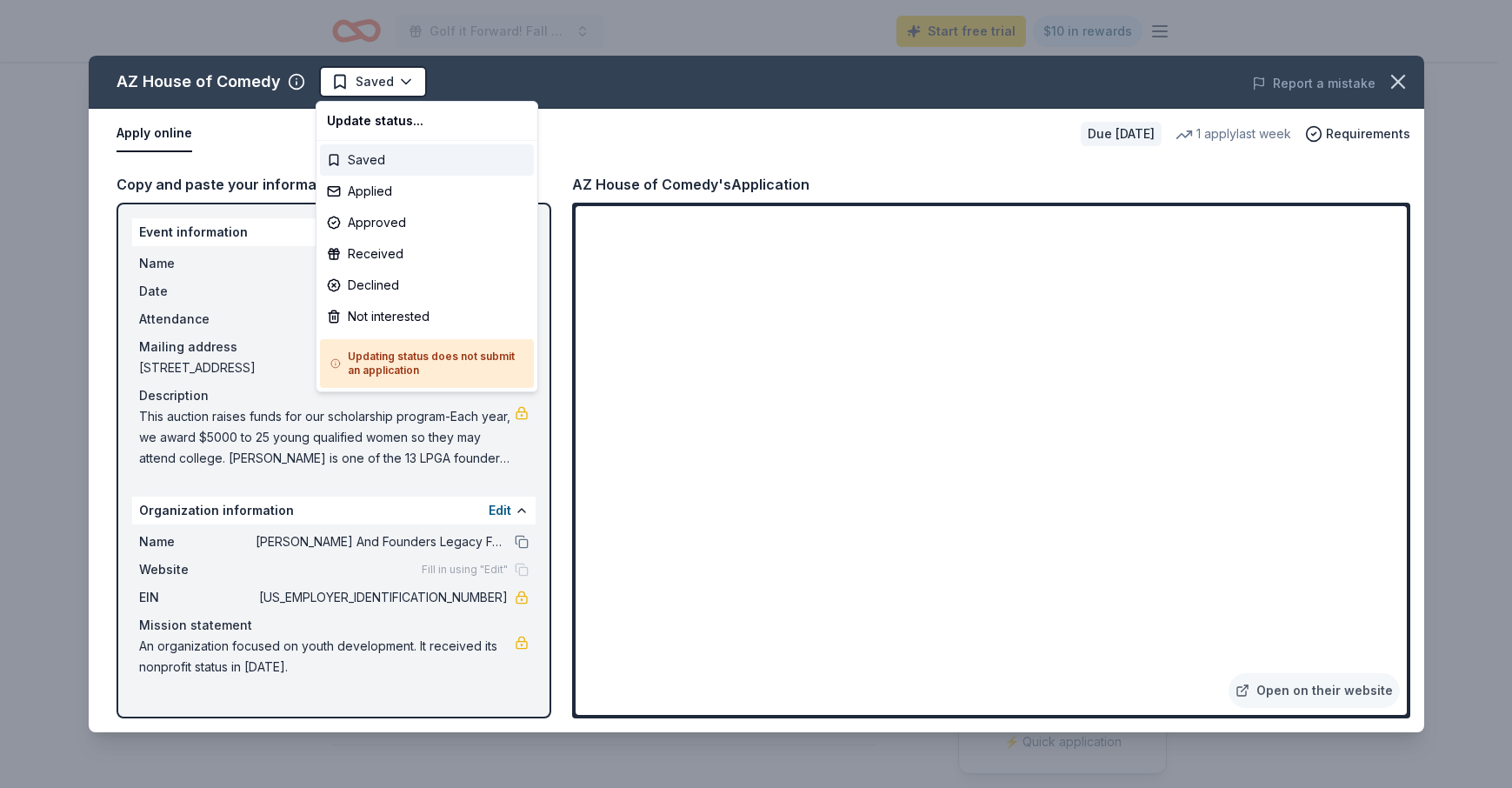
click at [367, 158] on div "Saved" at bounding box center [426, 159] width 214 height 31
click at [375, 82] on html "Golf it Forward! Fall Auction Start free trial $10 in rewards Due [DATE] Share …" at bounding box center [756, 394] width 1512 height 788
click at [361, 189] on div "Applied" at bounding box center [426, 190] width 214 height 31
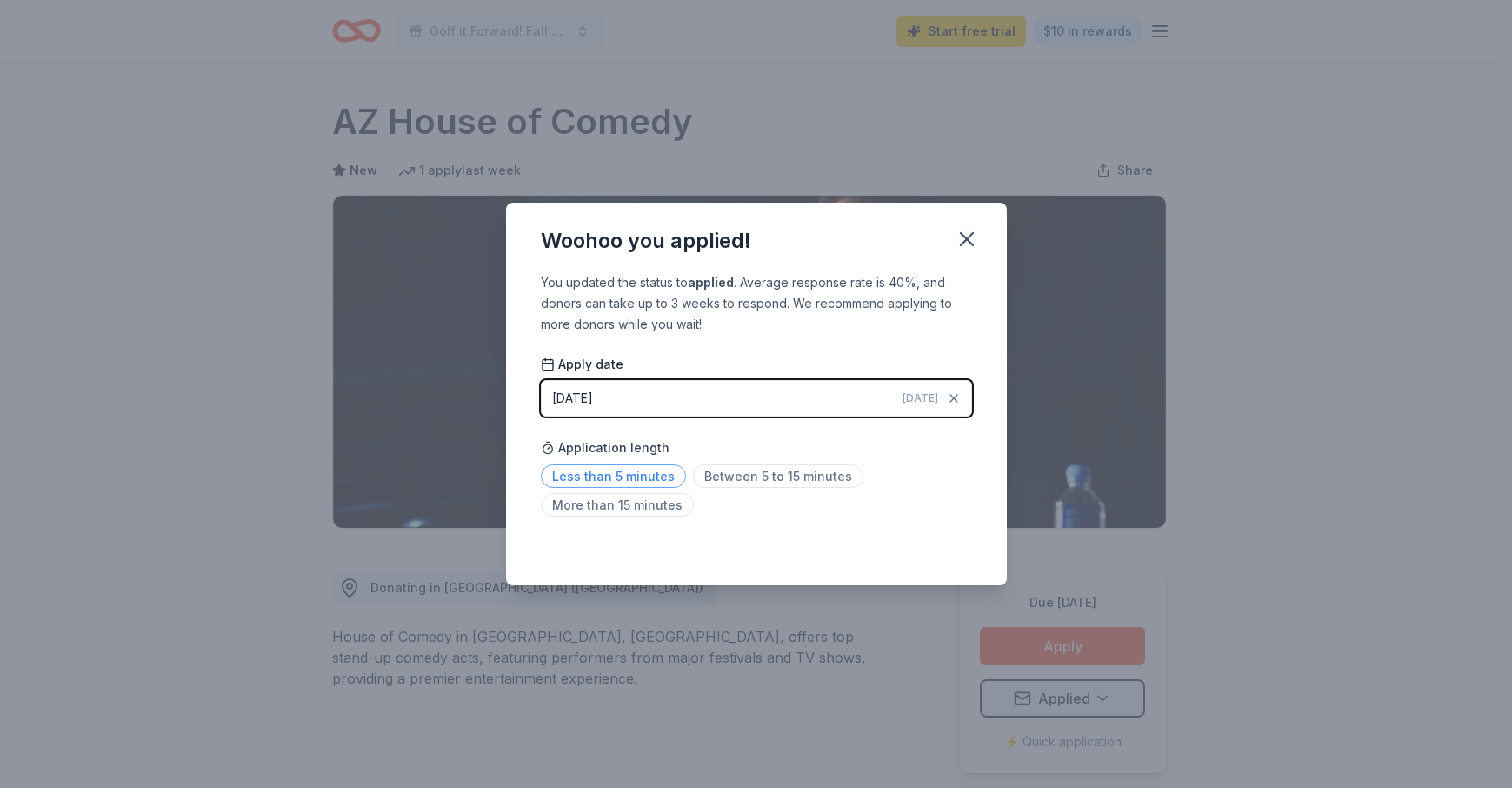
click at [601, 477] on span "Less than 5 minutes" at bounding box center [614, 476] width 145 height 24
click at [963, 237] on icon "button" at bounding box center [966, 238] width 12 height 12
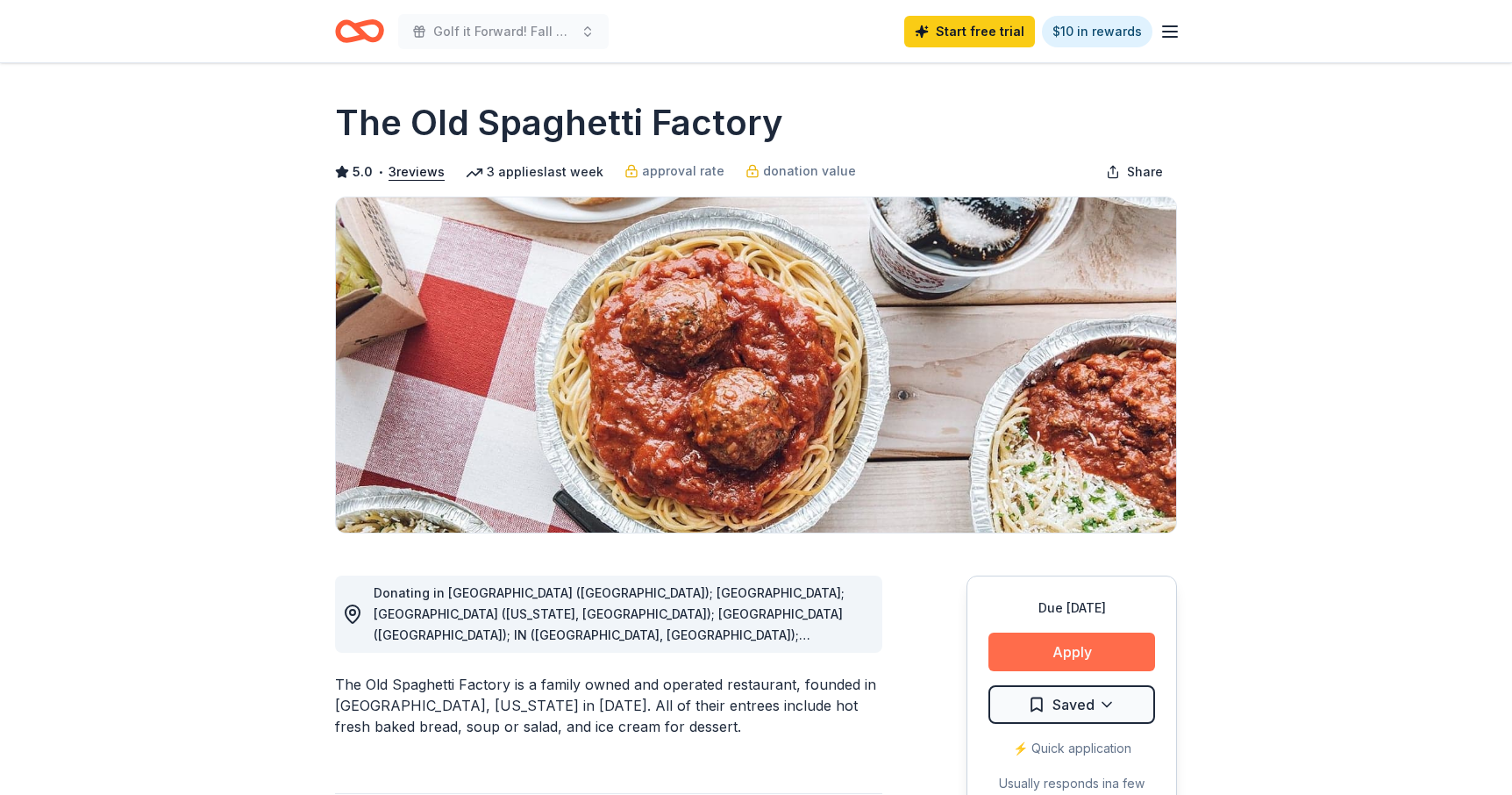
click at [1075, 646] on button "Apply" at bounding box center [1072, 651] width 166 height 39
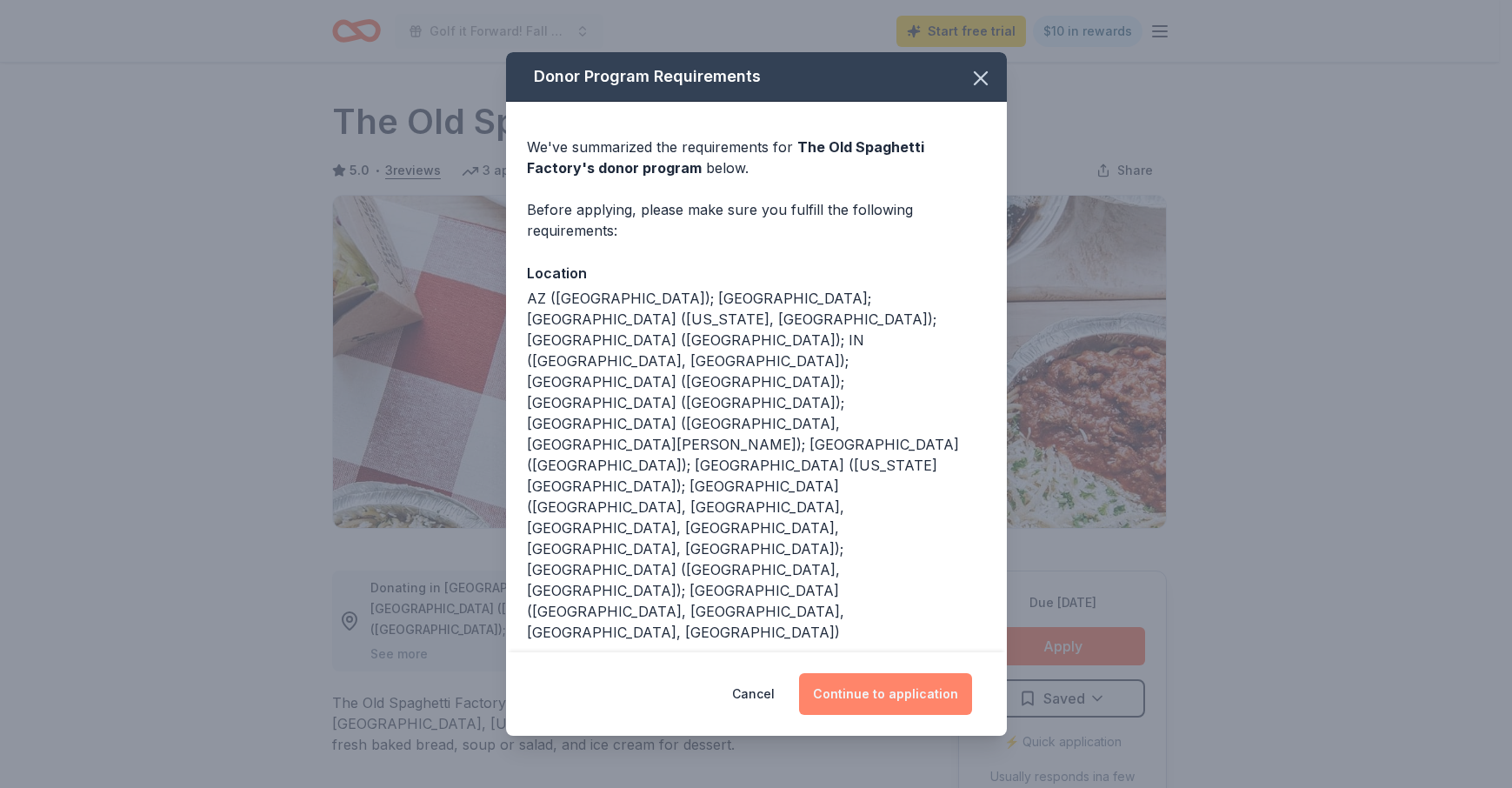
click at [861, 673] on button "Continue to application" at bounding box center [886, 694] width 173 height 41
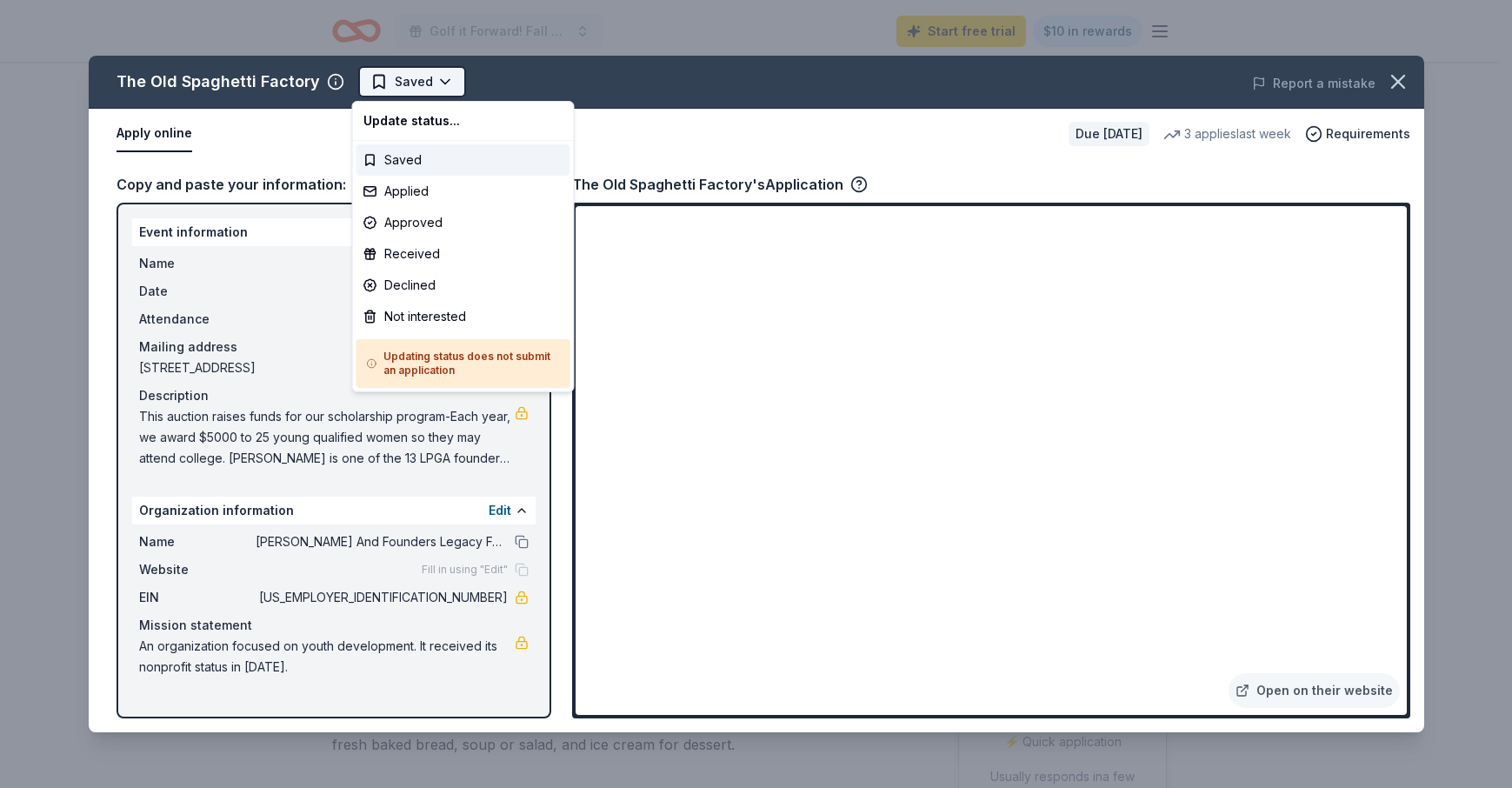
click at [430, 79] on html "Golf it Forward! Fall Auction Start free trial $10 in rewards Due in 70 days Sh…" at bounding box center [756, 394] width 1512 height 788
click at [393, 191] on div "Applied" at bounding box center [463, 190] width 214 height 31
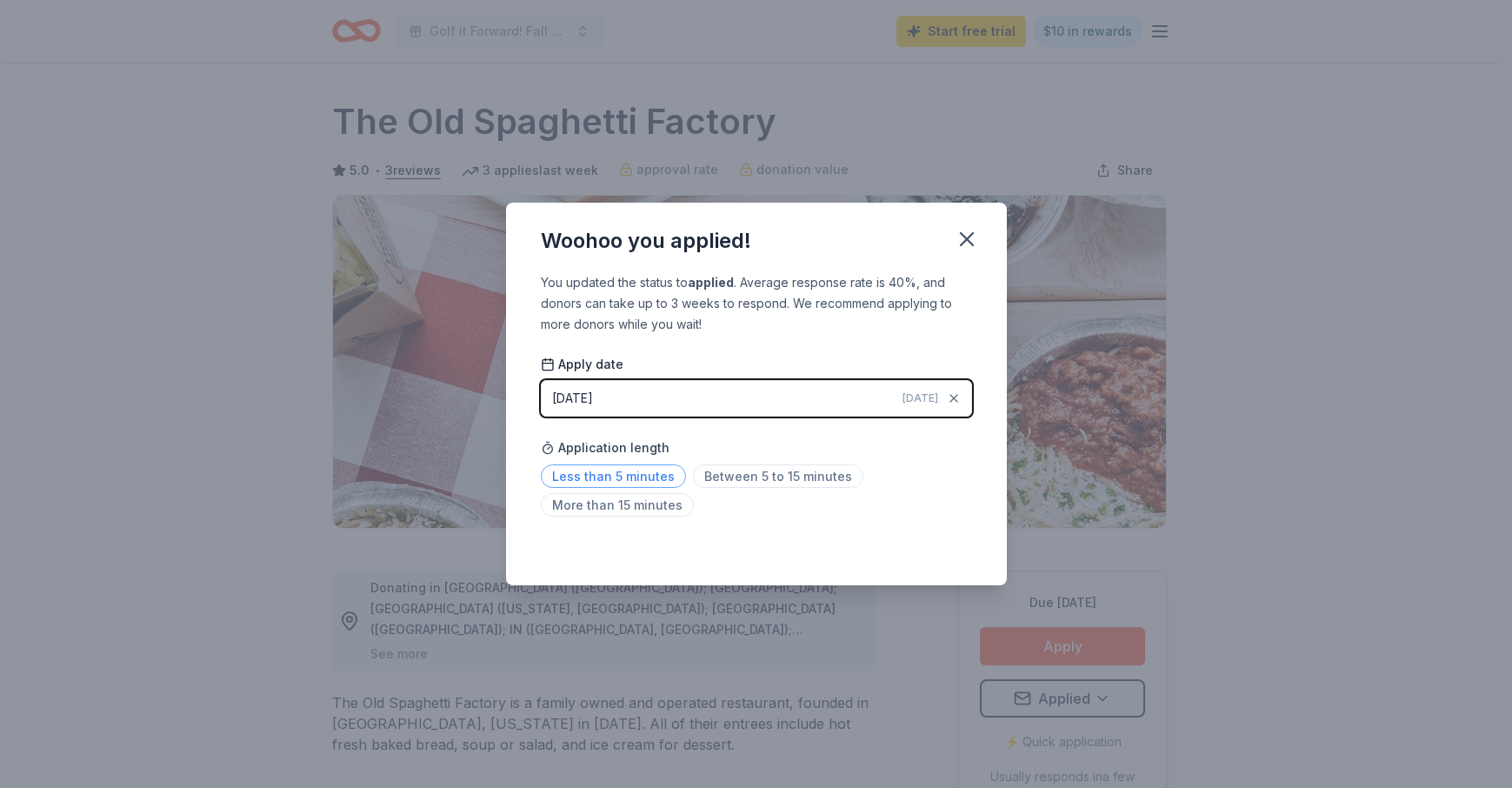
click at [597, 477] on span "Less than 5 minutes" at bounding box center [614, 476] width 145 height 24
click at [964, 230] on icon "button" at bounding box center [967, 239] width 25 height 25
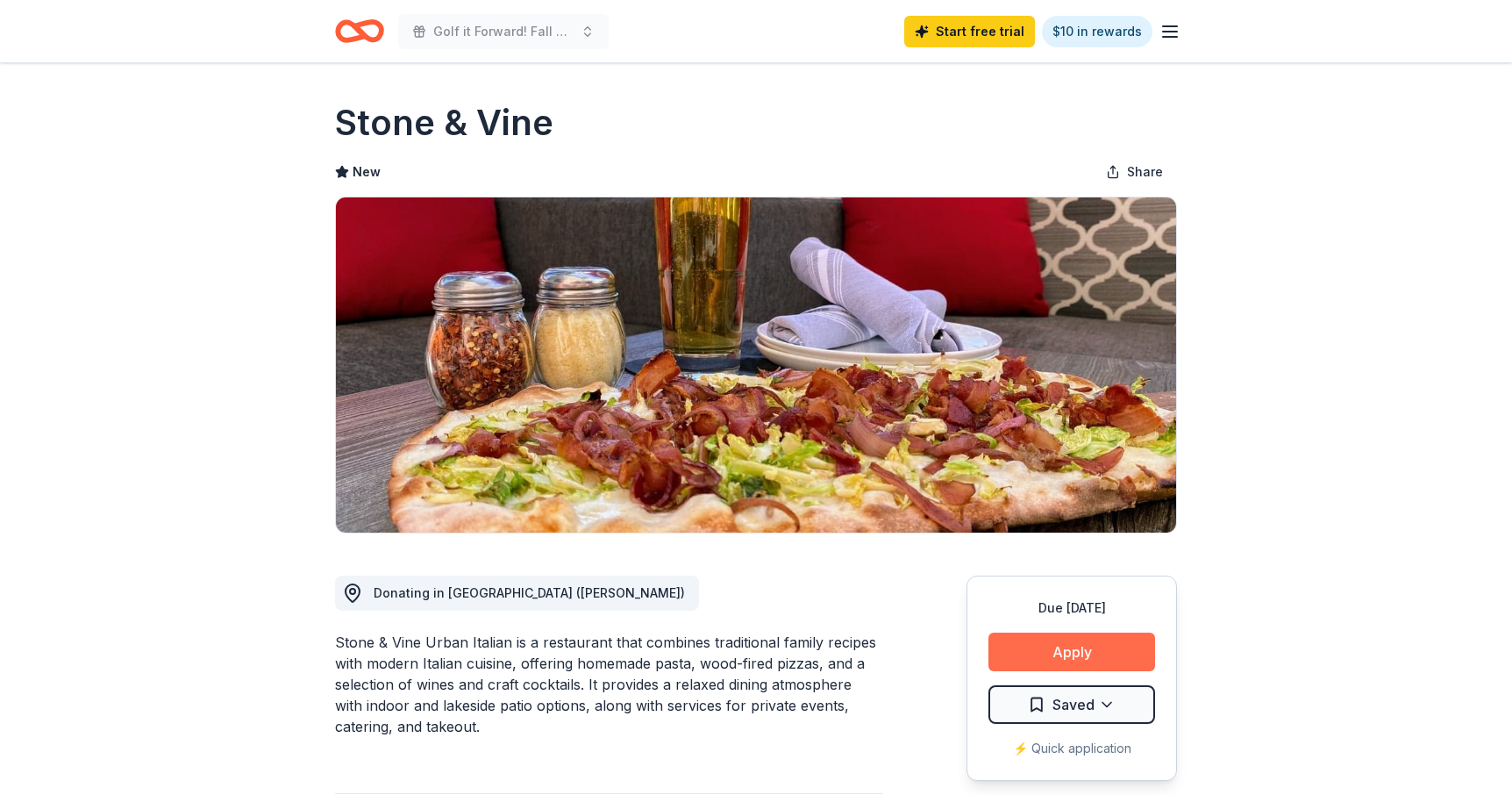
click at [1058, 651] on button "Apply" at bounding box center [1072, 651] width 166 height 39
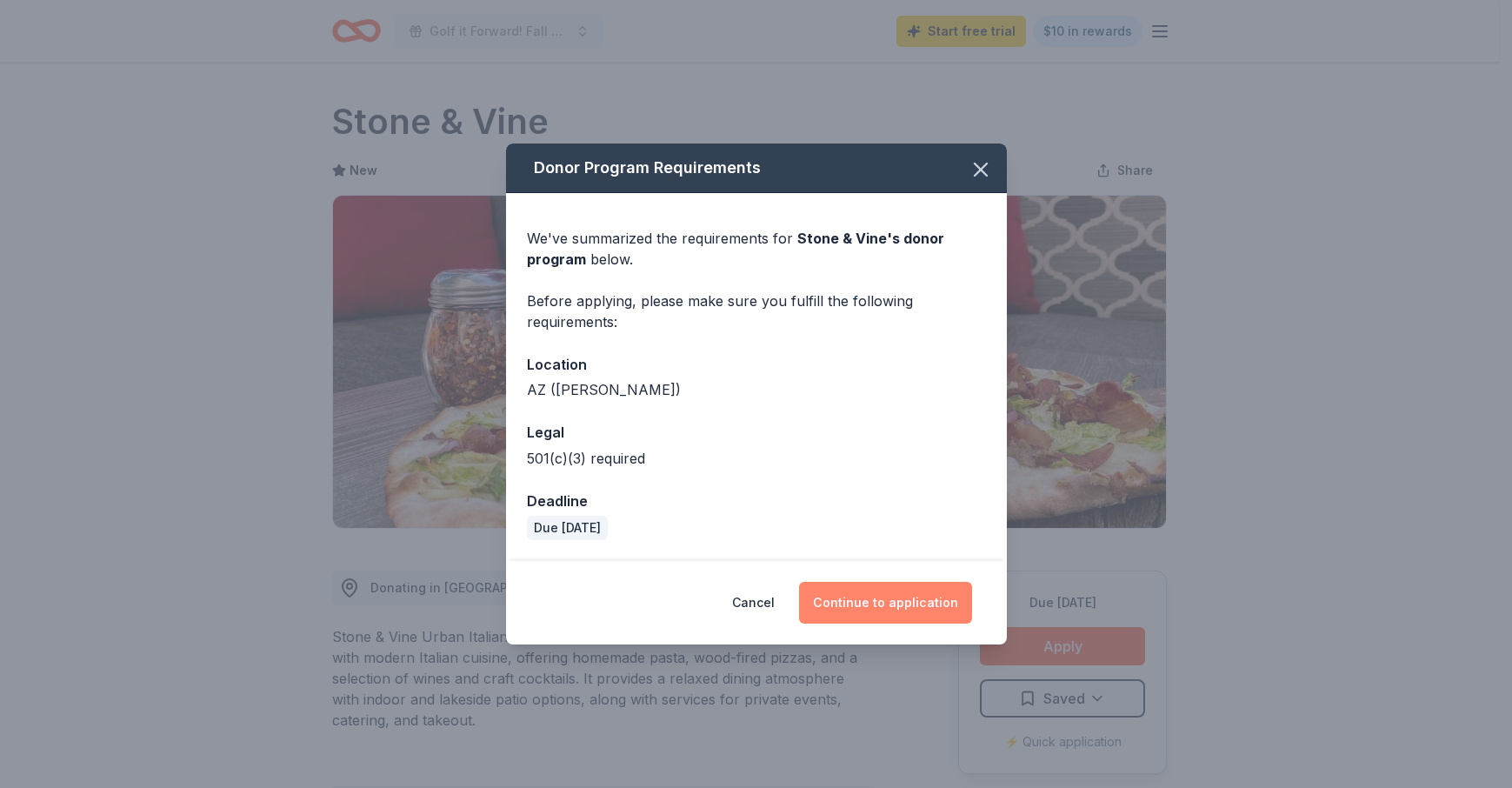
click at [896, 602] on button "Continue to application" at bounding box center [886, 602] width 173 height 41
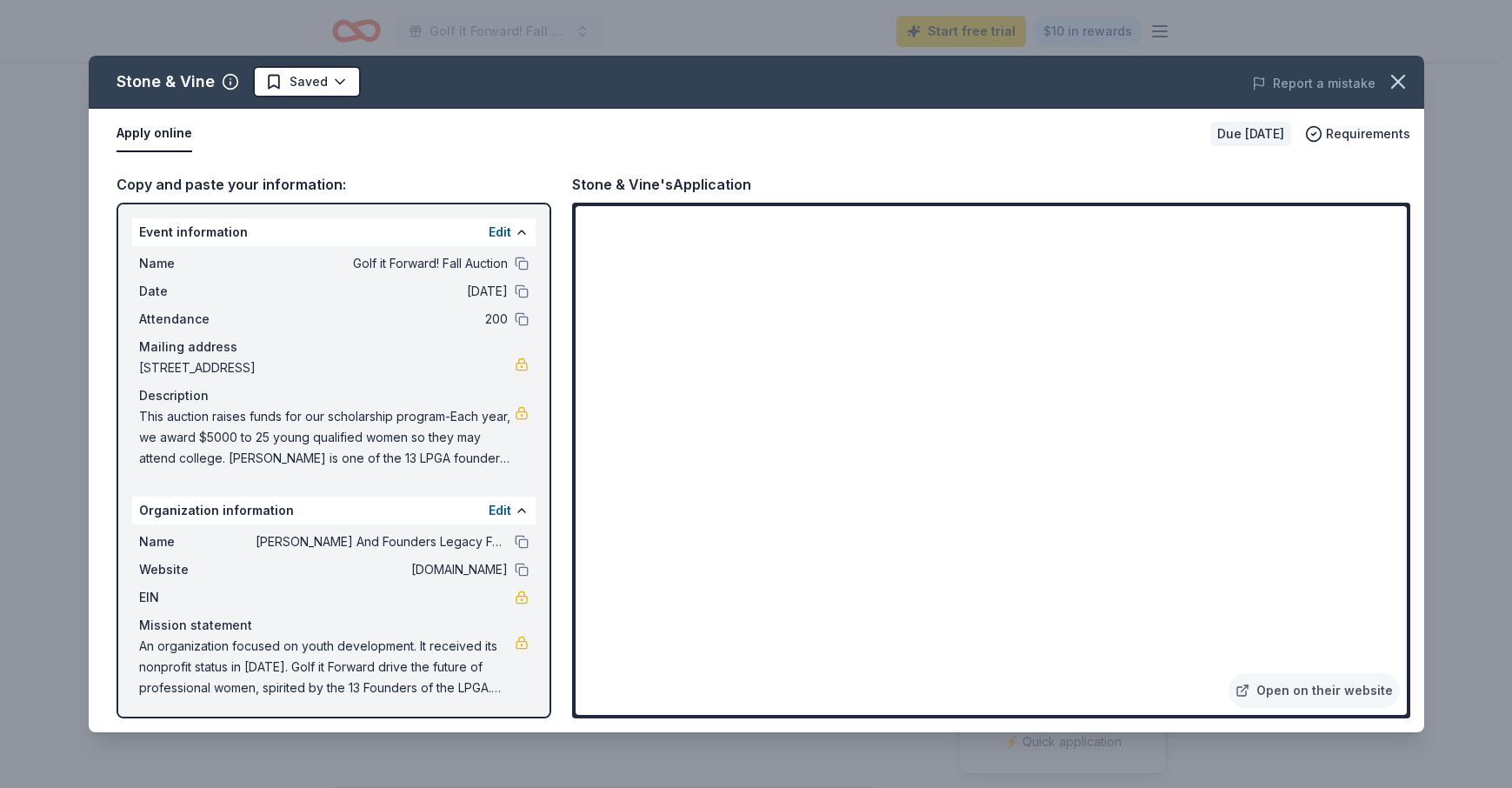
drag, startPoint x: 139, startPoint y: 410, endPoint x: 386, endPoint y: 450, distance: 250.2
click at [384, 452] on div "Name Golf it Forward! Fall Auction Date 11/20/25 Attendance 200 Mailing address…" at bounding box center [334, 361] width 403 height 230
drag, startPoint x: 143, startPoint y: 415, endPoint x: 433, endPoint y: 443, distance: 291.3
click at [434, 443] on span "This auction raises funds for our scholarship program-Each year, we award $5000…" at bounding box center [327, 437] width 375 height 62
click at [1405, 77] on icon "button" at bounding box center [1398, 82] width 25 height 25
